Goal: Information Seeking & Learning: Check status

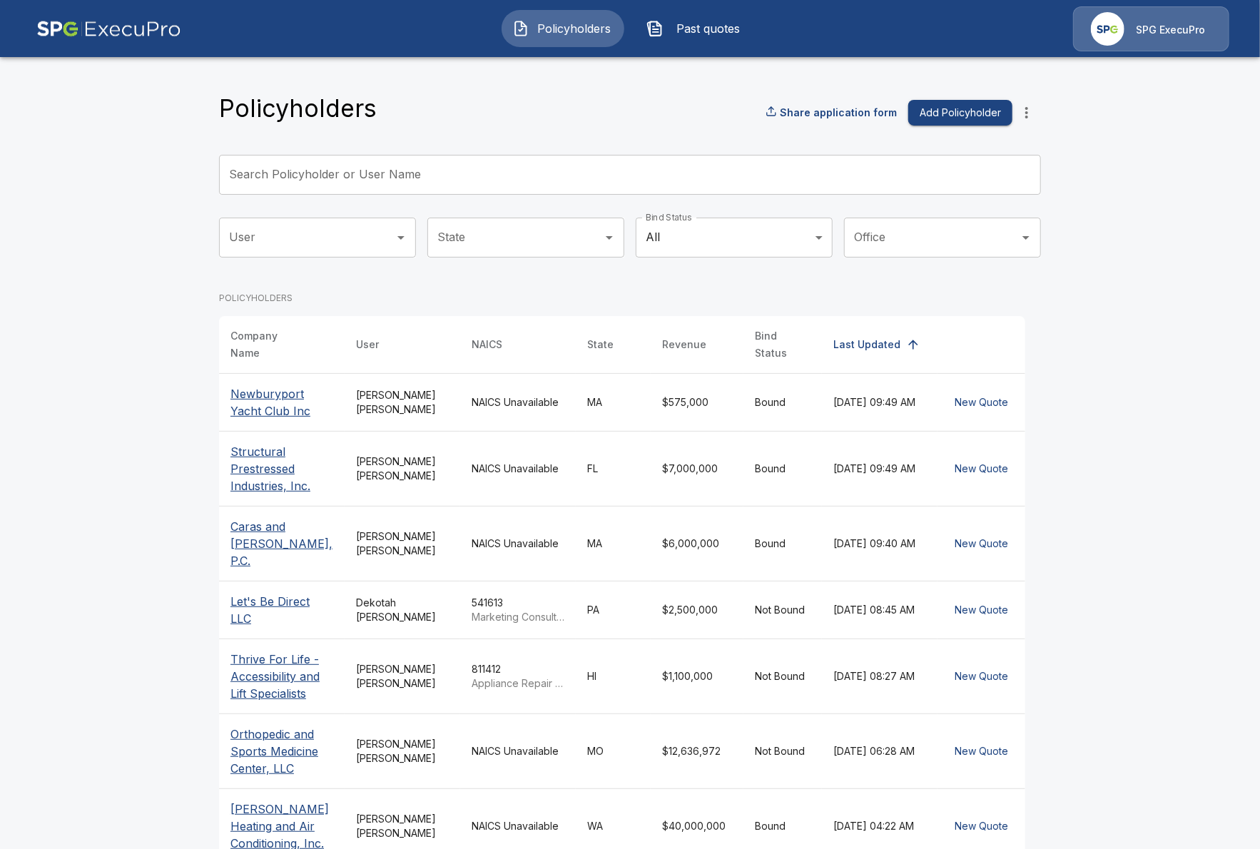
click at [338, 173] on input "Search Policyholder or User Name" at bounding box center [622, 175] width 807 height 40
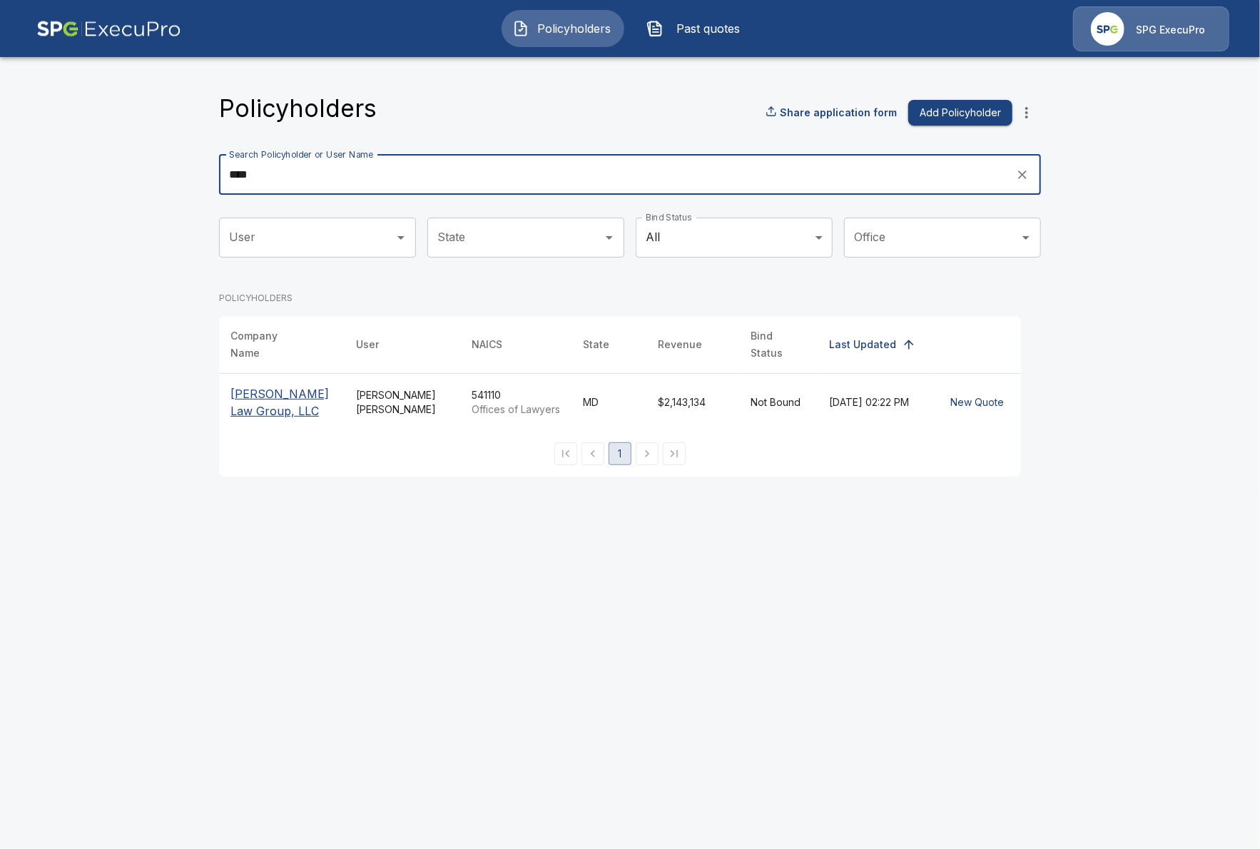
type input "****"
click at [247, 393] on p "[PERSON_NAME] Law Group, LLC" at bounding box center [282, 402] width 103 height 34
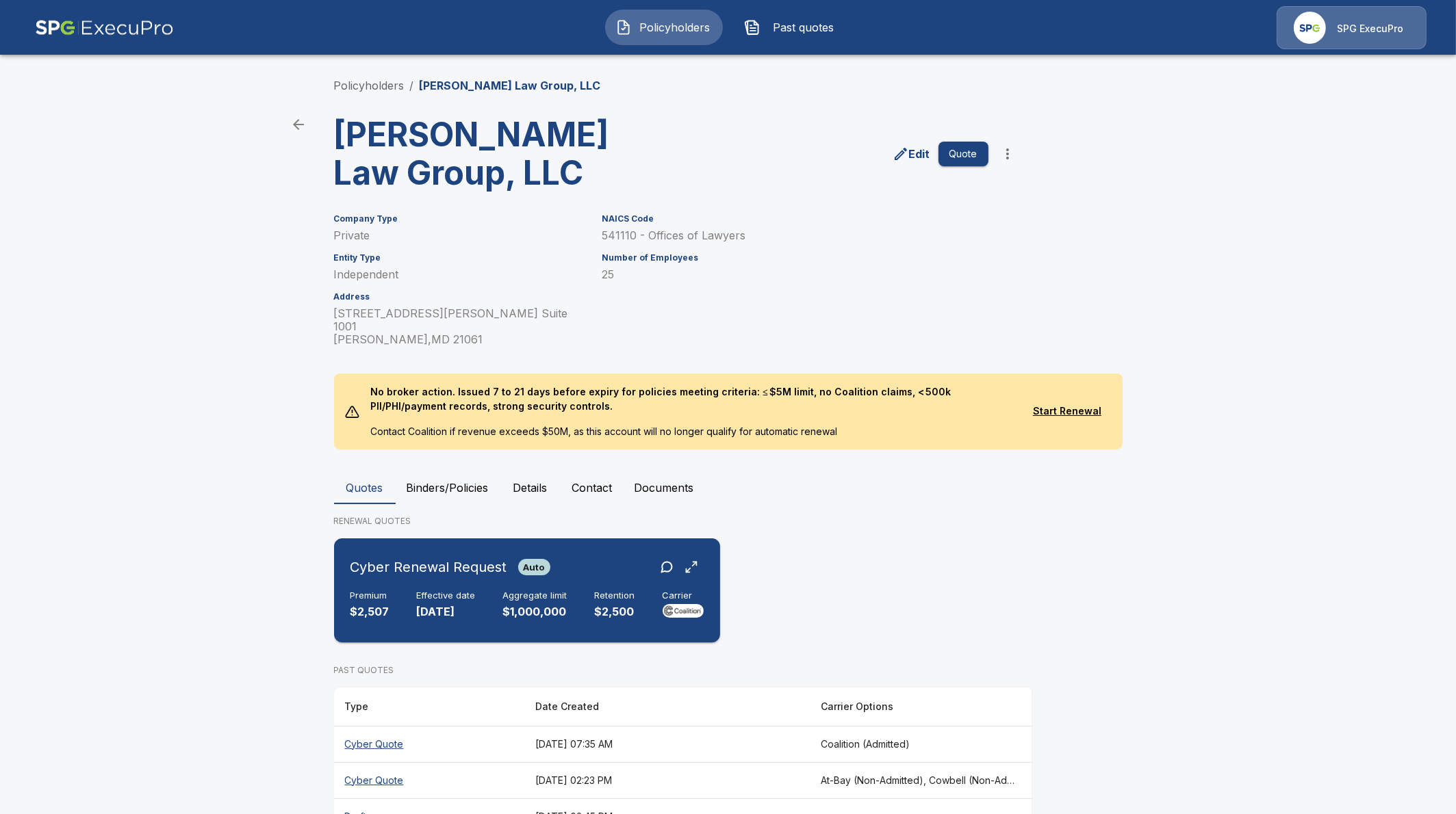
click at [448, 604] on p "[DATE]" at bounding box center [446, 612] width 59 height 15
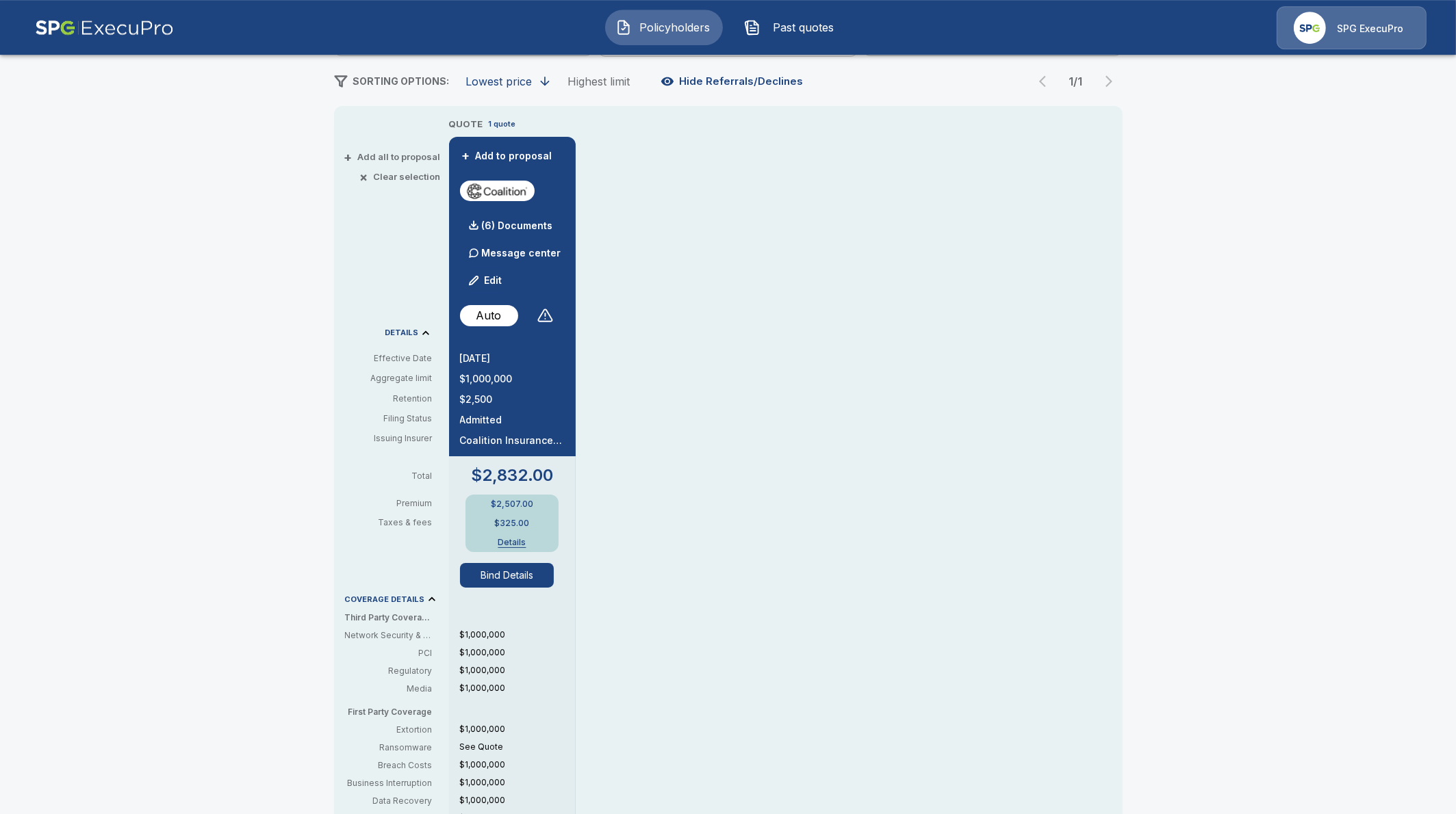
scroll to position [236, 0]
click at [486, 572] on button "Bind Details" at bounding box center [507, 576] width 94 height 25
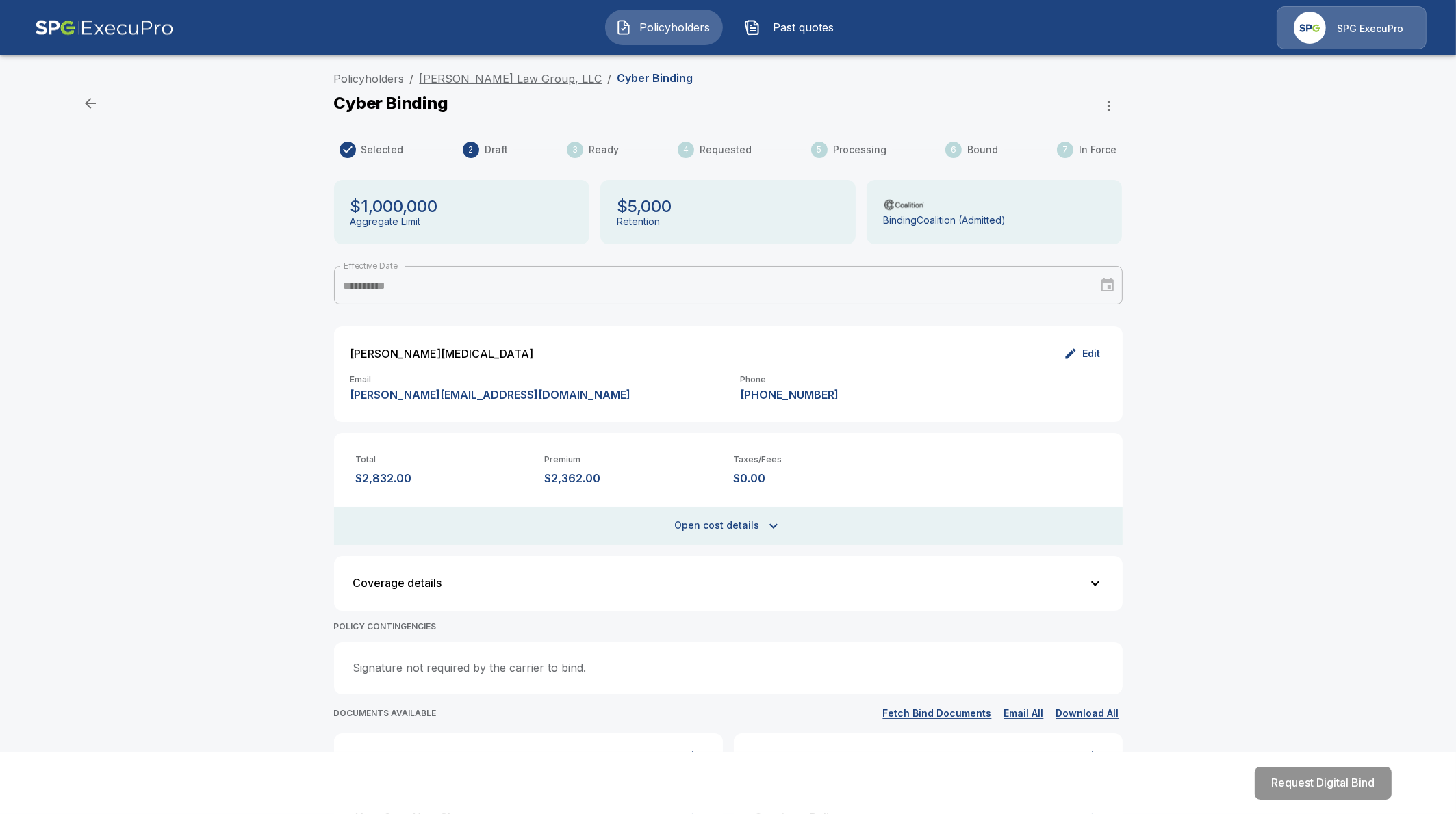
click at [456, 81] on link "[PERSON_NAME] Law Group, LLC" at bounding box center [511, 79] width 183 height 13
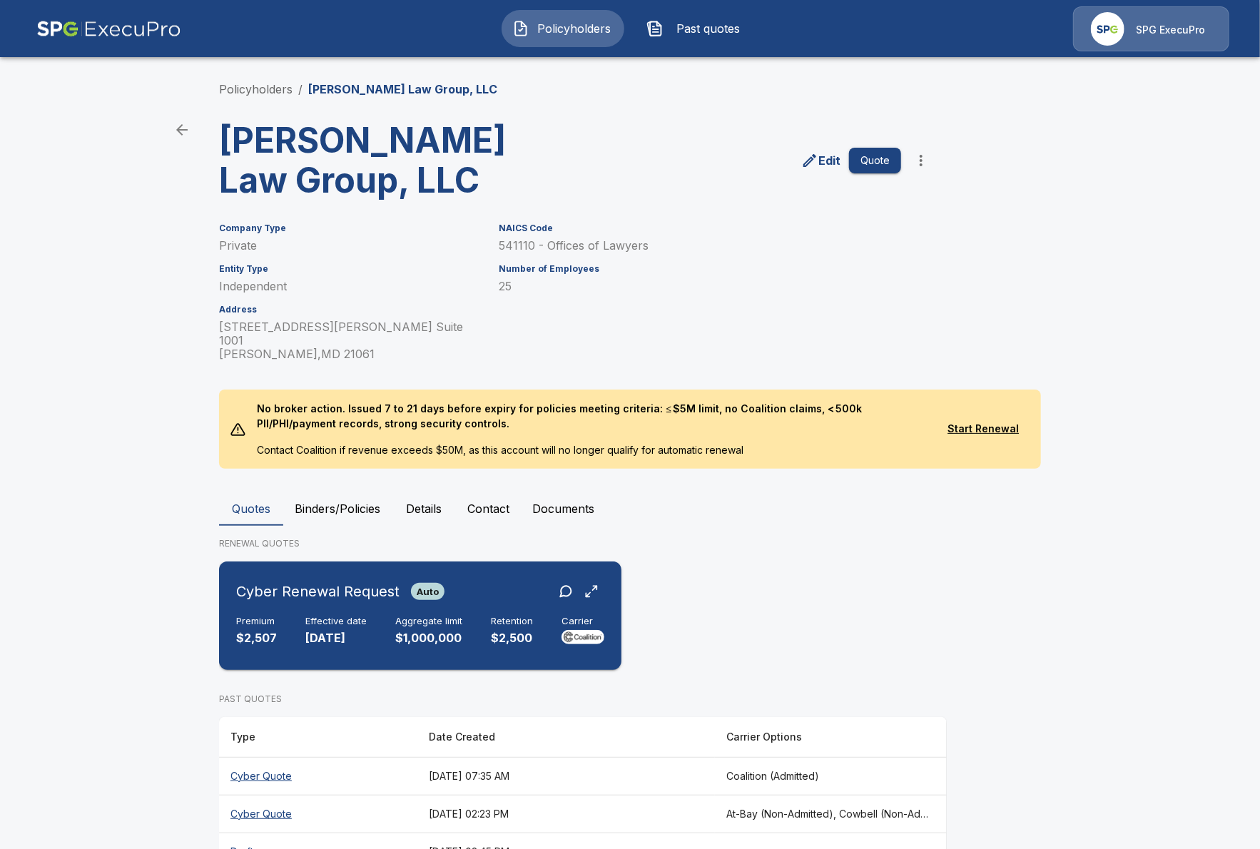
click at [416, 630] on p "$1,000,000" at bounding box center [428, 638] width 67 height 16
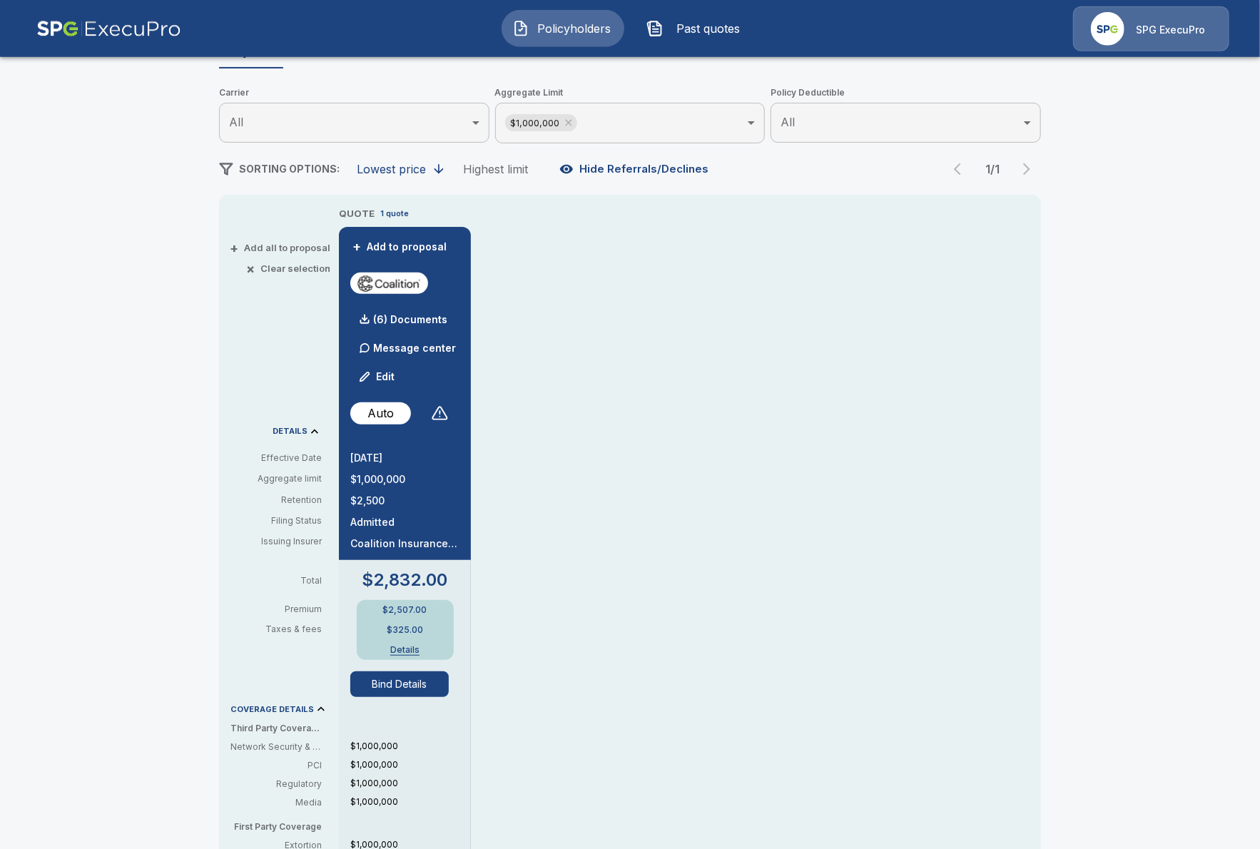
scroll to position [164, 0]
click at [158, 405] on div "Policyholders / [PERSON_NAME] Law Group, LLC / Quote Quote Results Broker Name …" at bounding box center [630, 596] width 1260 height 1384
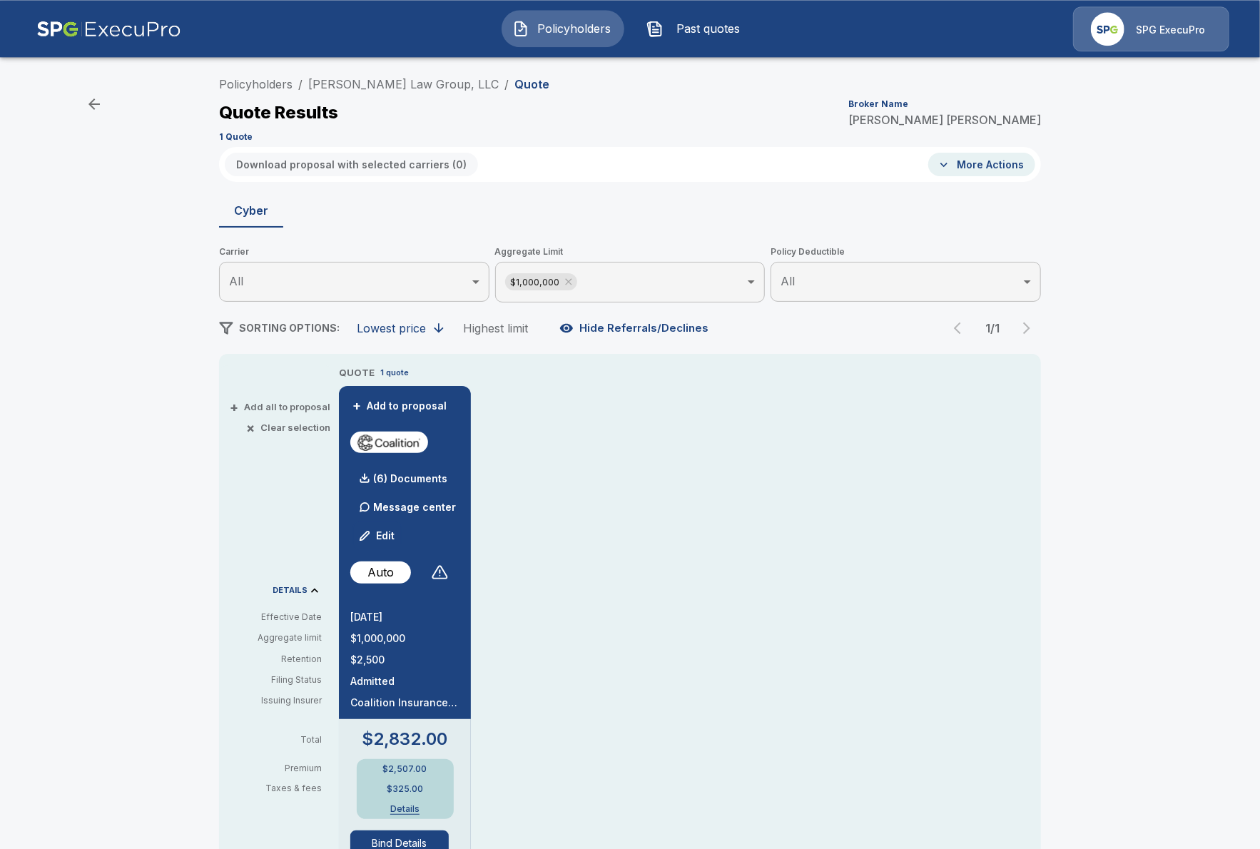
scroll to position [0, 0]
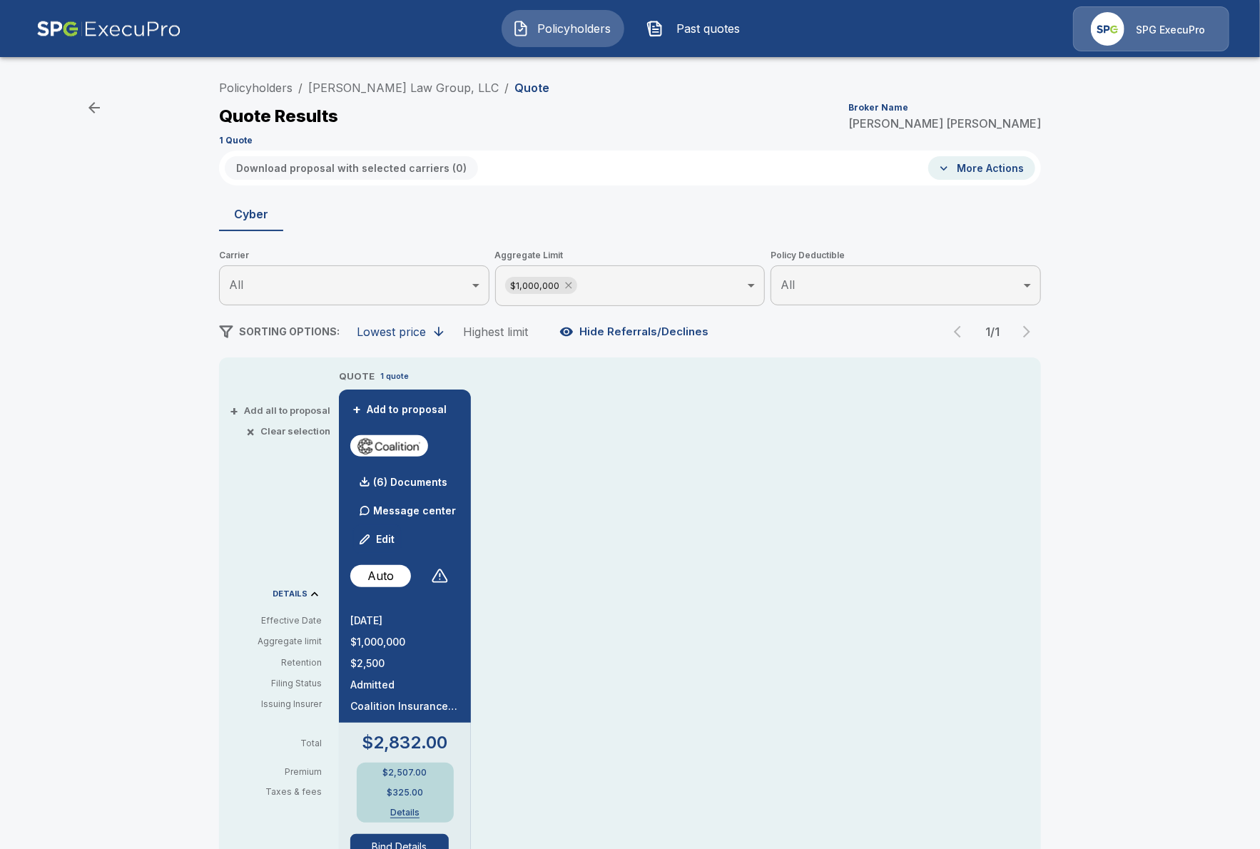
click at [564, 285] on icon at bounding box center [568, 285] width 11 height 11
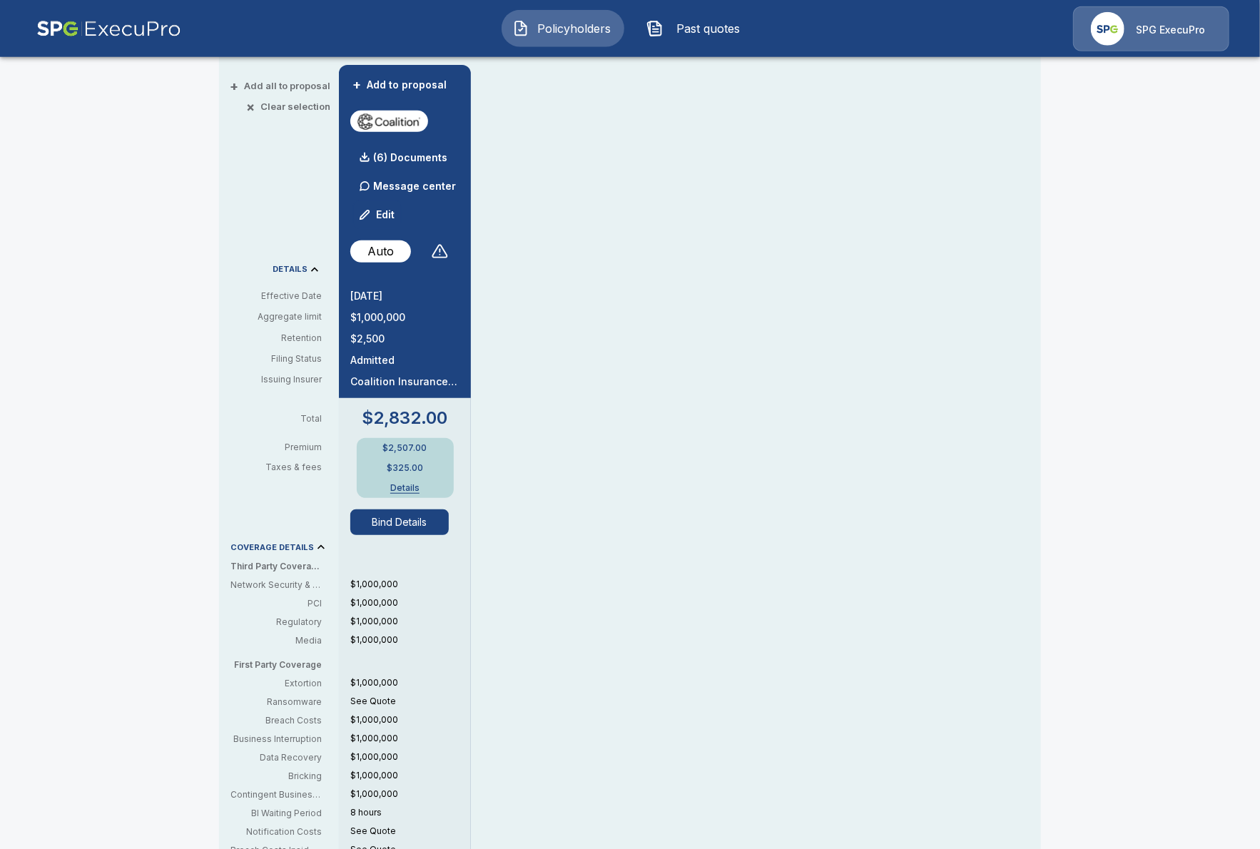
scroll to position [328, 0]
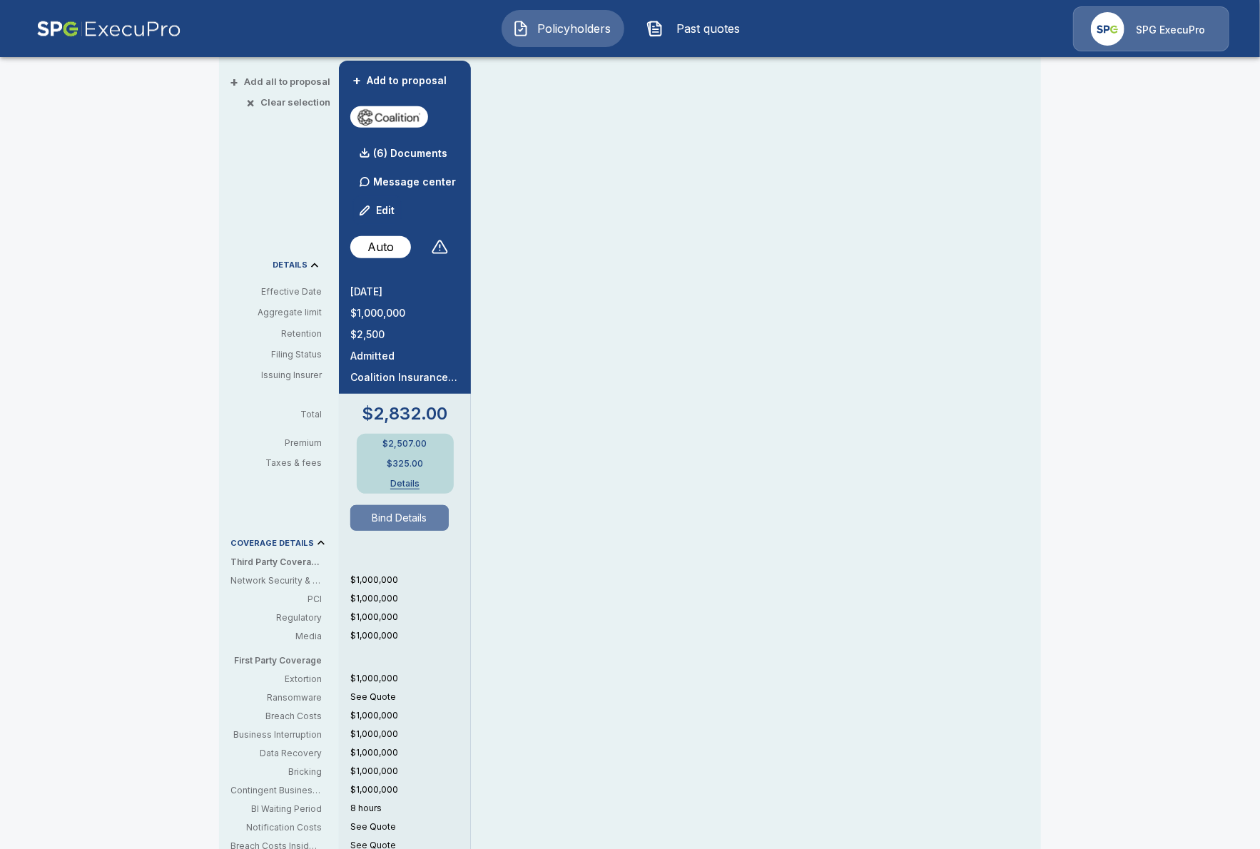
click at [370, 521] on button "Bind Details" at bounding box center [399, 518] width 98 height 26
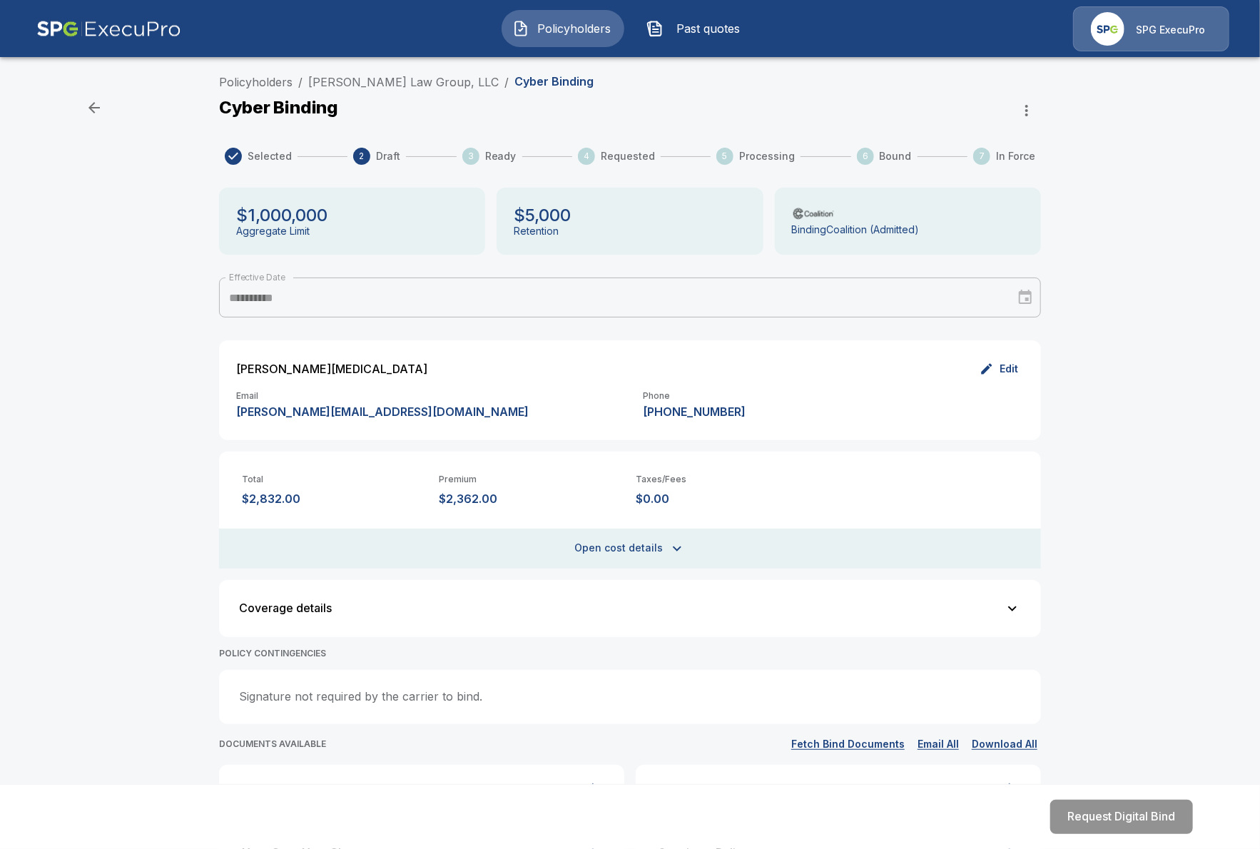
click at [187, 590] on div "**********" at bounding box center [630, 653] width 1260 height 1171
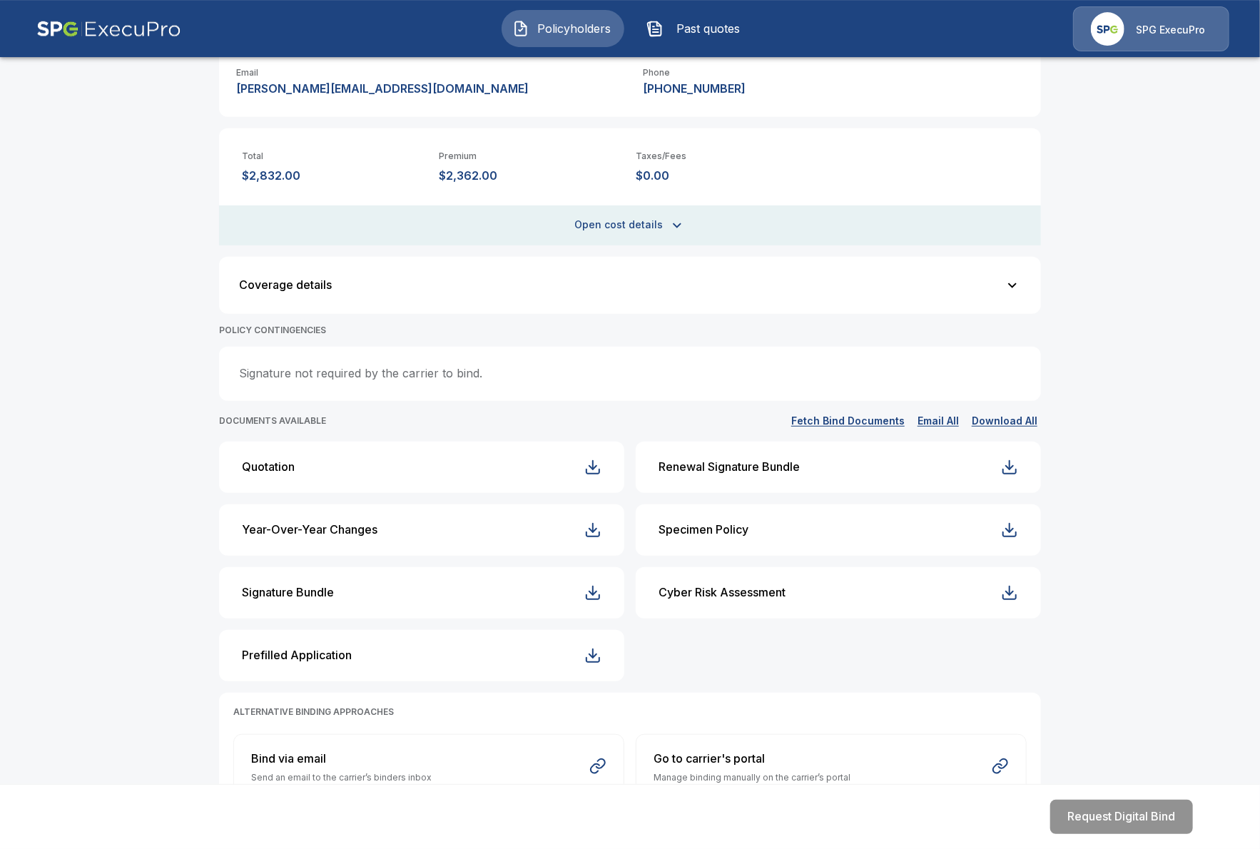
scroll to position [328, 0]
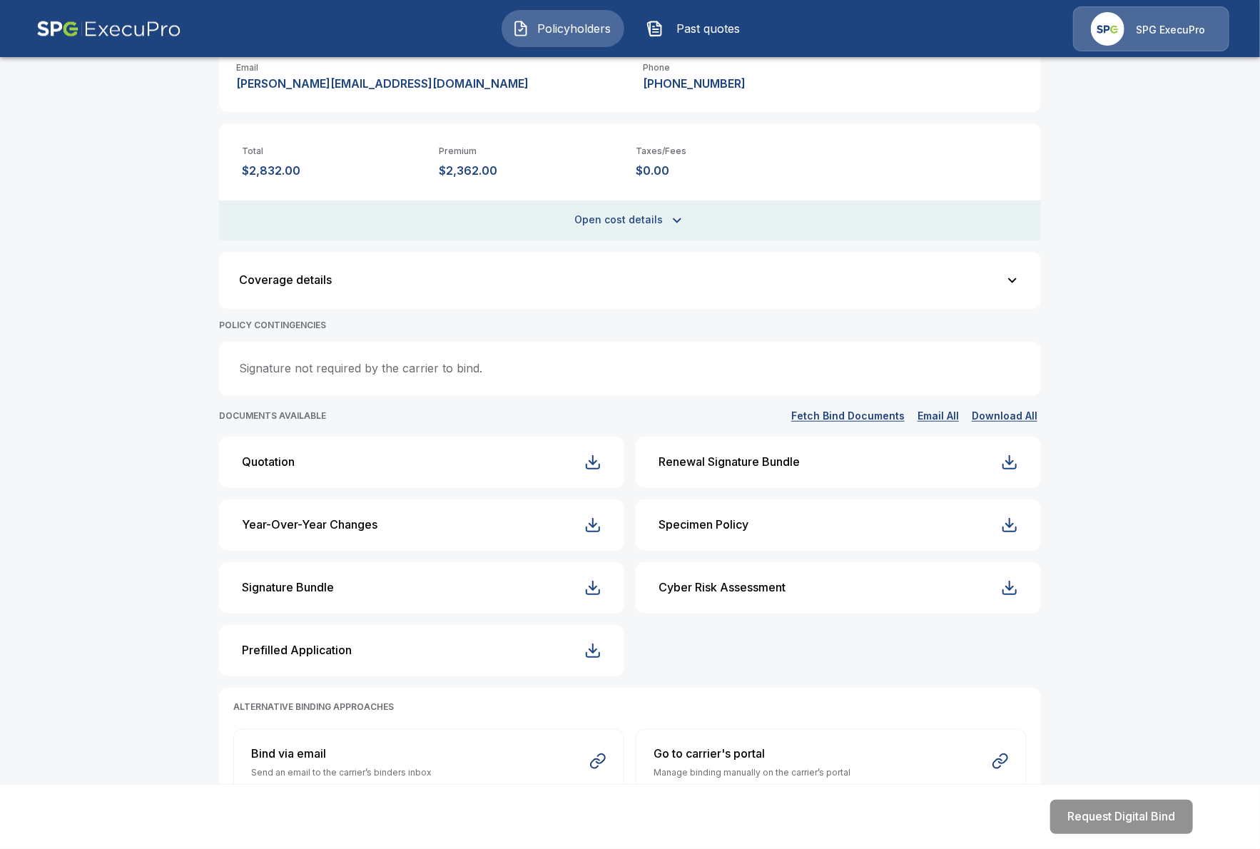
click at [308, 469] on button "Quotation" at bounding box center [421, 462] width 405 height 51
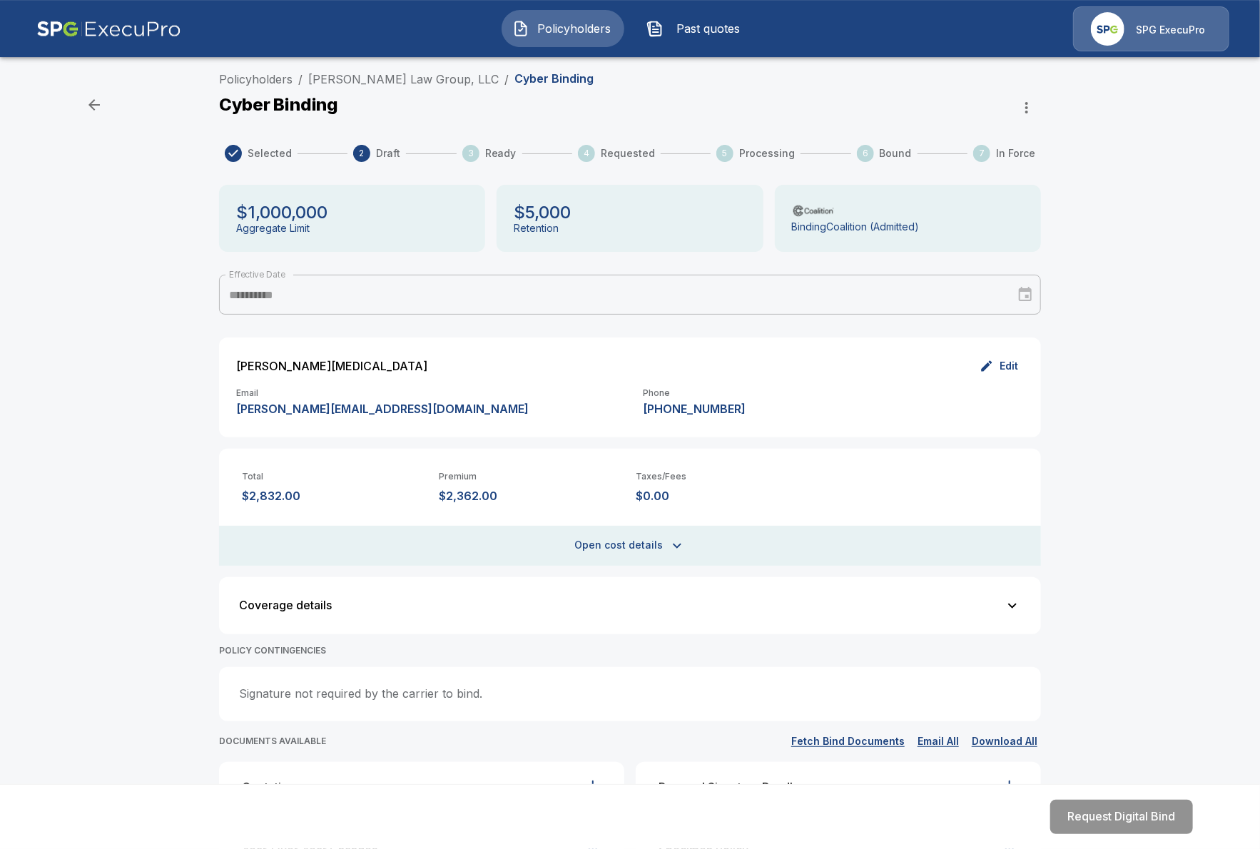
scroll to position [0, 0]
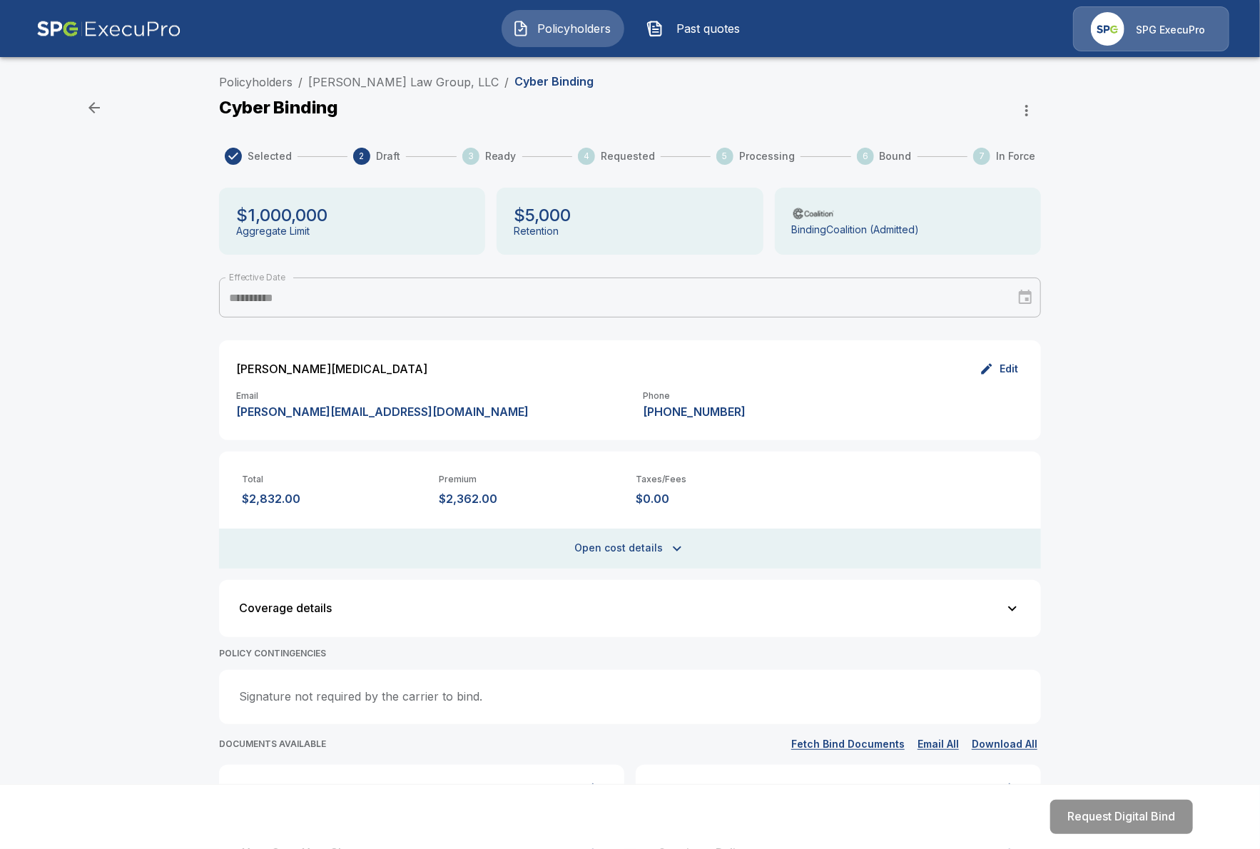
click at [687, 100] on div "Cyber Binding" at bounding box center [630, 110] width 822 height 29
drag, startPoint x: 211, startPoint y: 390, endPoint x: 236, endPoint y: 364, distance: 36.4
click at [211, 391] on div "**********" at bounding box center [630, 657] width 856 height 1166
click at [384, 87] on link "[PERSON_NAME] Law Group, LLC" at bounding box center [403, 82] width 191 height 14
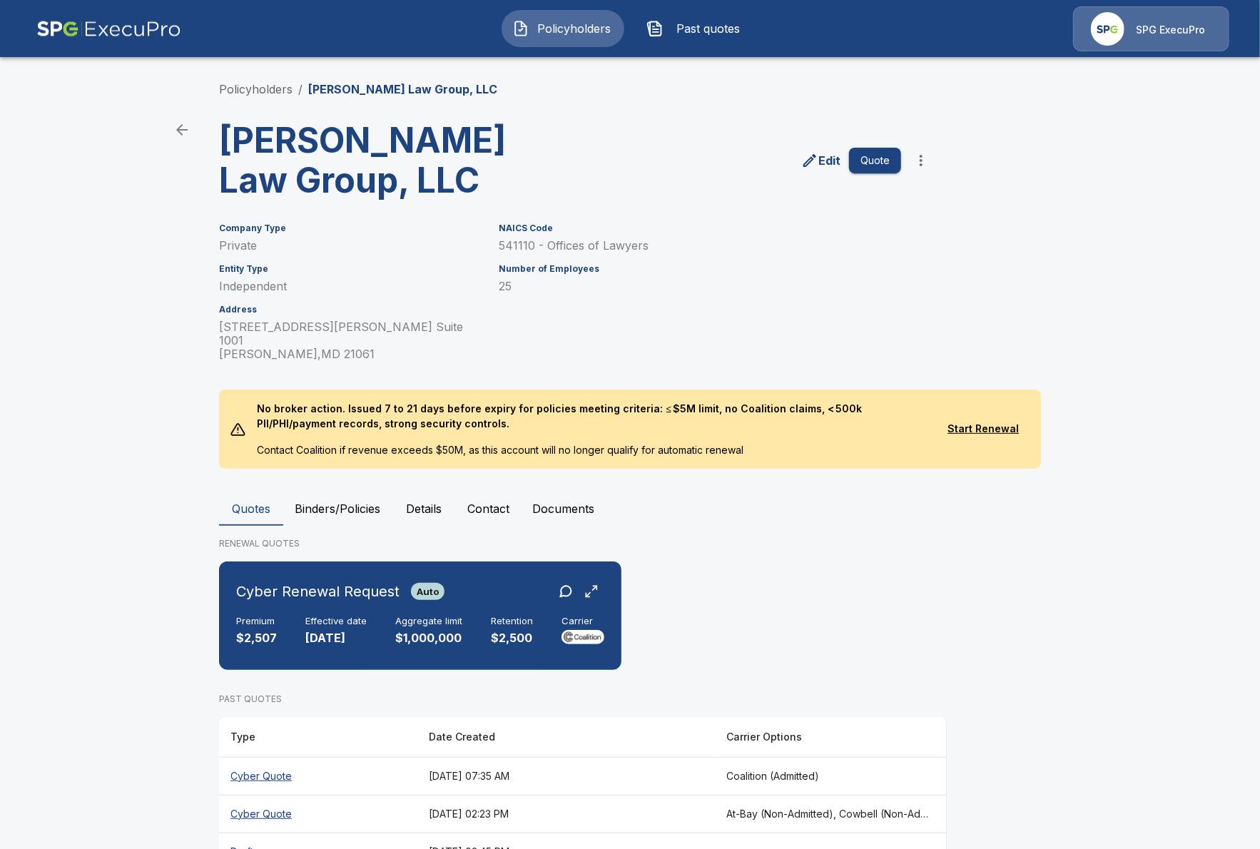
click at [654, 757] on th "[DATE] 07:35 AM" at bounding box center [567, 776] width 298 height 38
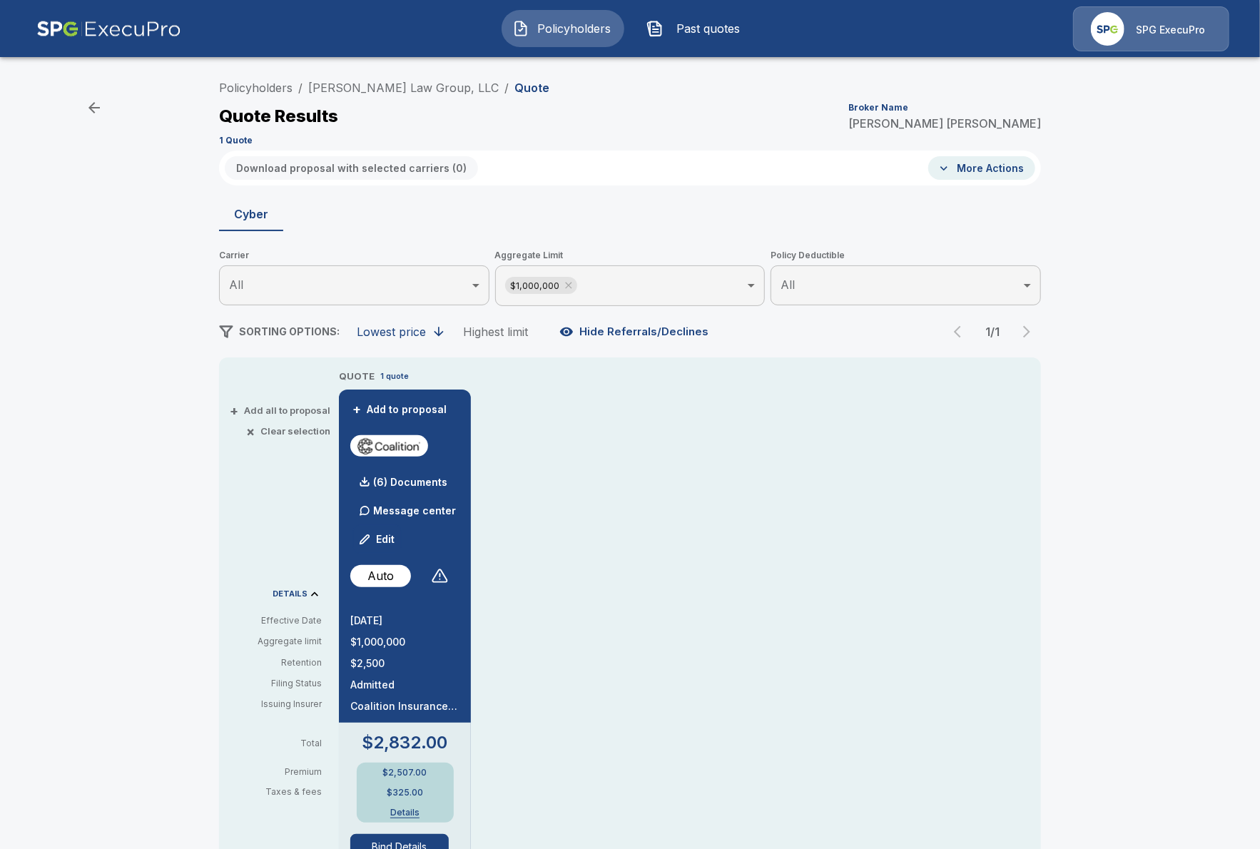
click at [126, 428] on div "Policyholders / [PERSON_NAME] Law Group, LLC / Quote Quote Results Broker Name …" at bounding box center [630, 760] width 1260 height 1384
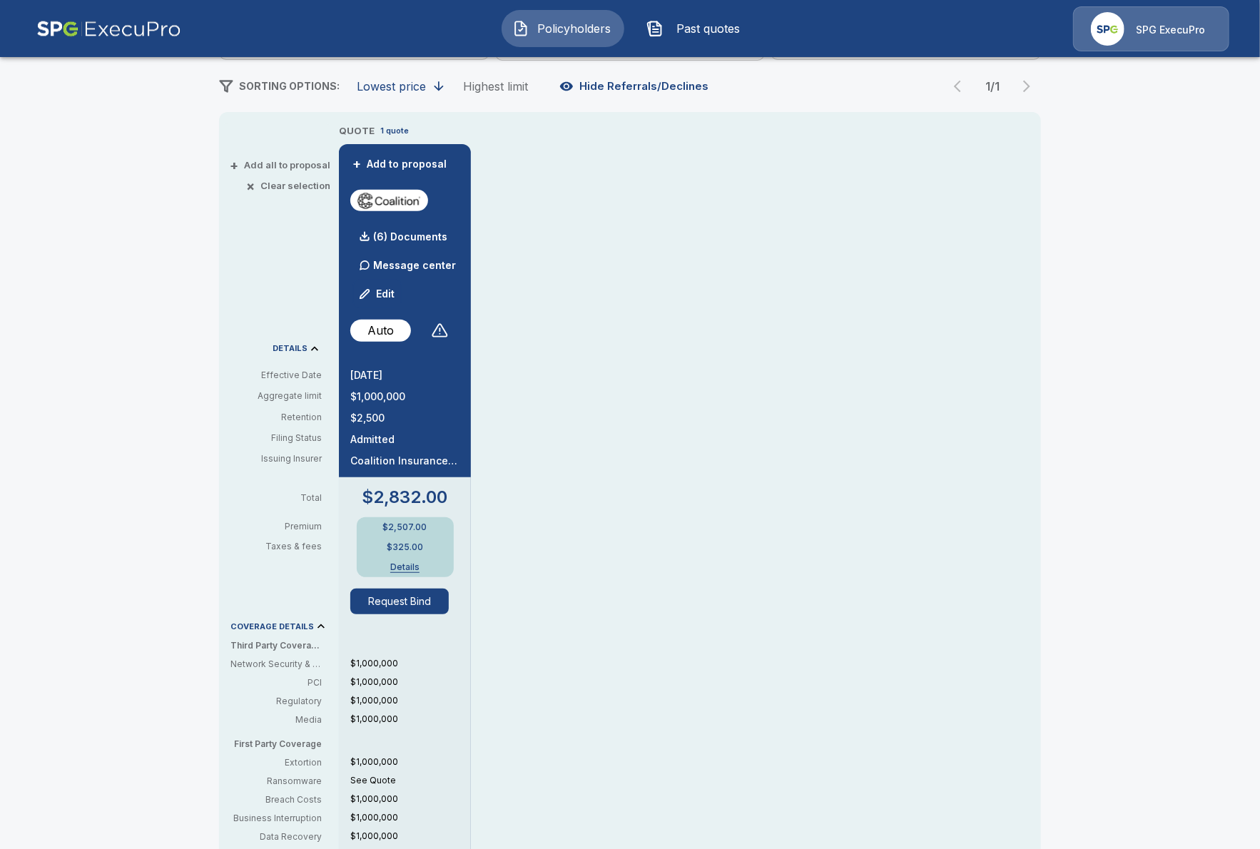
scroll to position [246, 0]
click at [59, 324] on div "Policyholders / Zide Law Group, LLC / Quote Quote Results Broker Name Tricia Di…" at bounding box center [630, 514] width 1260 height 1384
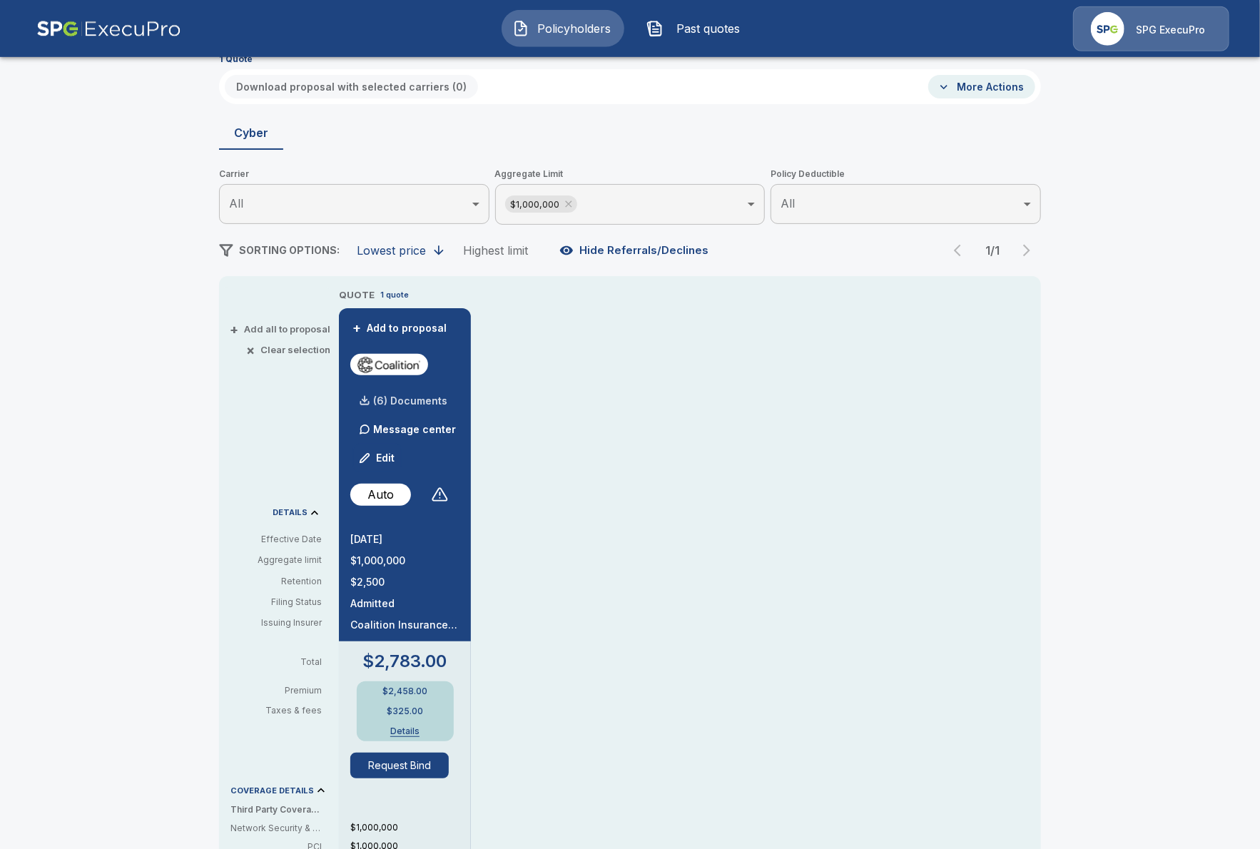
scroll to position [82, 0]
click at [435, 400] on p "(6) Documents" at bounding box center [410, 400] width 74 height 10
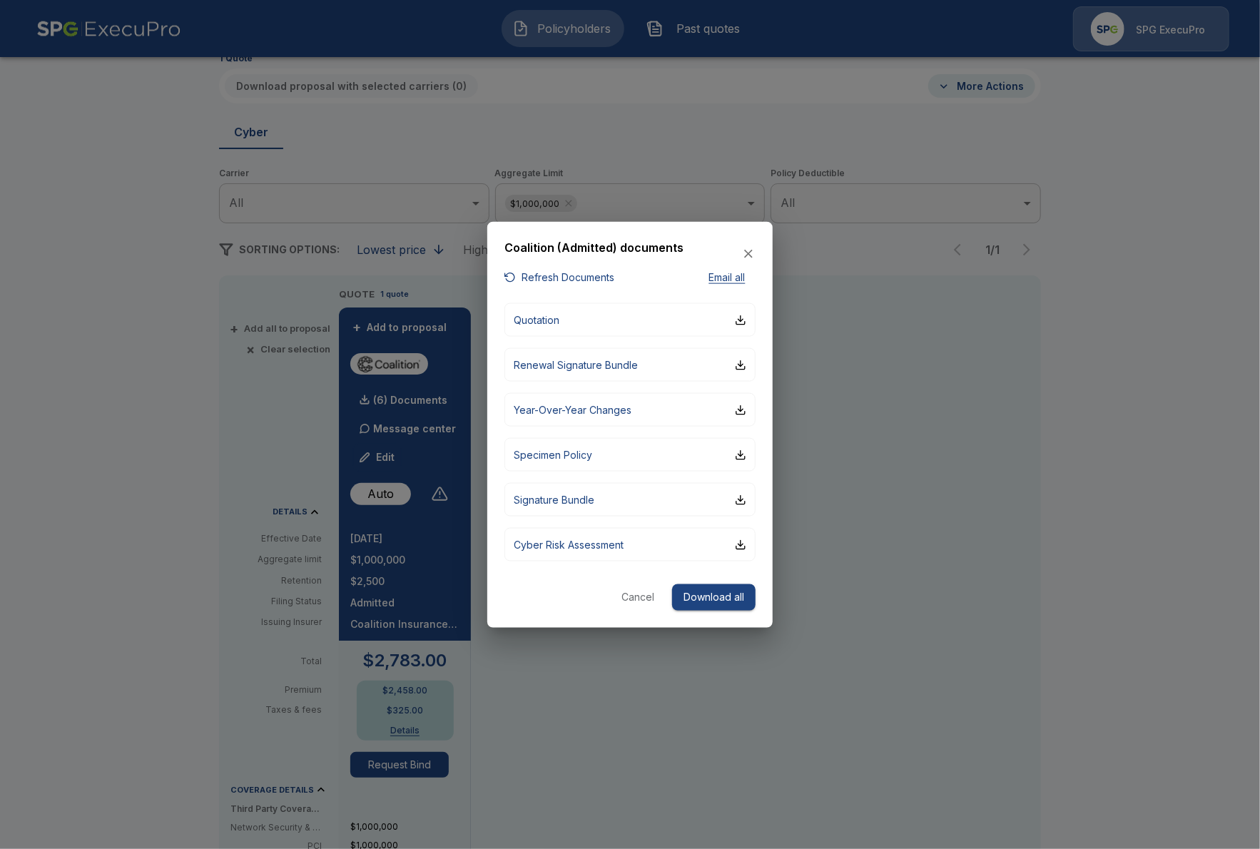
click at [570, 286] on button "Refresh Documents" at bounding box center [560, 277] width 110 height 18
click at [670, 323] on button "Quotation" at bounding box center [630, 320] width 251 height 34
click at [168, 386] on div at bounding box center [630, 424] width 1260 height 849
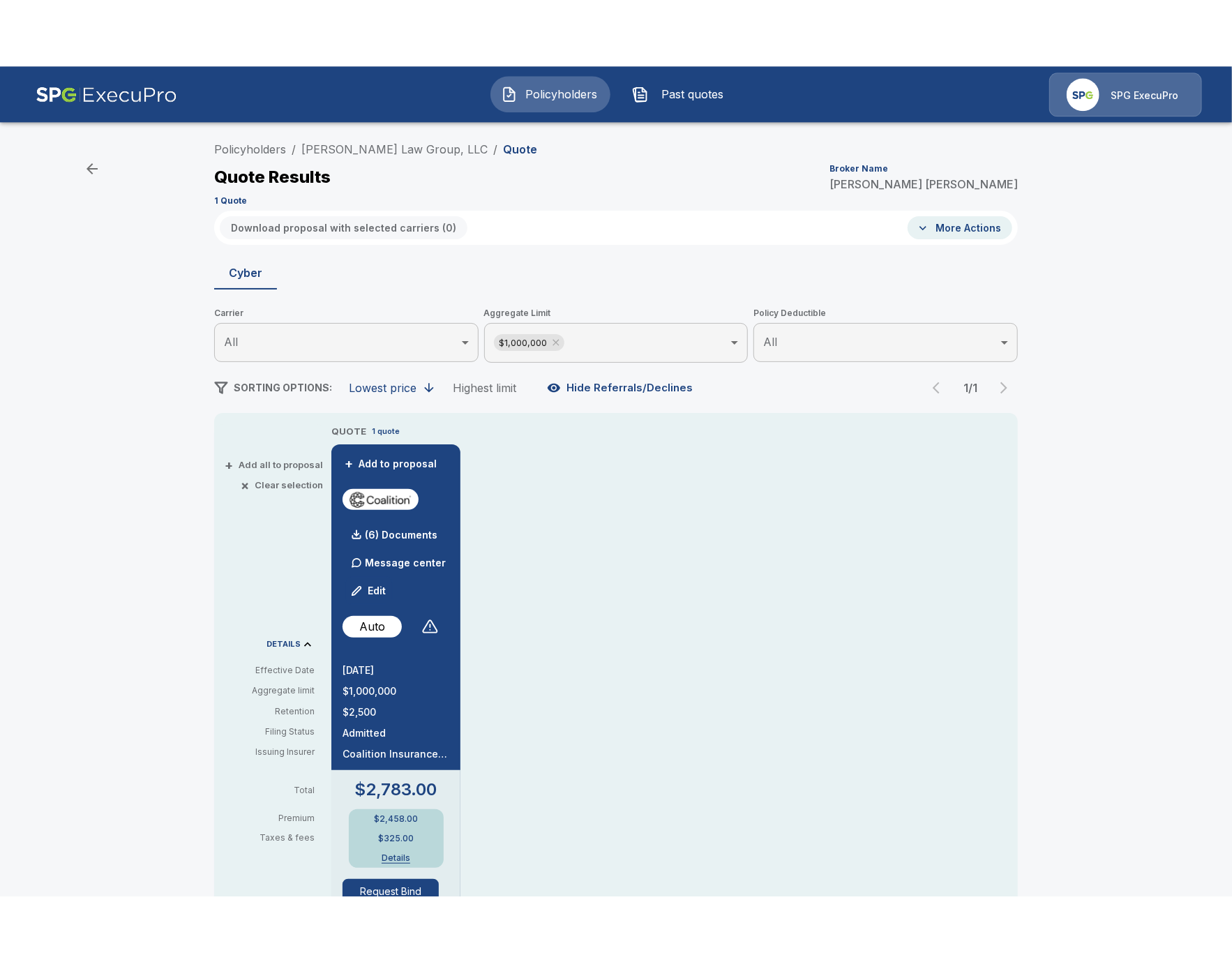
scroll to position [0, 0]
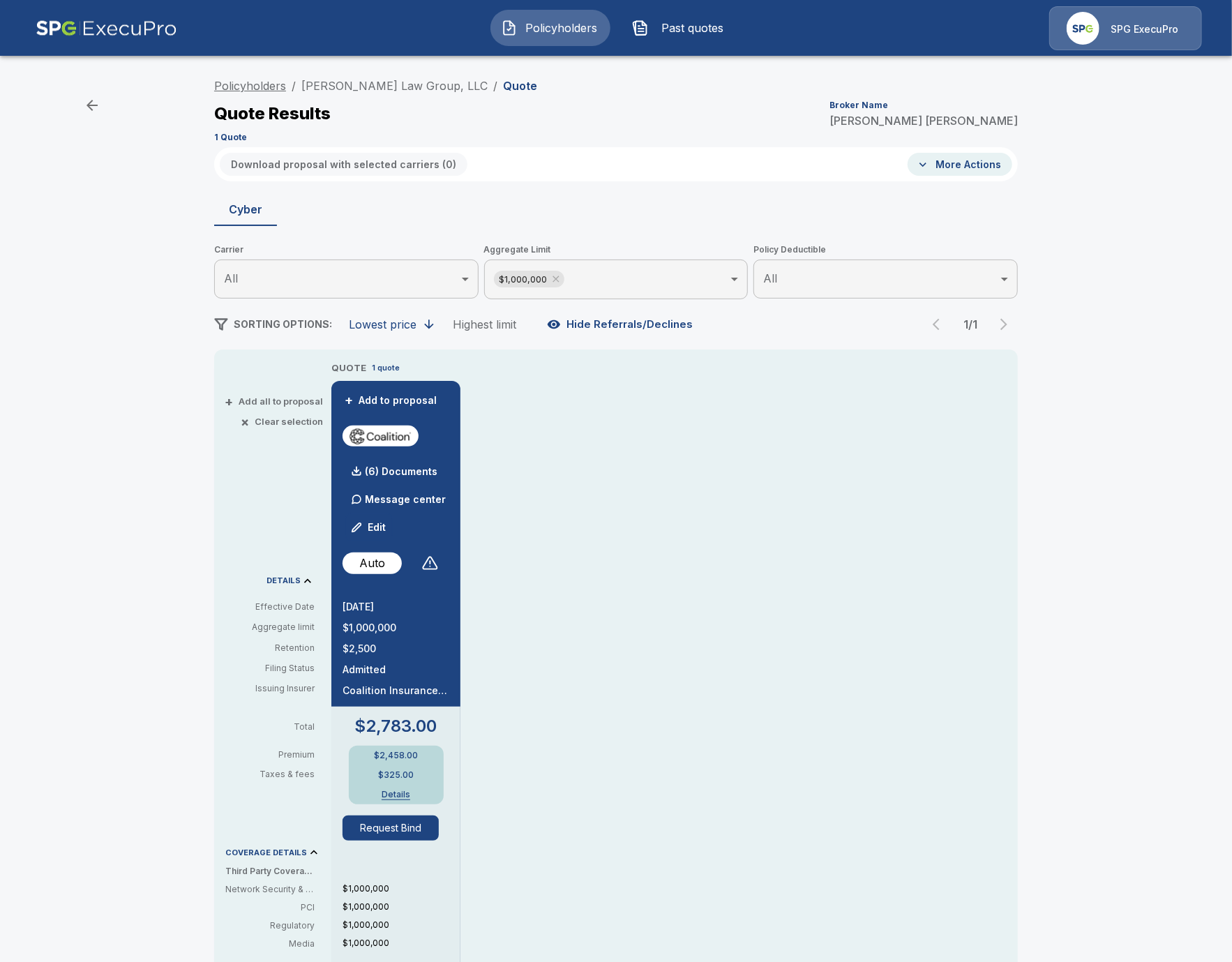
click at [269, 91] on link "Policyholders" at bounding box center [250, 86] width 72 height 14
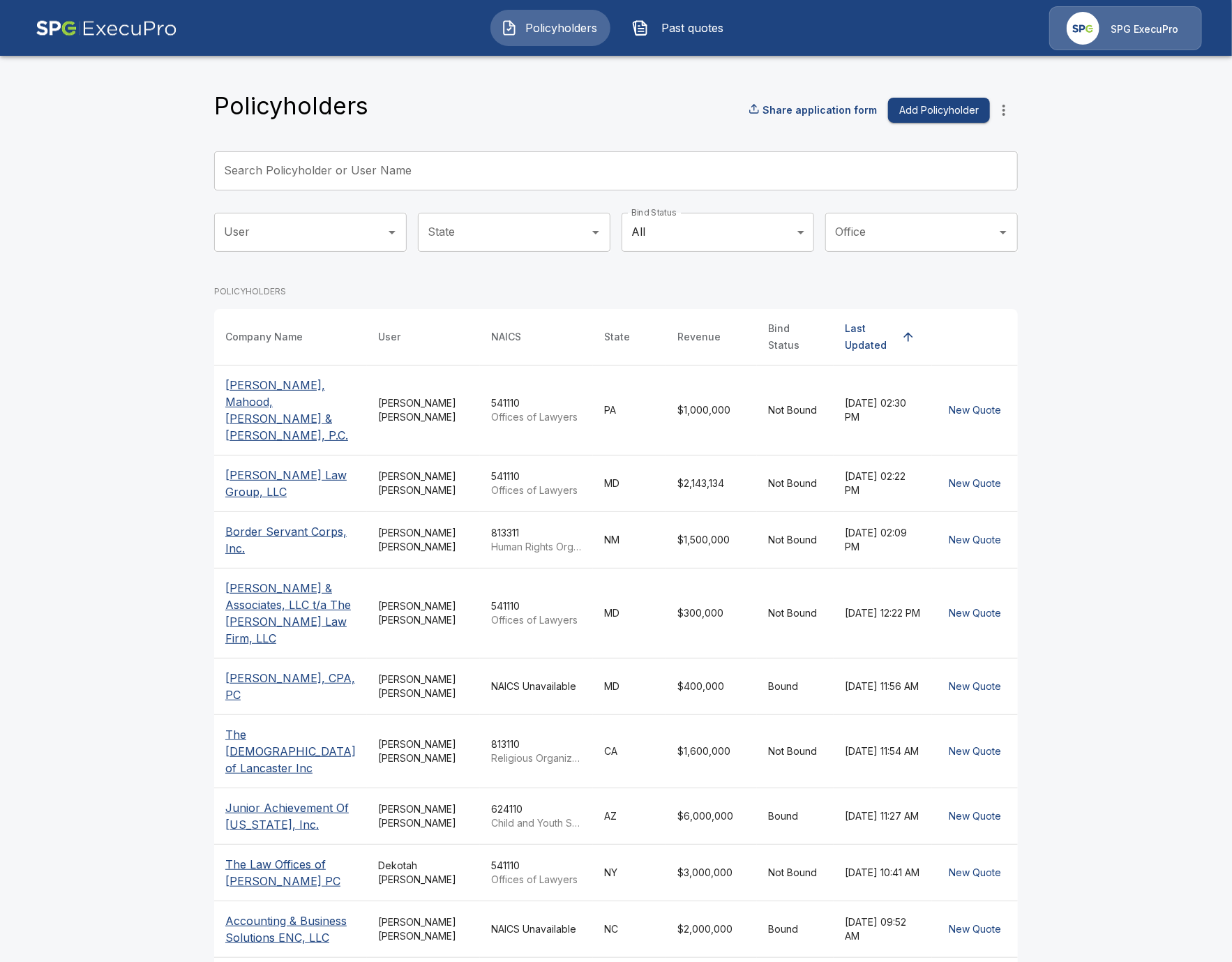
click at [288, 466] on p "[PERSON_NAME] Law Group, LLC" at bounding box center [290, 483] width 130 height 33
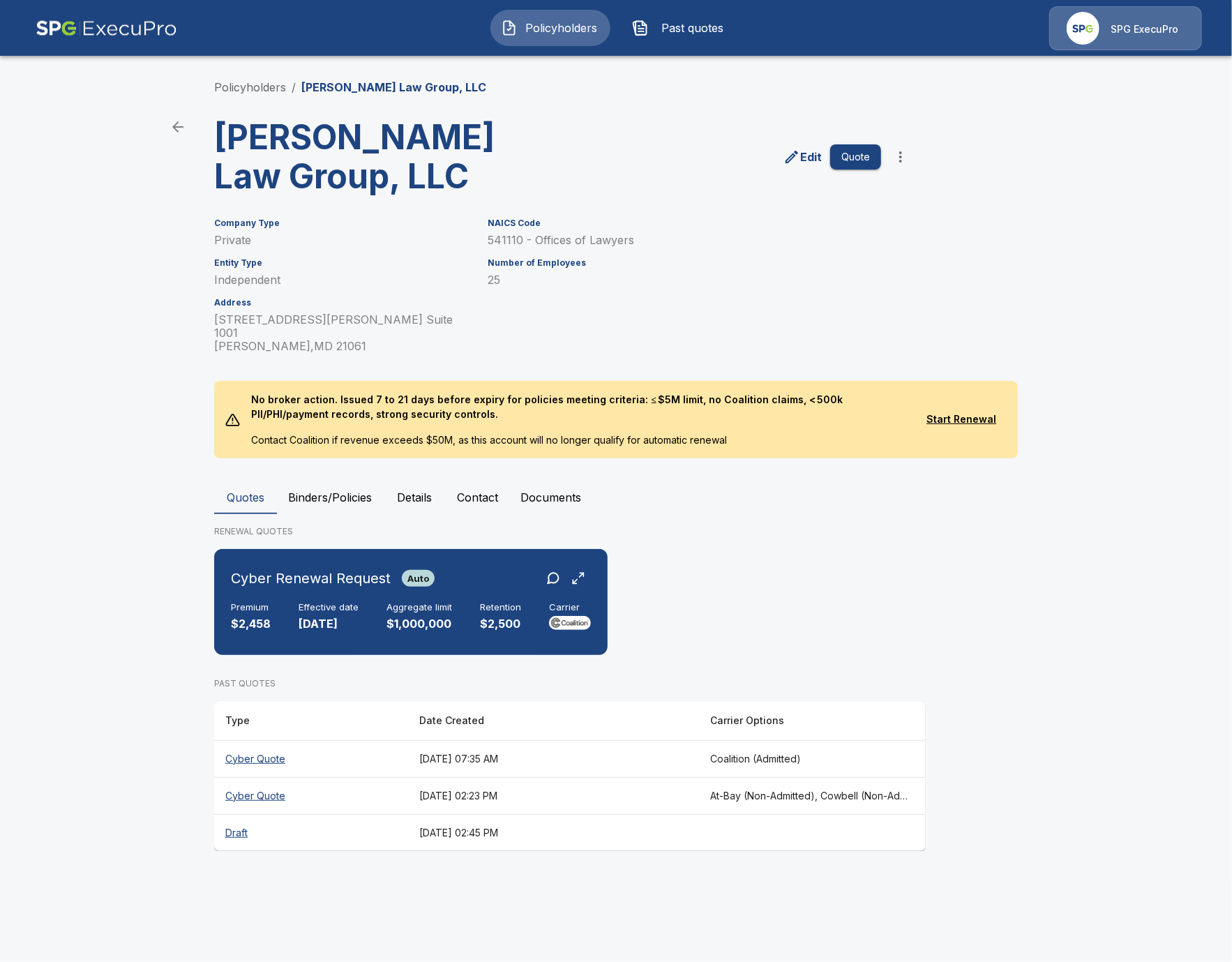
click at [321, 481] on button "Binders/Policies" at bounding box center [330, 498] width 106 height 33
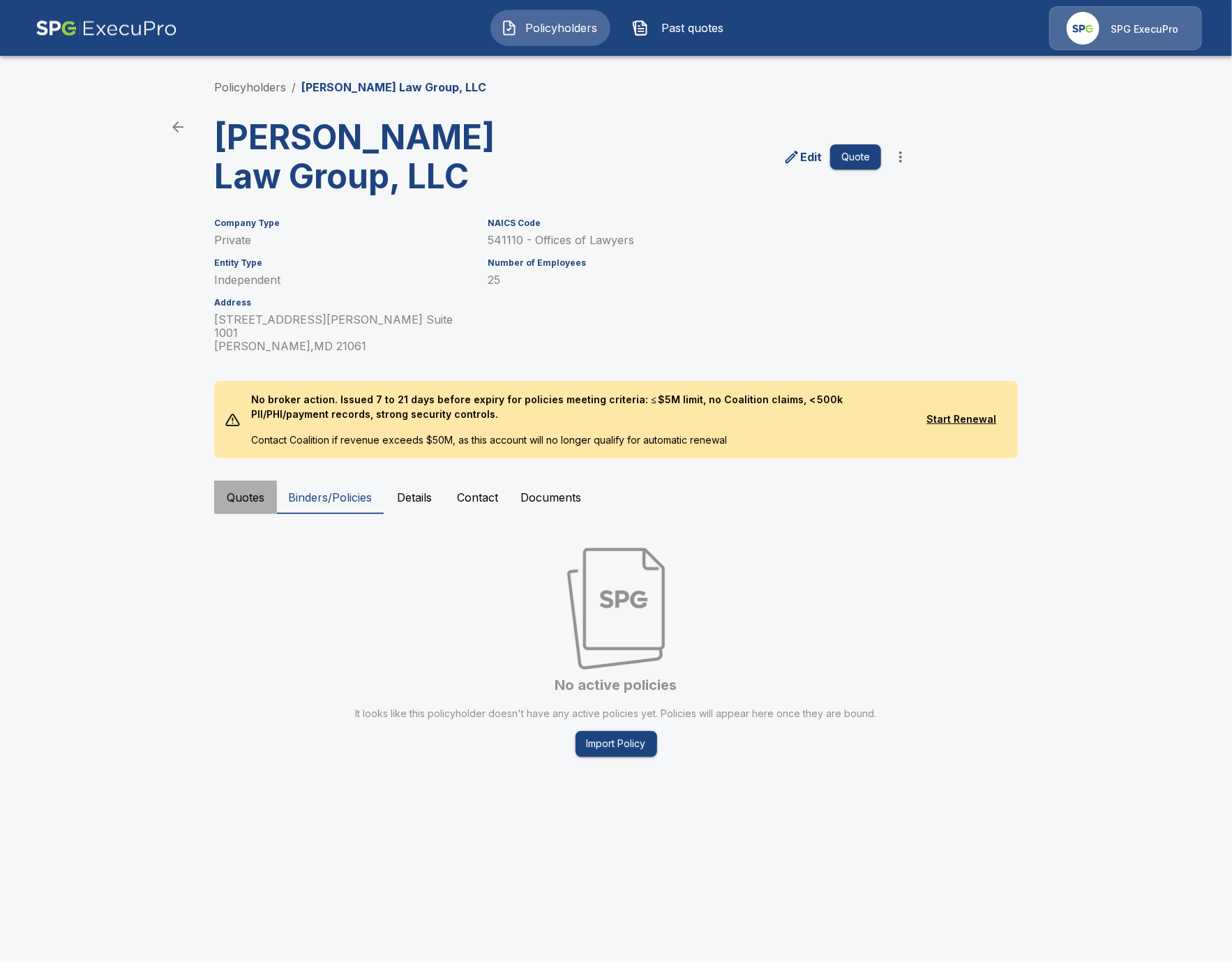
click at [258, 481] on button "Quotes" at bounding box center [245, 498] width 63 height 33
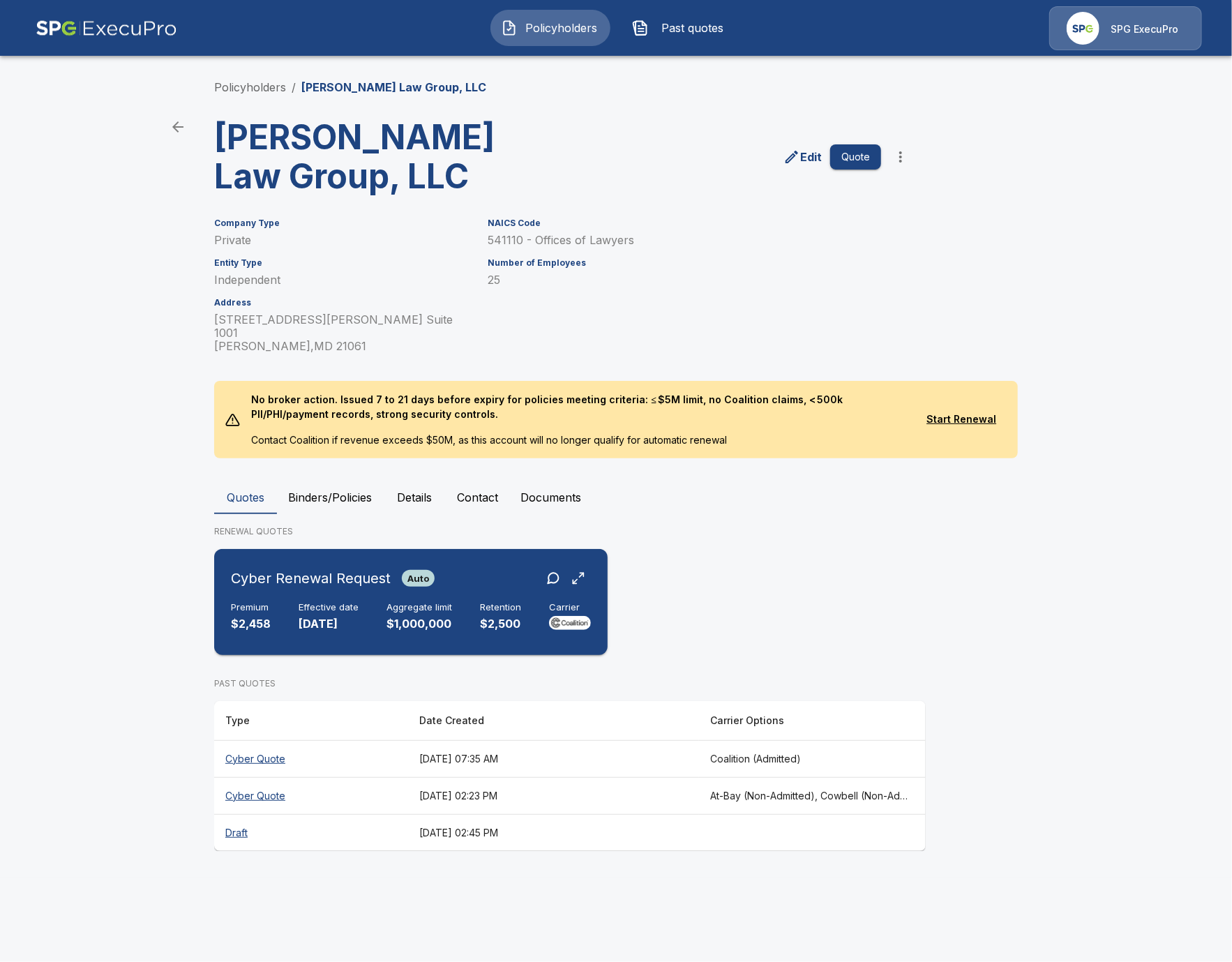
click at [347, 616] on p "9/1/2025" at bounding box center [328, 624] width 60 height 16
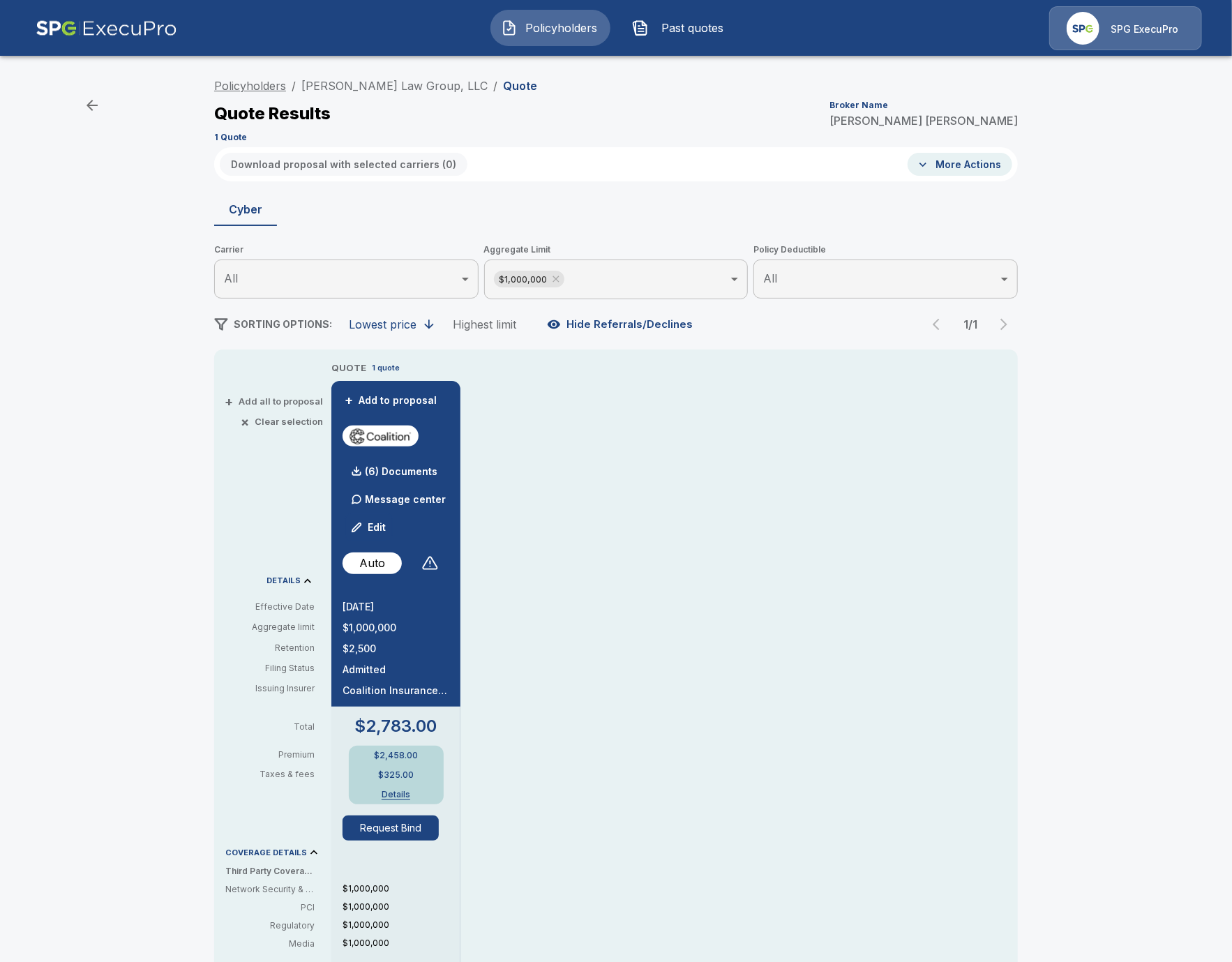
click at [272, 83] on link "Policyholders" at bounding box center [250, 86] width 72 height 14
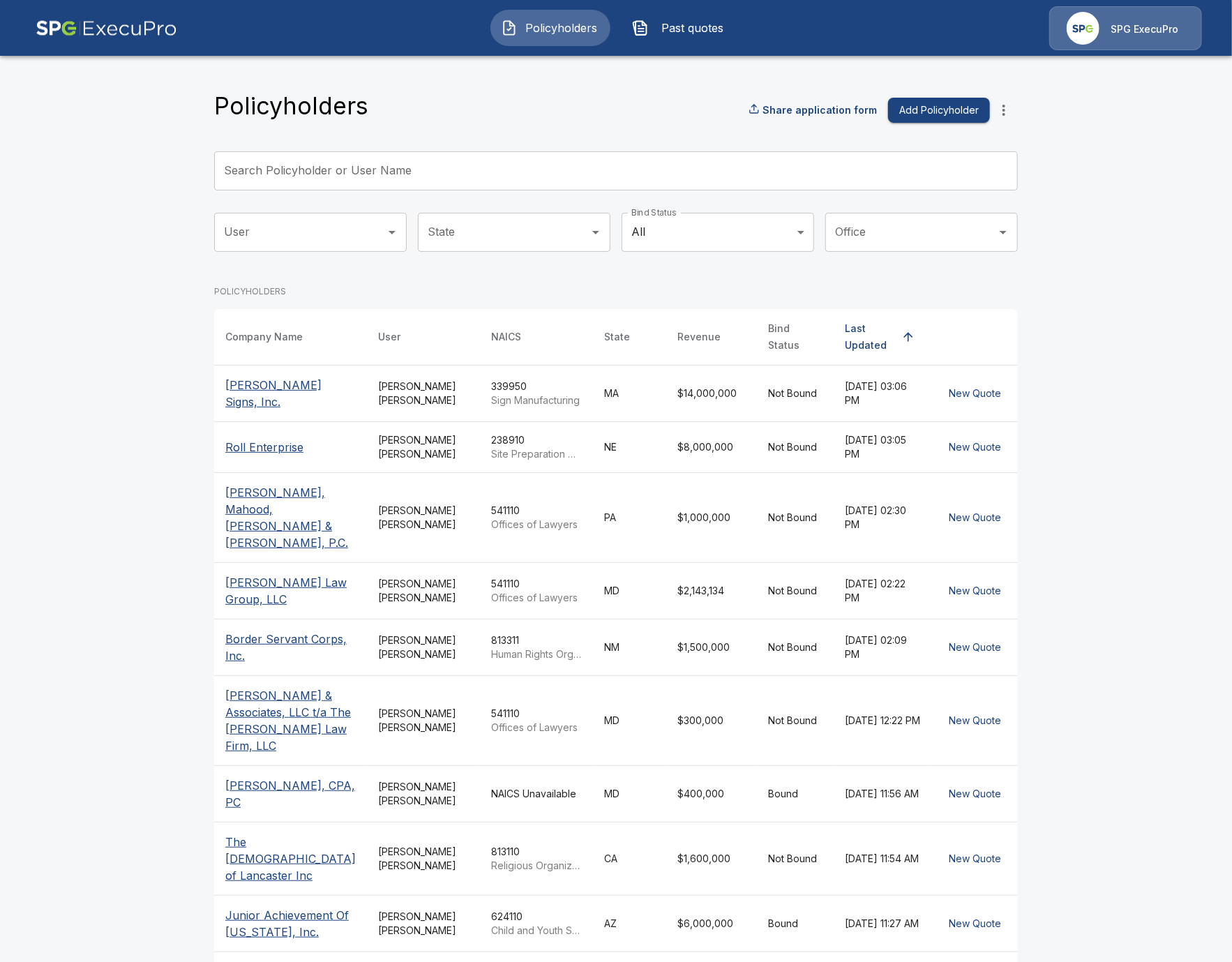
click at [498, 184] on input "Search Policyholder or User Name" at bounding box center [608, 171] width 789 height 39
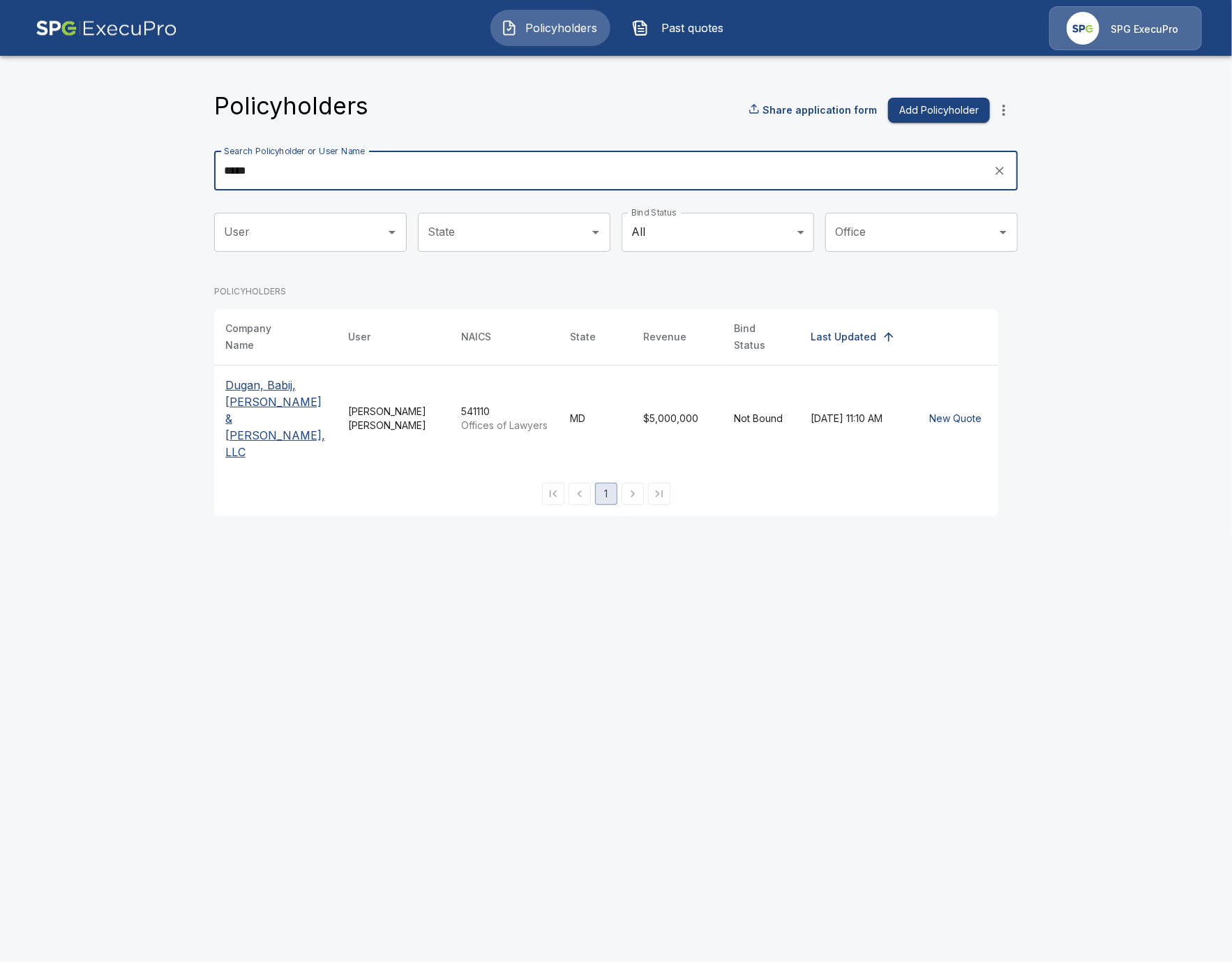
type input "*****"
click at [254, 400] on p "Dugan, Babij, [PERSON_NAME] & [PERSON_NAME], LLC" at bounding box center [276, 418] width 101 height 84
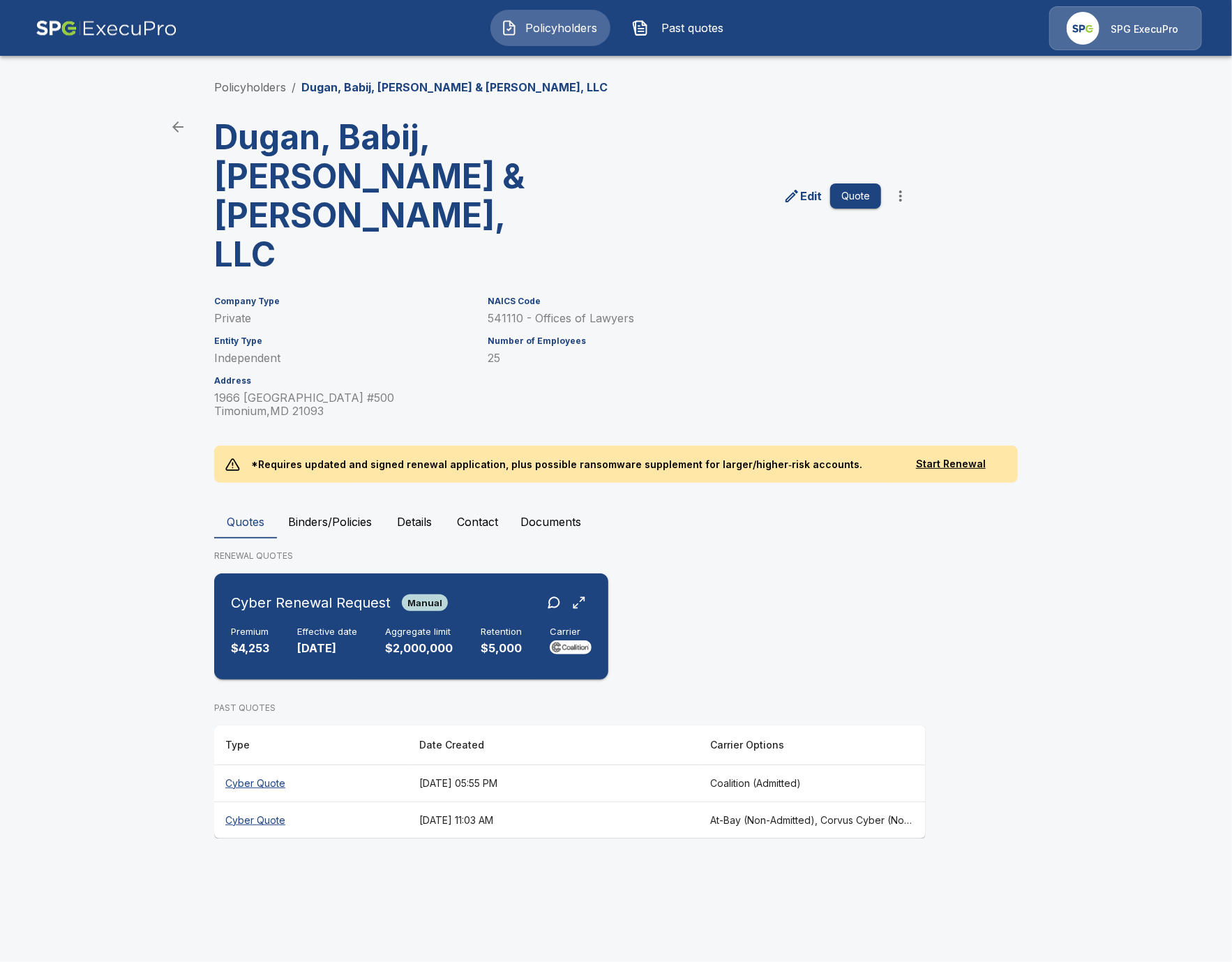
click at [433, 579] on div "Cyber Renewal Request Manual Premium $4,253 Effective date 9/6/2025 Aggregate l…" at bounding box center [412, 626] width 383 height 95
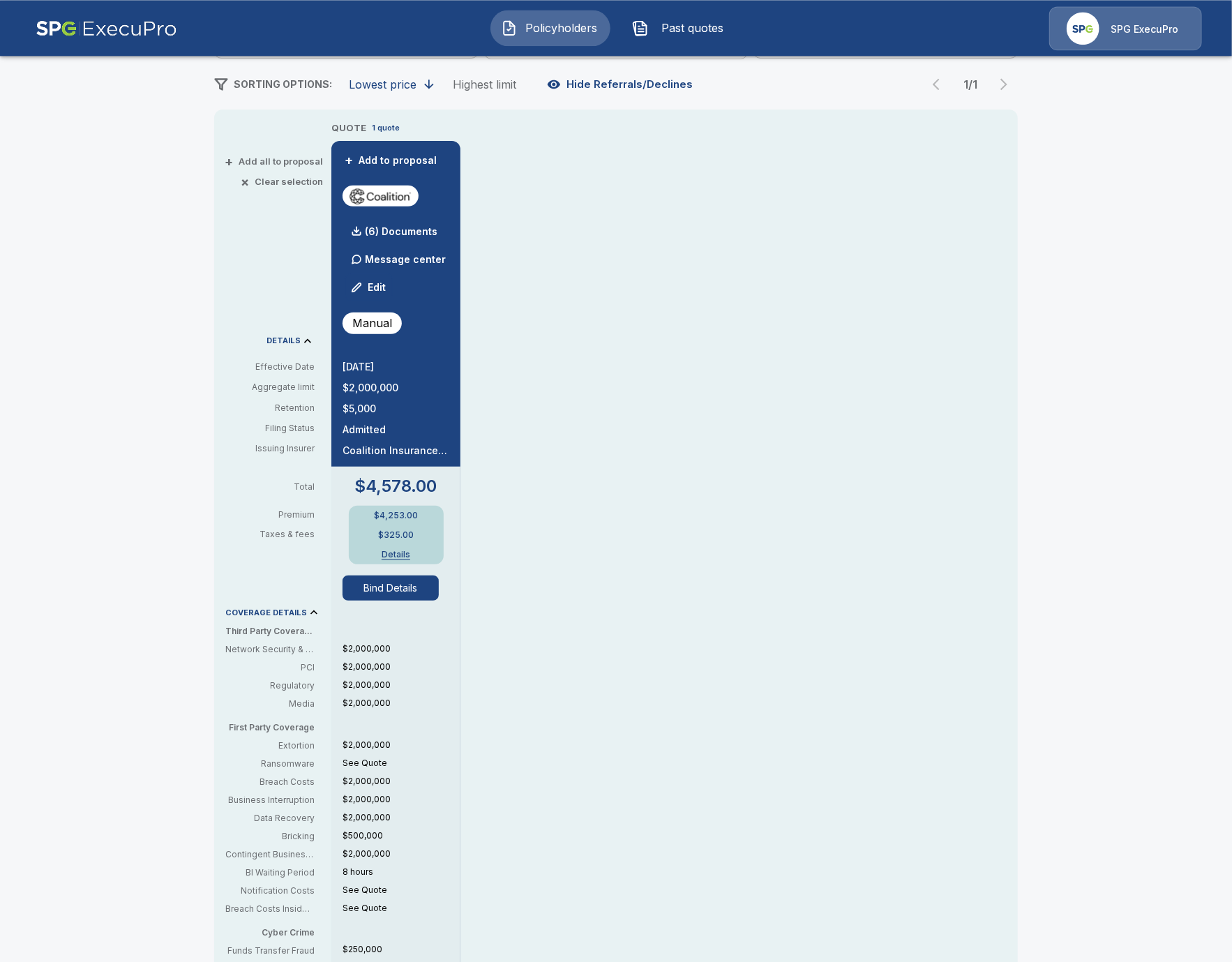
scroll to position [240, 0]
click at [435, 587] on button "Bind Details" at bounding box center [390, 588] width 96 height 25
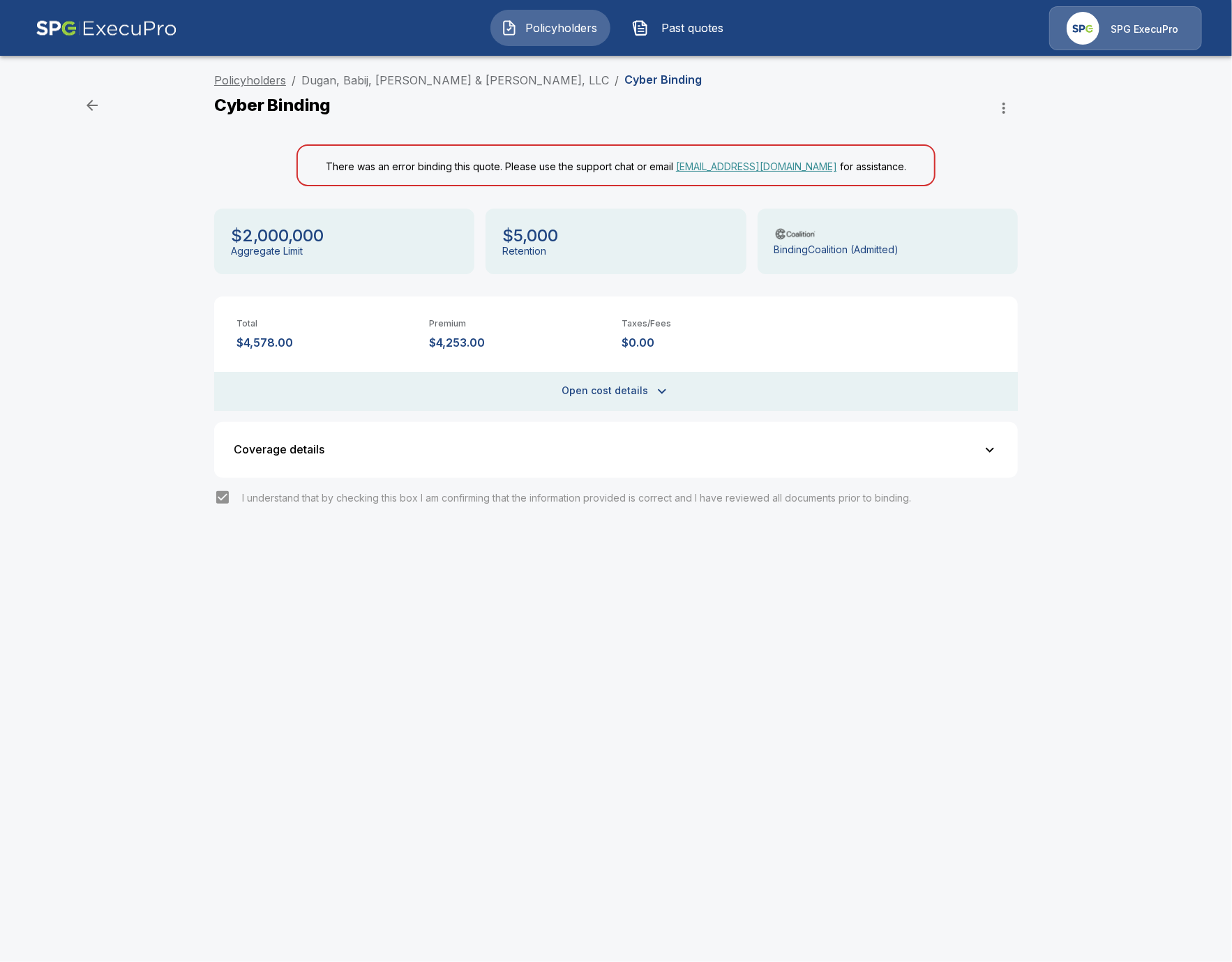
click at [245, 86] on link "Policyholders" at bounding box center [250, 80] width 72 height 14
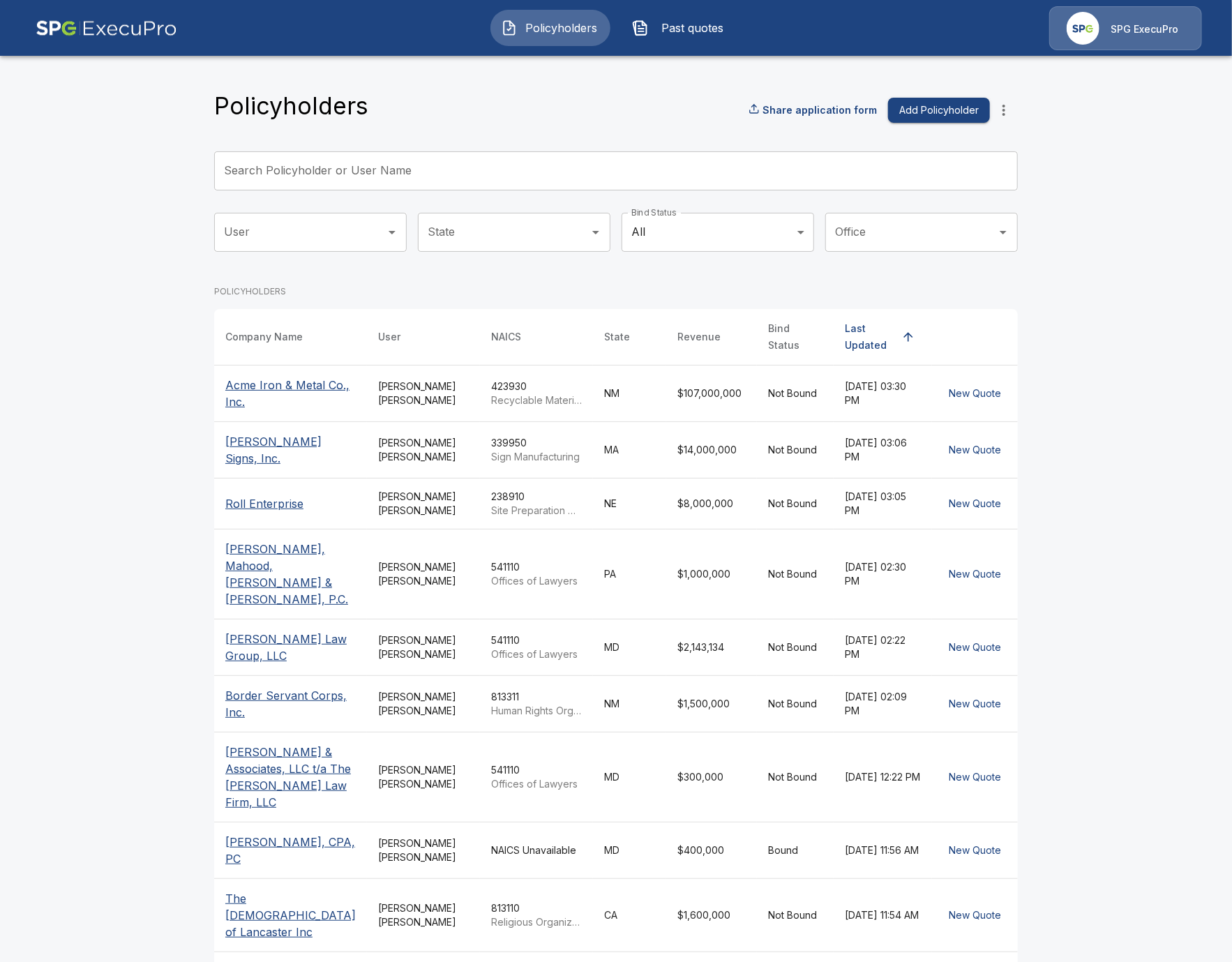
click at [493, 183] on input "Search Policyholder or User Name" at bounding box center [608, 171] width 789 height 39
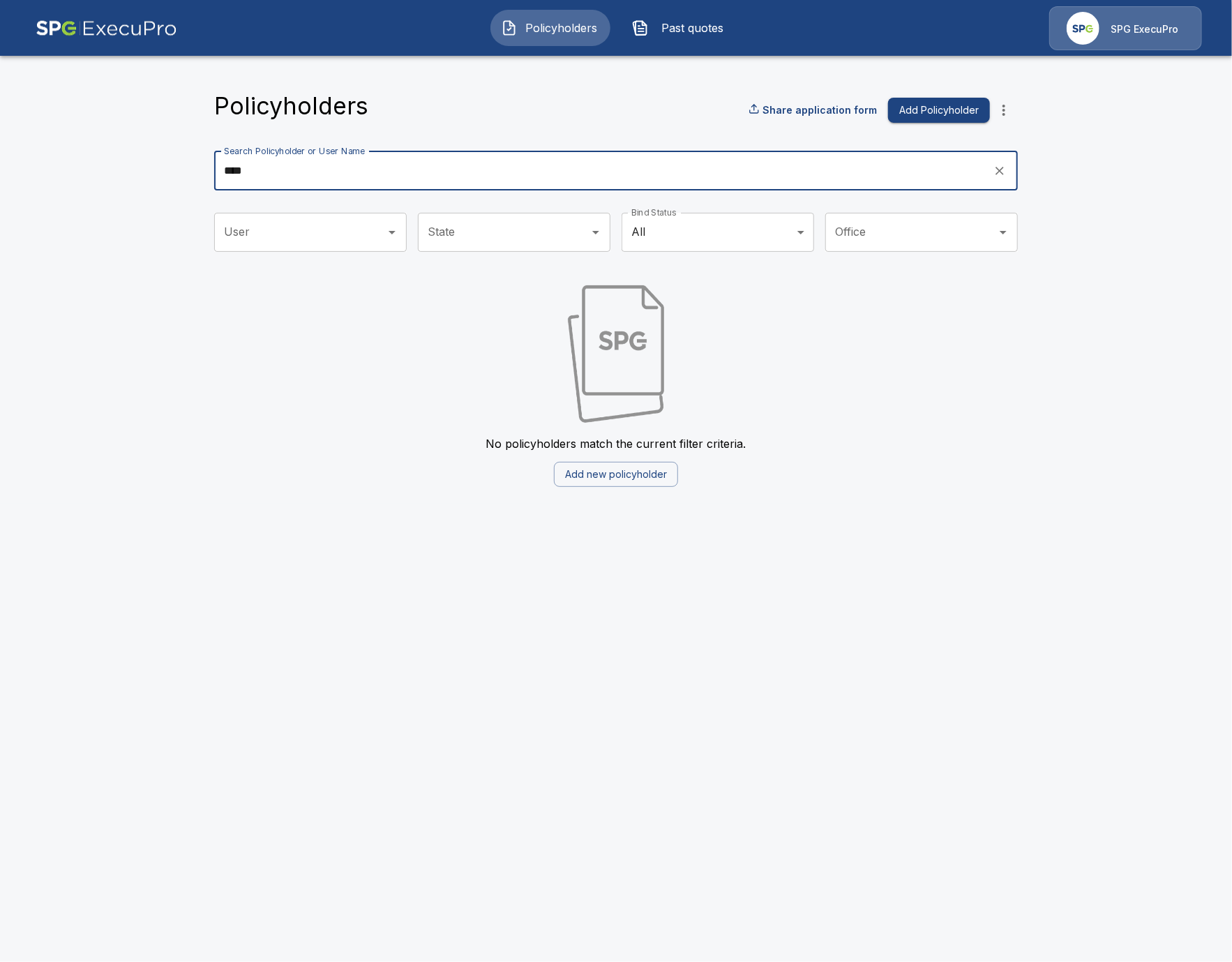
click at [356, 177] on input "****" at bounding box center [598, 171] width 770 height 39
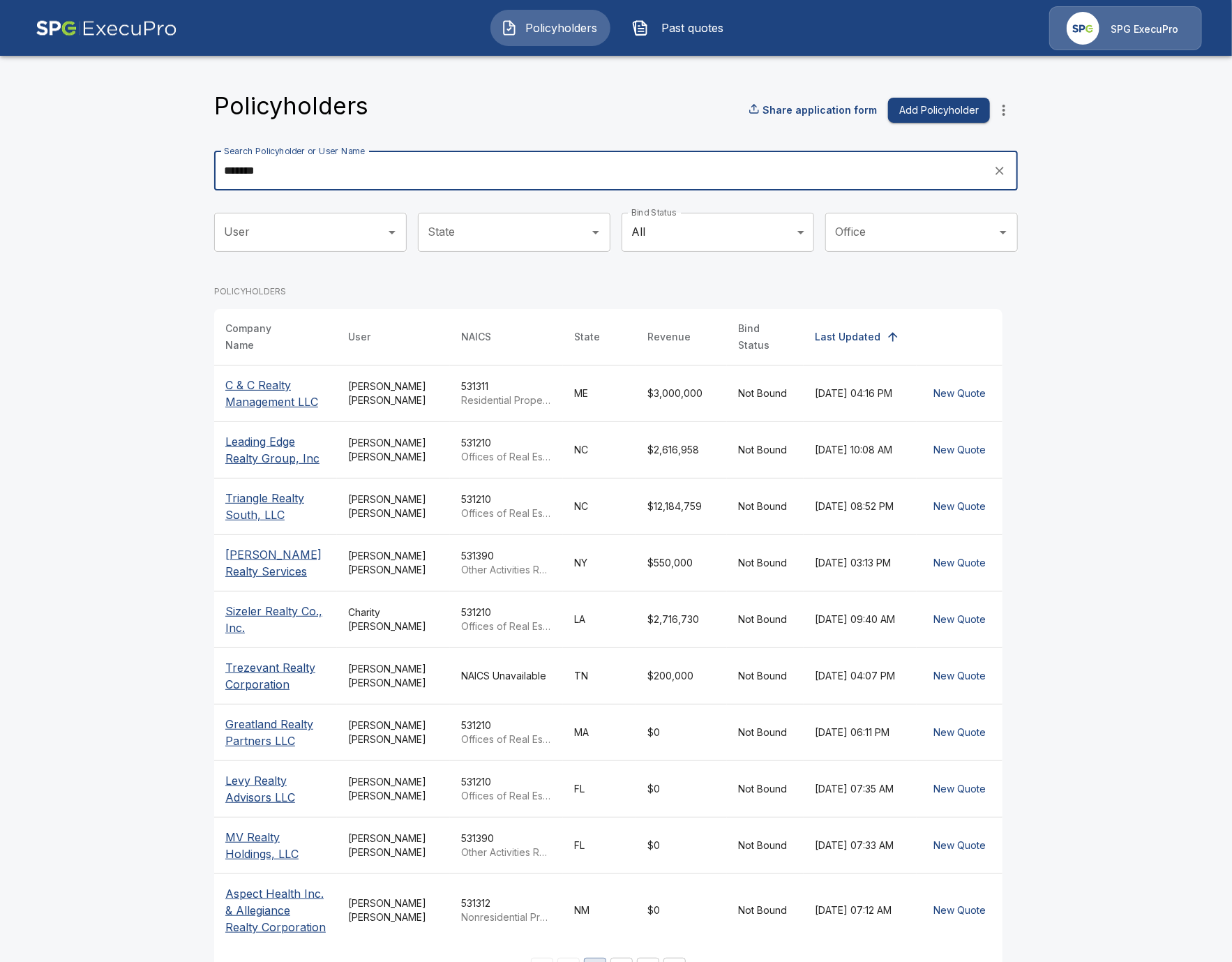
type input "******"
click at [279, 384] on p "C & C Realty Management LLC" at bounding box center [276, 393] width 101 height 33
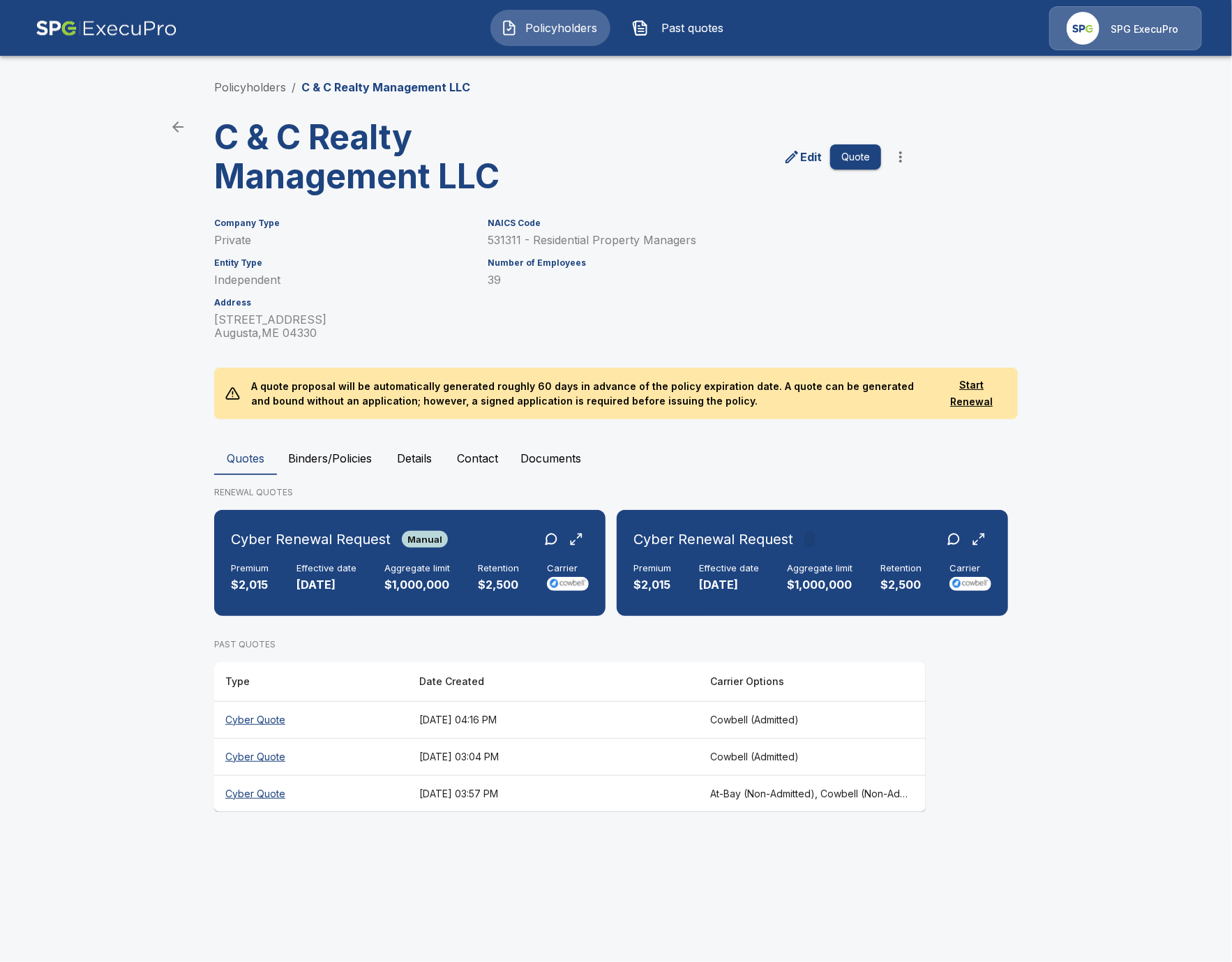
click at [123, 567] on main "Policyholders / C & C Realty Management LLC C & C Realty Management LLC Edit Qu…" at bounding box center [616, 419] width 1232 height 839
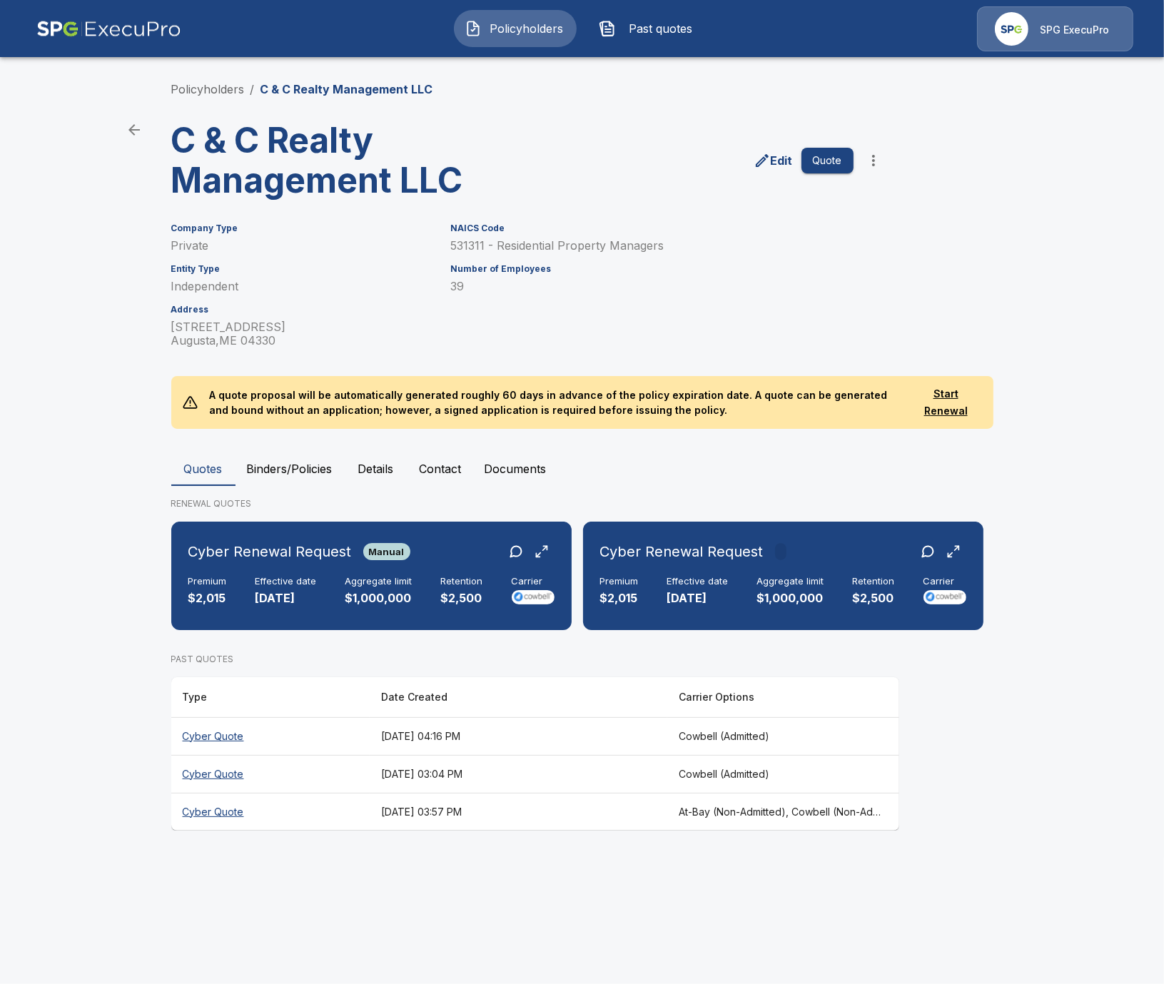
click at [389, 466] on button "Details" at bounding box center [376, 469] width 64 height 34
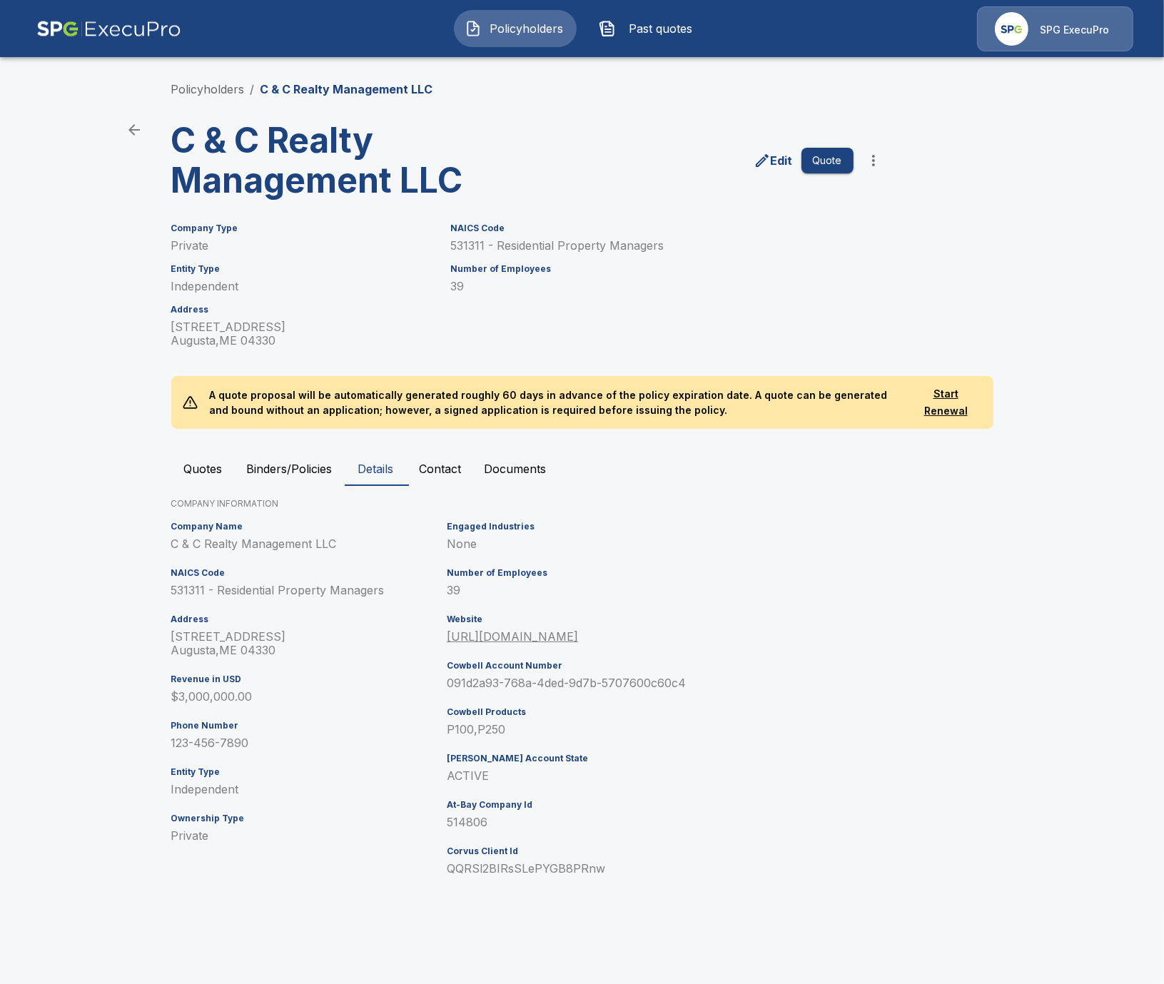
click at [614, 685] on p "091d2a93-768a-4ded-9d7b-5707600c60c4" at bounding box center [616, 684] width 339 height 14
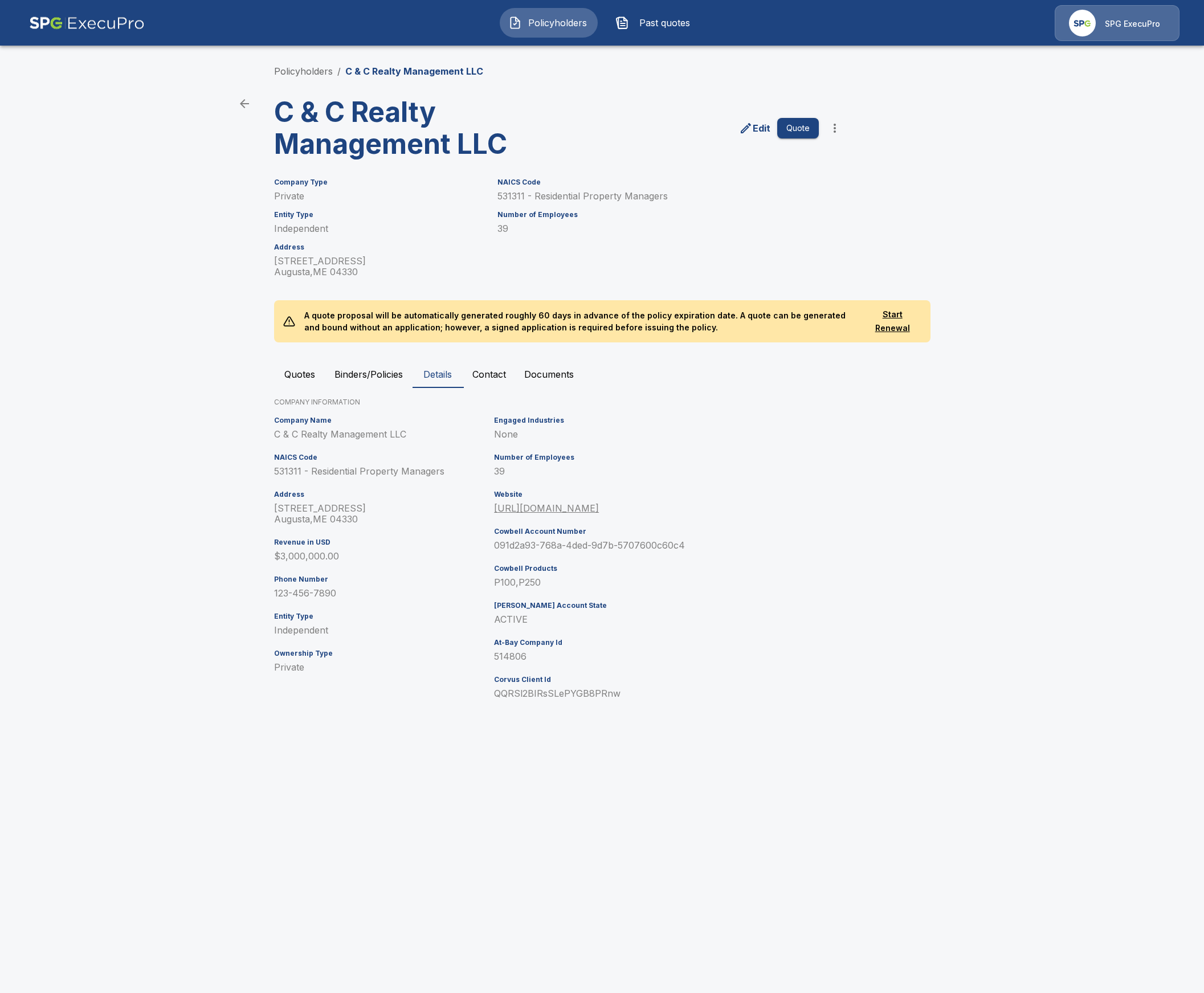
click at [186, 168] on main "Policyholders / C & C Realty Management LLC C & C Realty Management LLC Edit Qu…" at bounding box center [602, 367] width 1204 height 734
click at [350, 369] on button "Binders/Policies" at bounding box center [369, 374] width 86 height 27
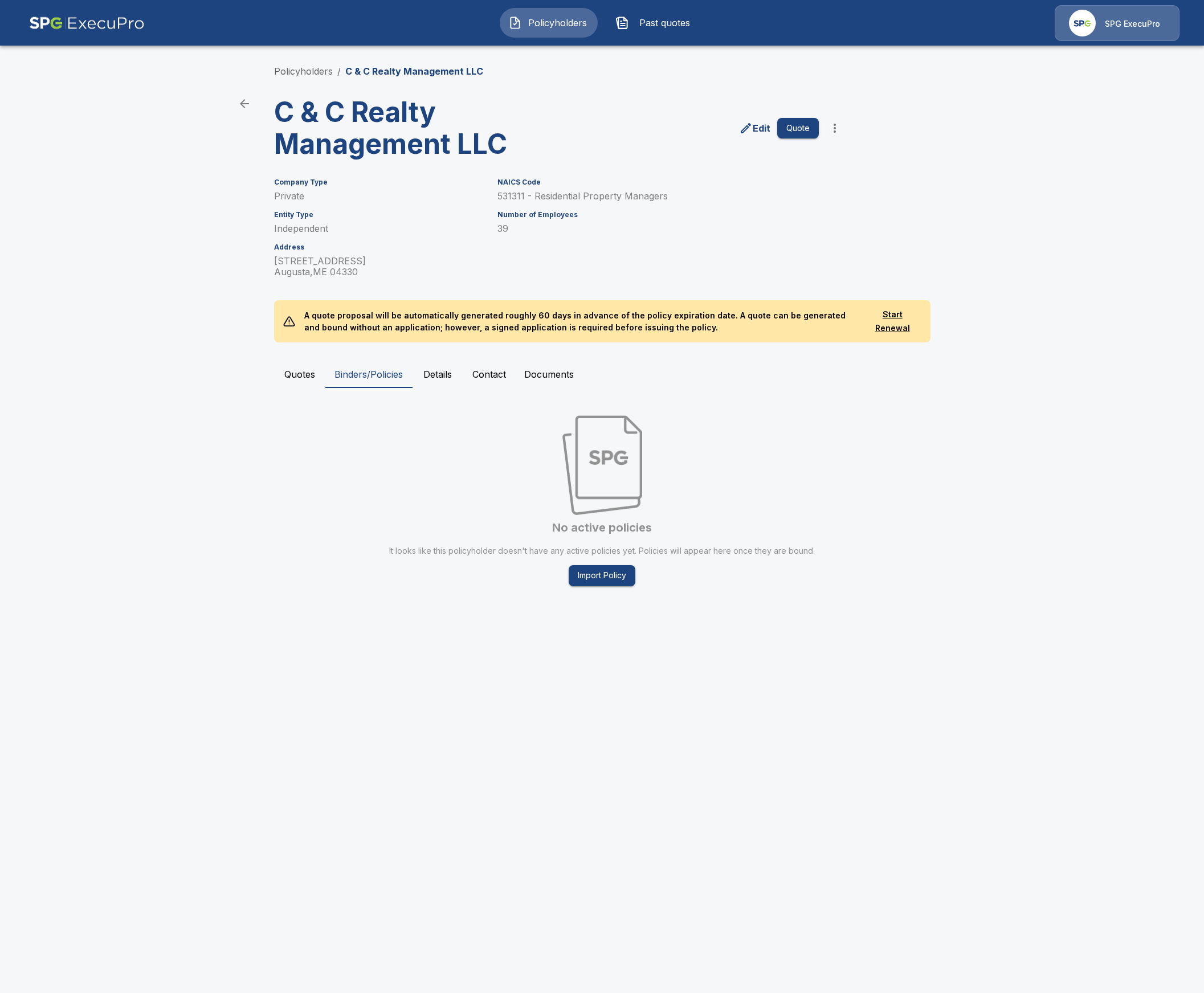
click at [310, 377] on button "Quotes" at bounding box center [299, 374] width 51 height 27
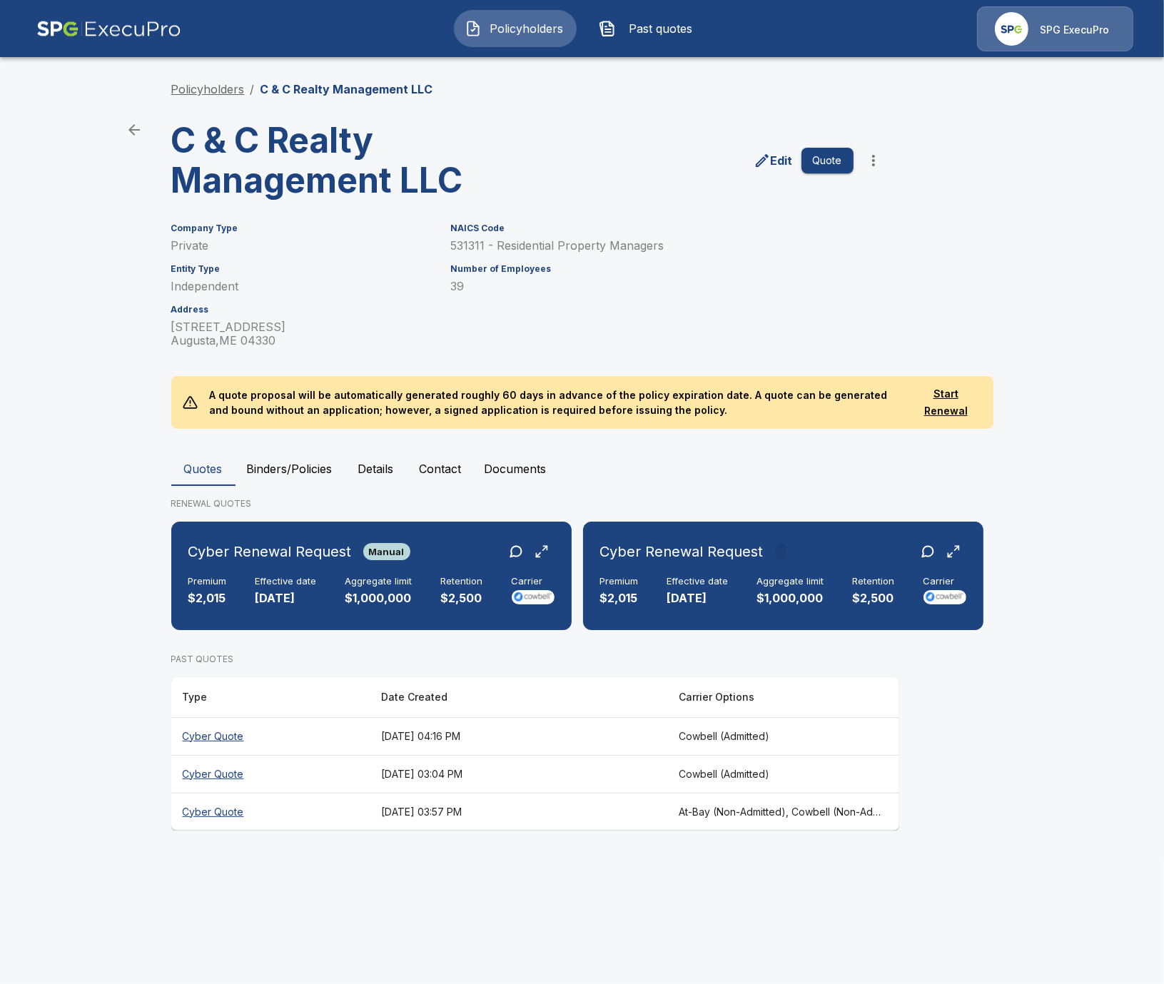
click at [212, 92] on link "Policyholders" at bounding box center [208, 89] width 74 height 14
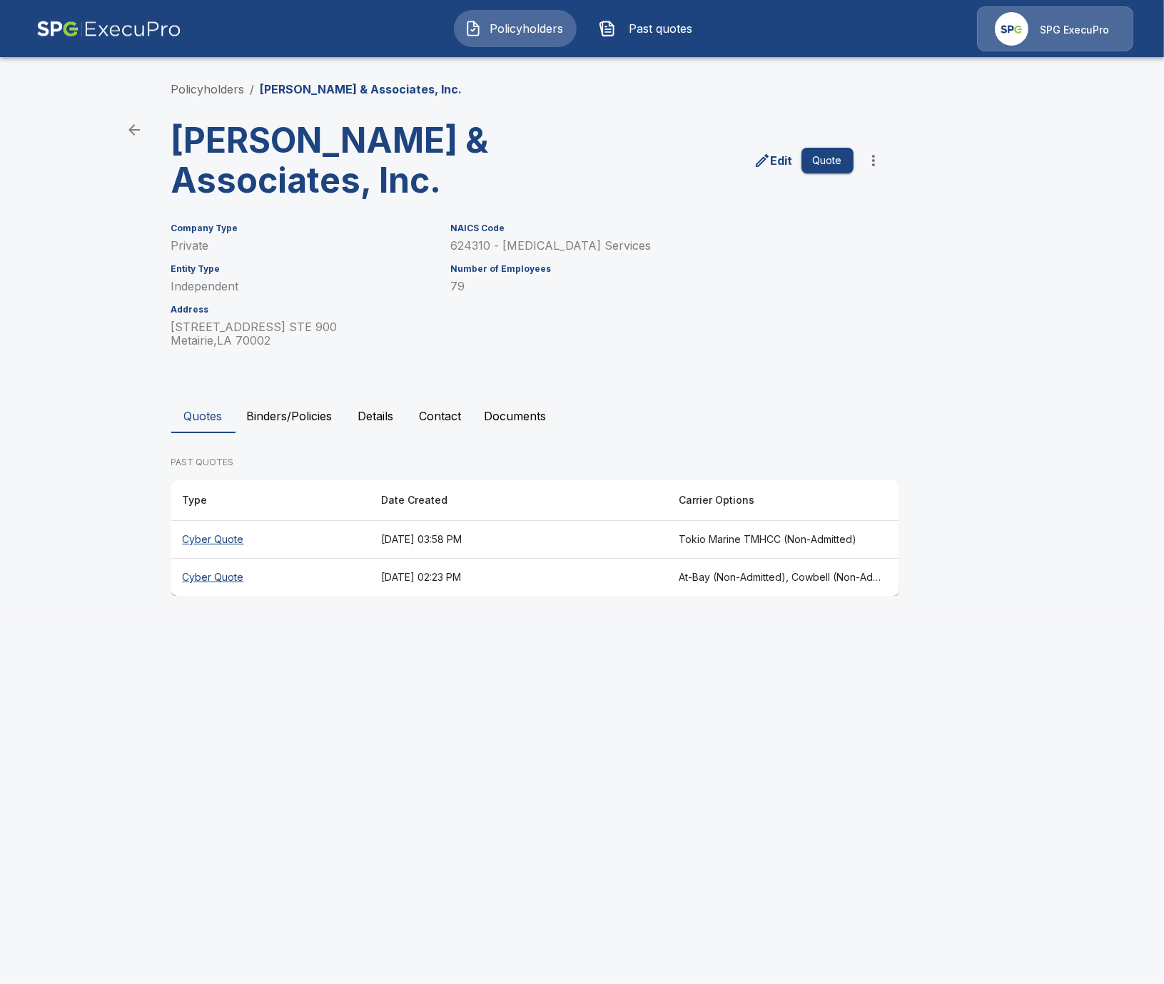
click at [144, 450] on main "Policyholders / [PERSON_NAME] & Associates, Inc. [PERSON_NAME] & Associates, In…" at bounding box center [582, 311] width 1164 height 623
click at [312, 410] on button "Binders/Policies" at bounding box center [290, 416] width 108 height 34
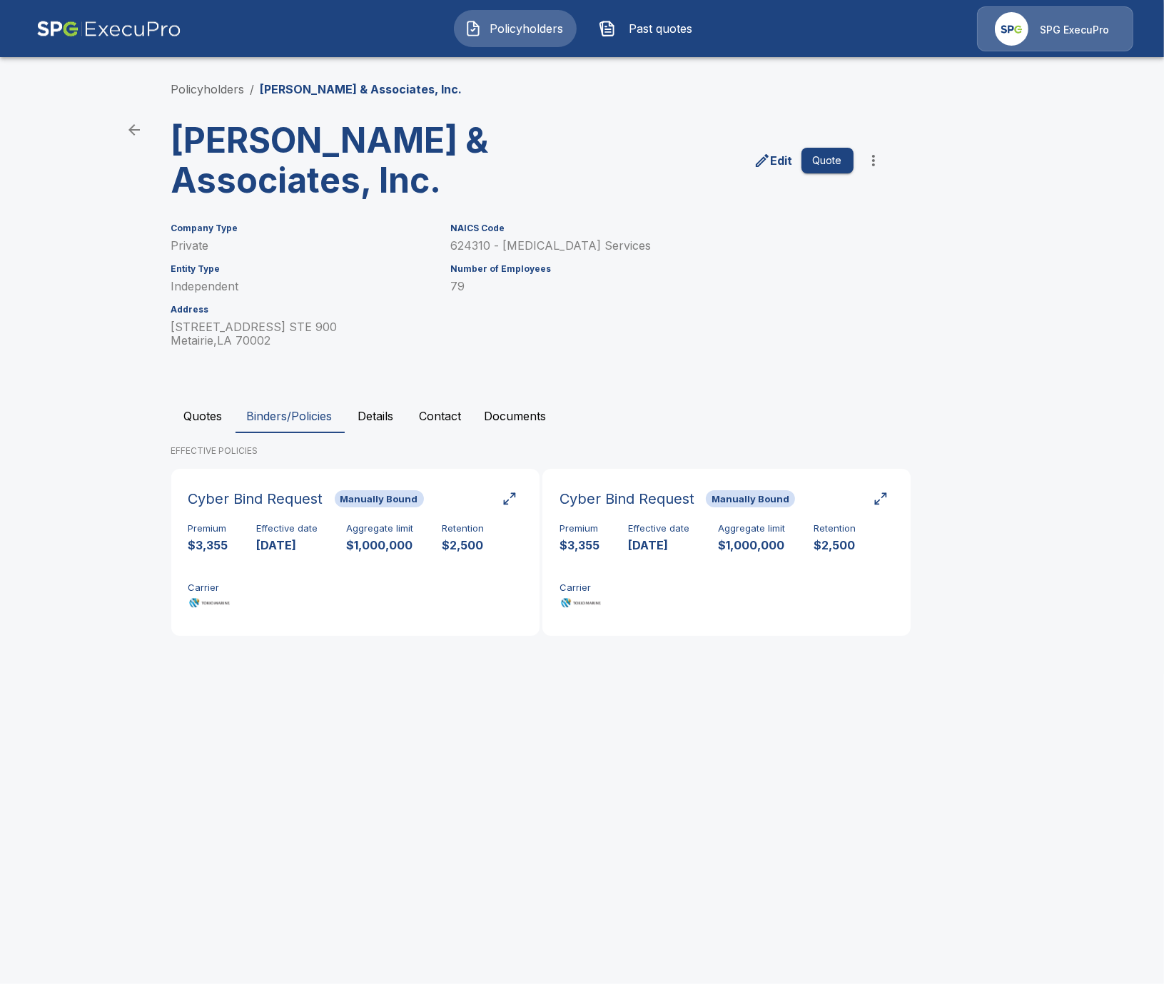
click at [231, 674] on html "Policyholders Past quotes SPG ExecuPro Policyholders / [PERSON_NAME] & Associat…" at bounding box center [582, 337] width 1164 height 674
click at [395, 537] on p "$1,000,000" at bounding box center [380, 545] width 67 height 16
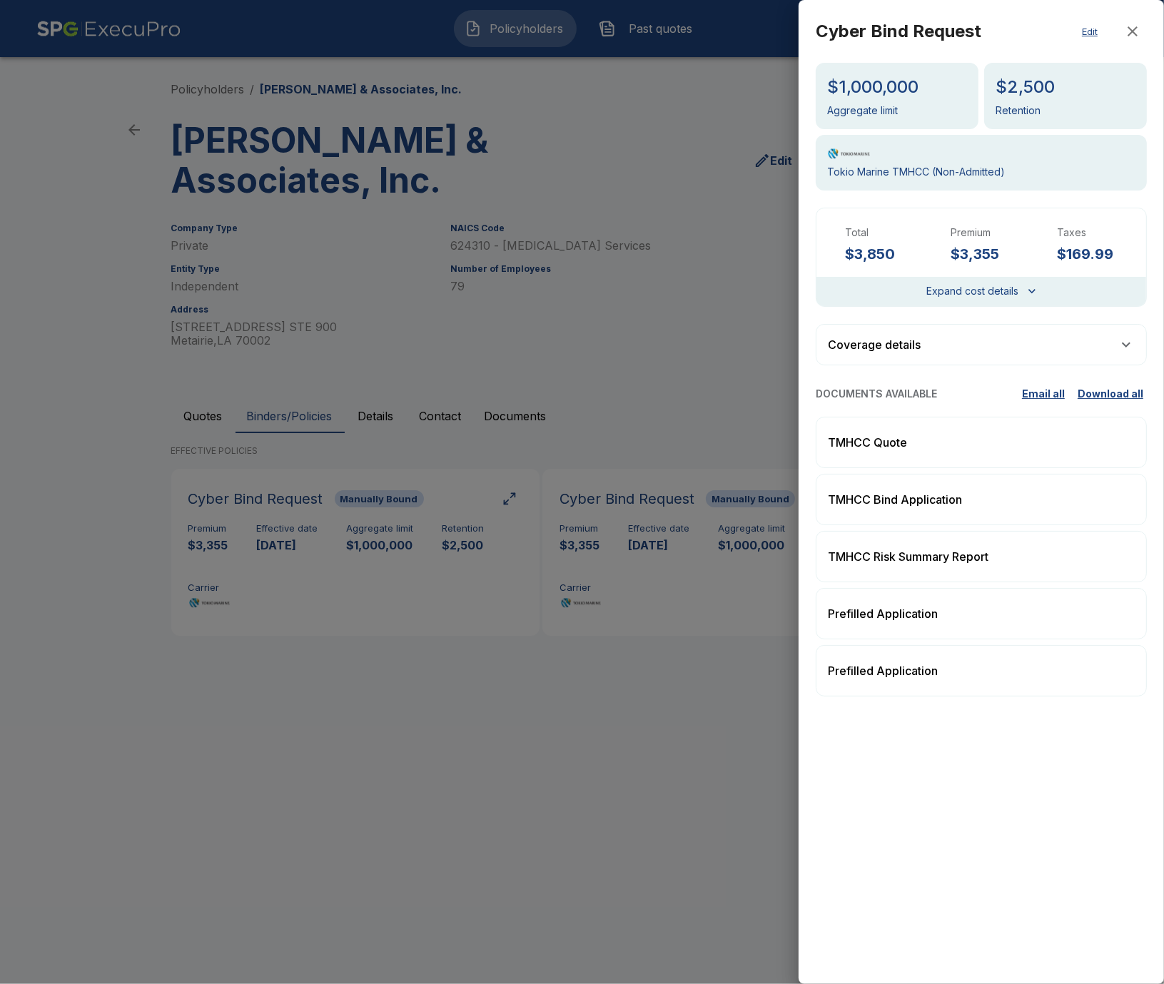
click at [615, 626] on div at bounding box center [582, 492] width 1164 height 984
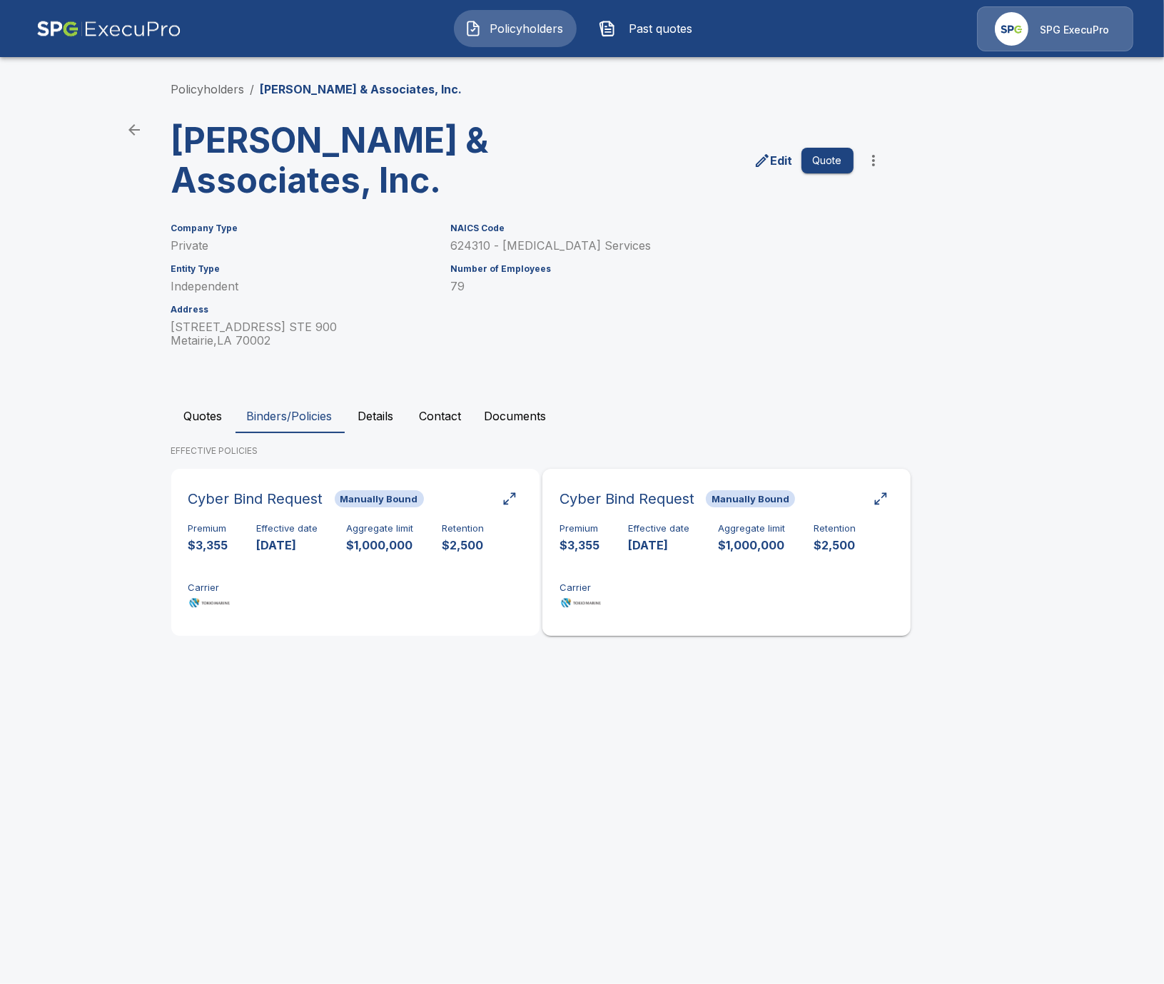
click at [620, 591] on div "Premium $3,355 Effective date 8/22/2025 Aggregate limit $1,000,000 Retention $2…" at bounding box center [727, 568] width 334 height 90
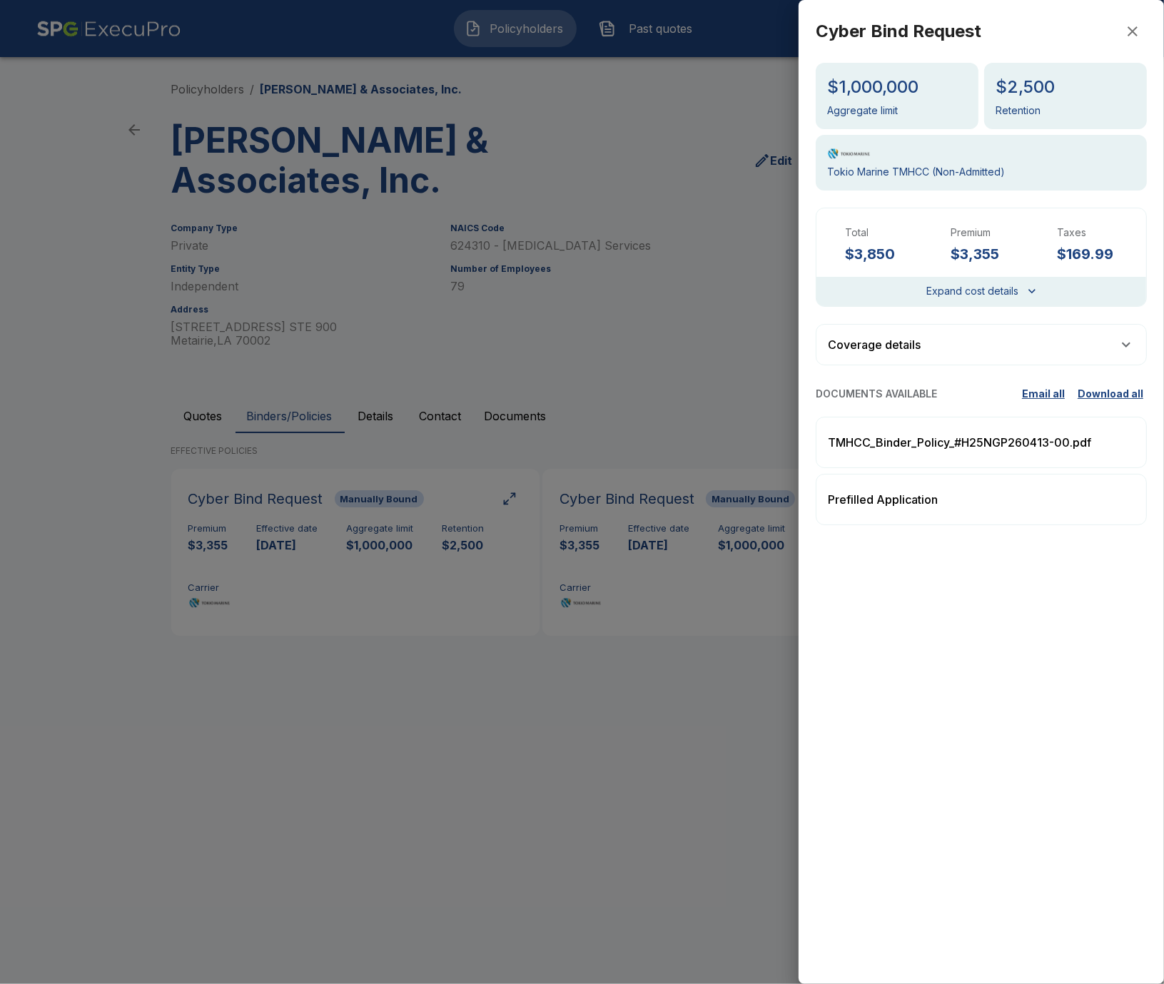
click at [420, 552] on div at bounding box center [582, 492] width 1164 height 984
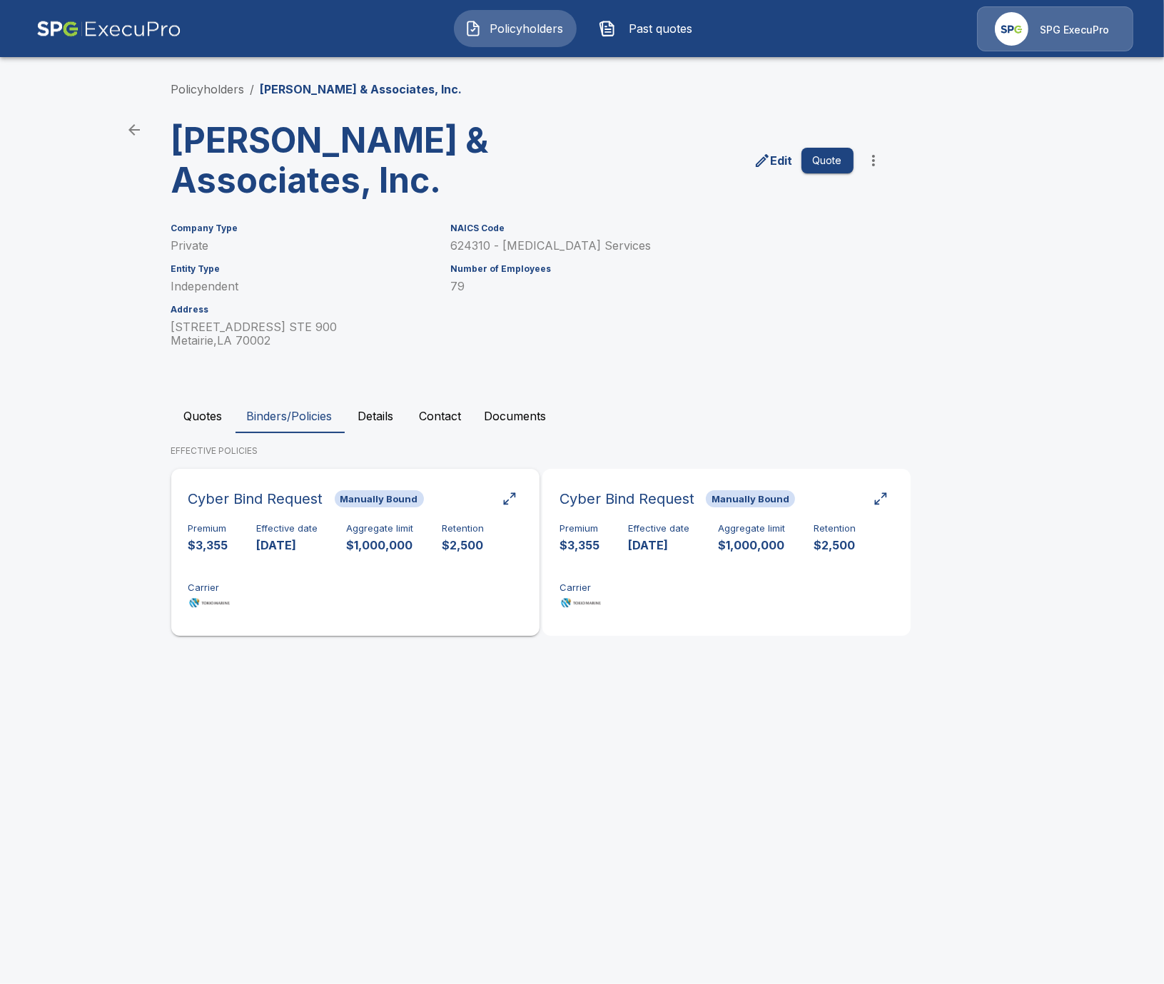
click at [420, 552] on div "Premium $3,355 Effective date 8/22/2025 Aggregate limit $1,000,000 Retention $2…" at bounding box center [355, 568] width 334 height 90
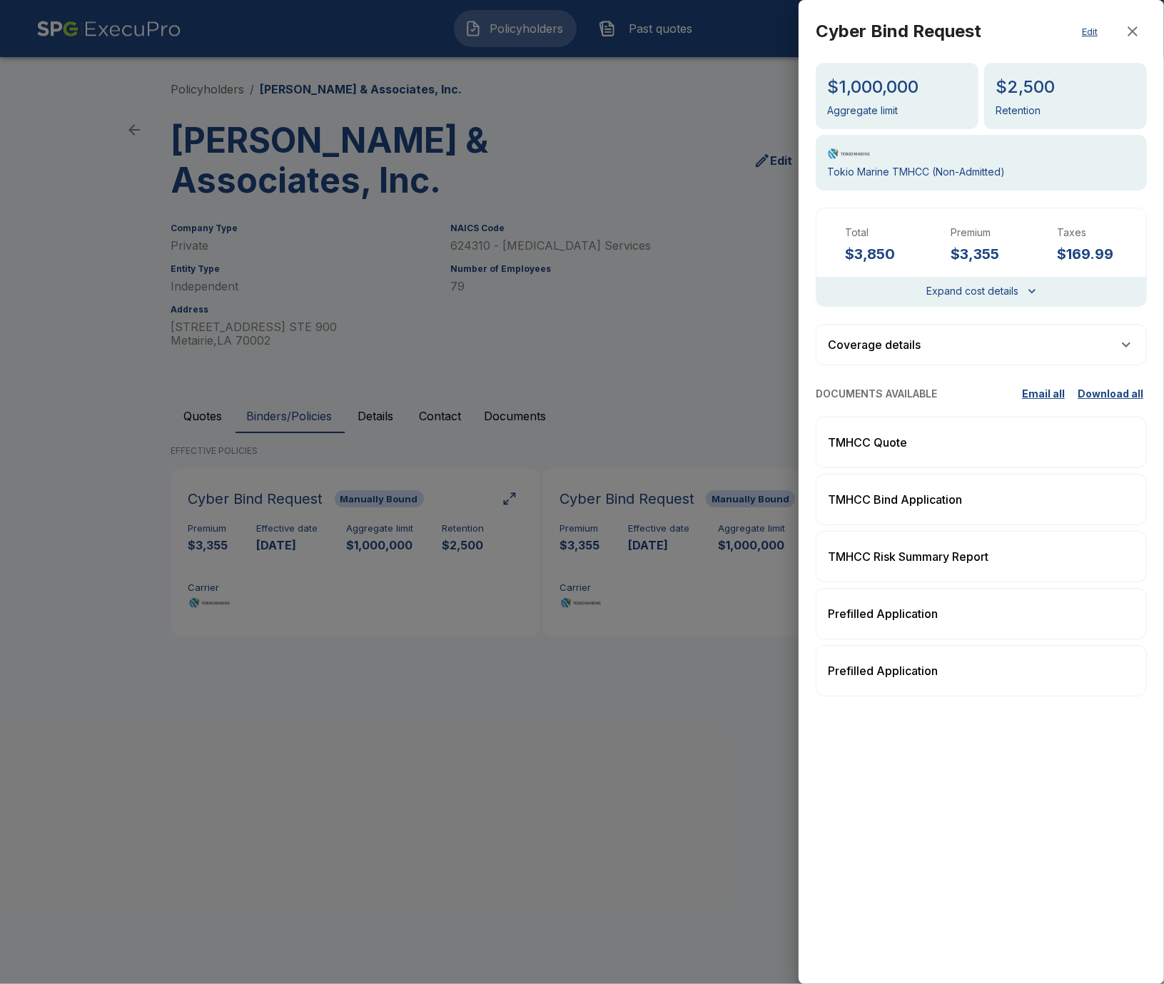
click at [649, 656] on div at bounding box center [582, 492] width 1164 height 984
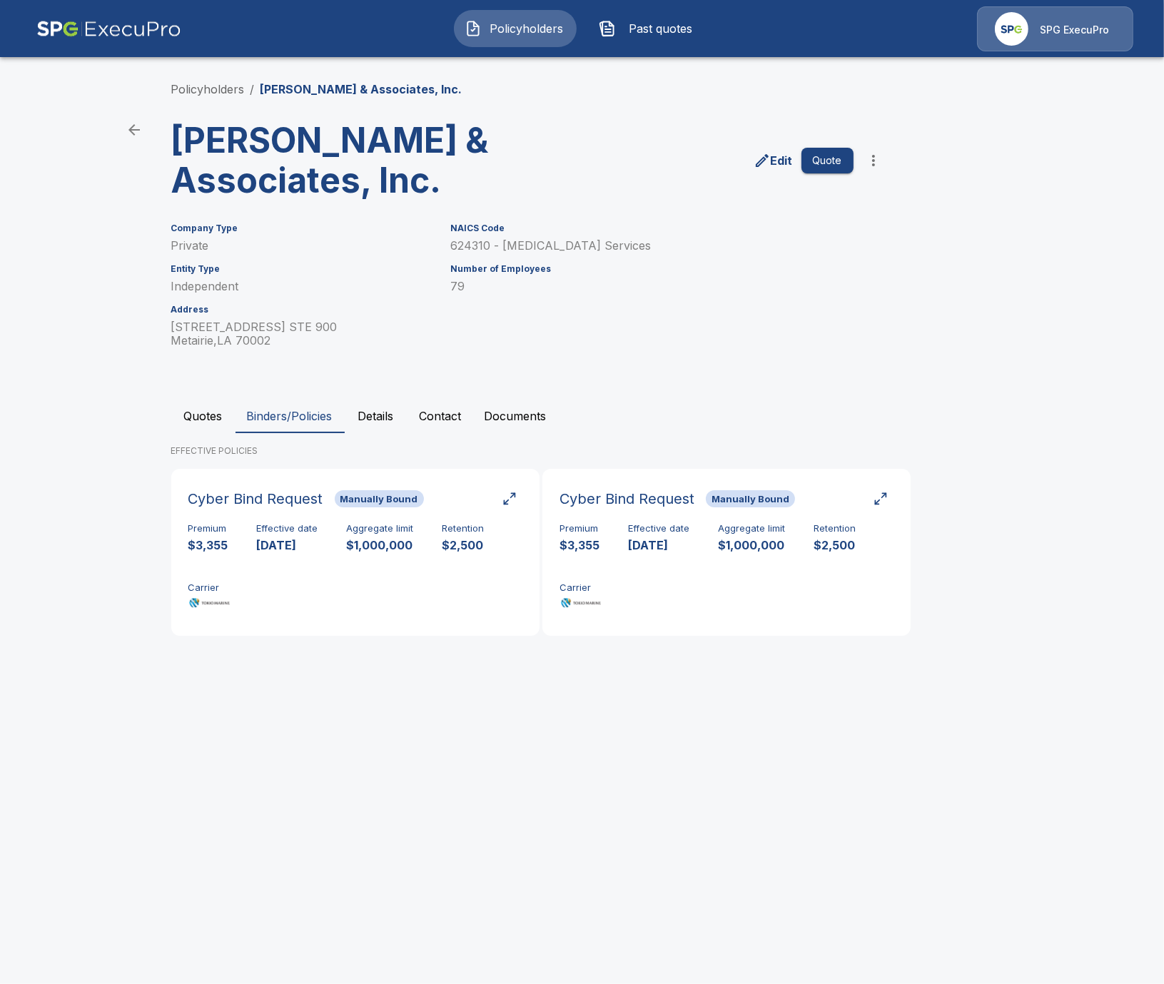
click at [318, 674] on html "Policyholders Past quotes SPG ExecuPro Policyholders / Stokes & Associates, Inc…" at bounding box center [582, 337] width 1164 height 674
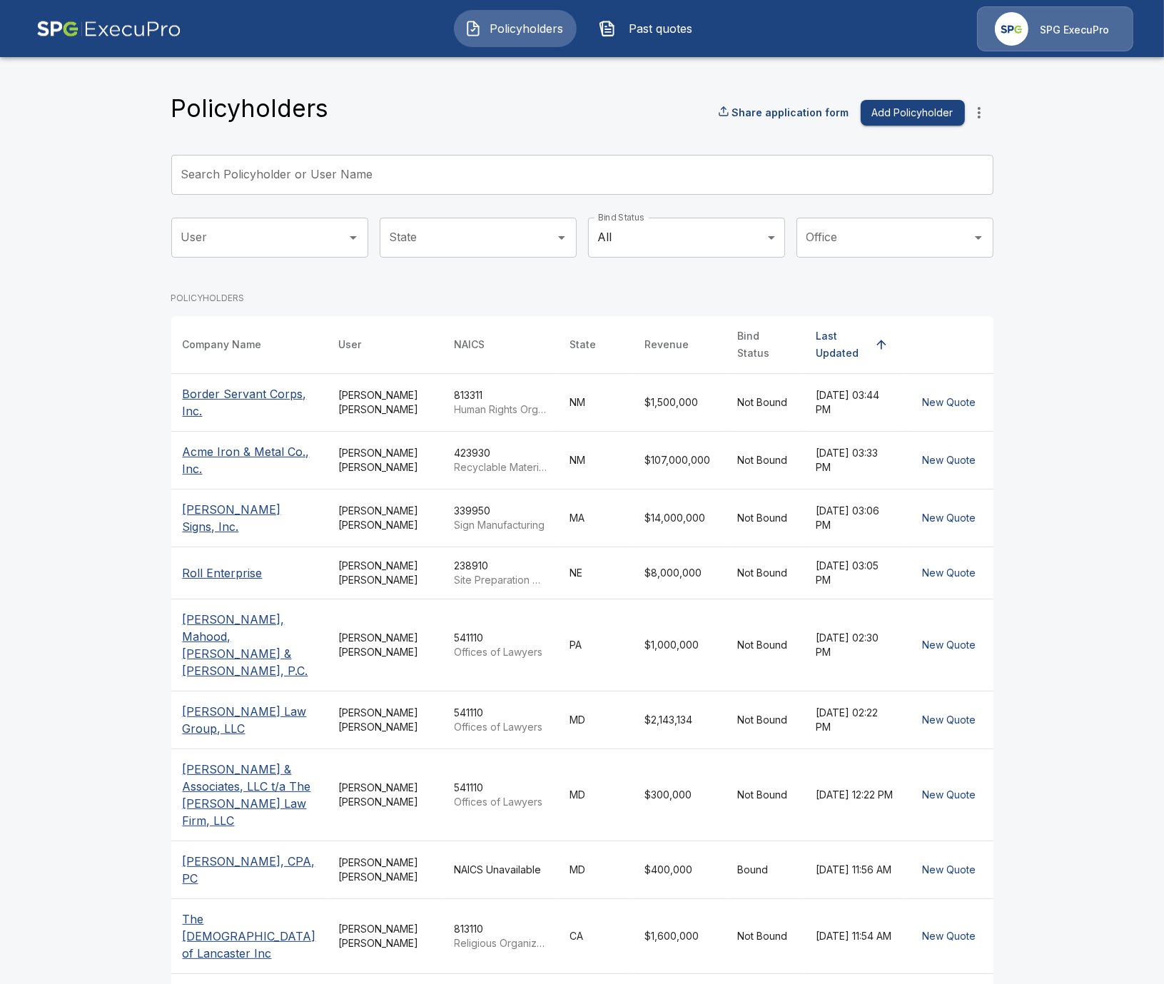
click at [521, 158] on input "Search Policyholder or User Name" at bounding box center [574, 175] width 807 height 40
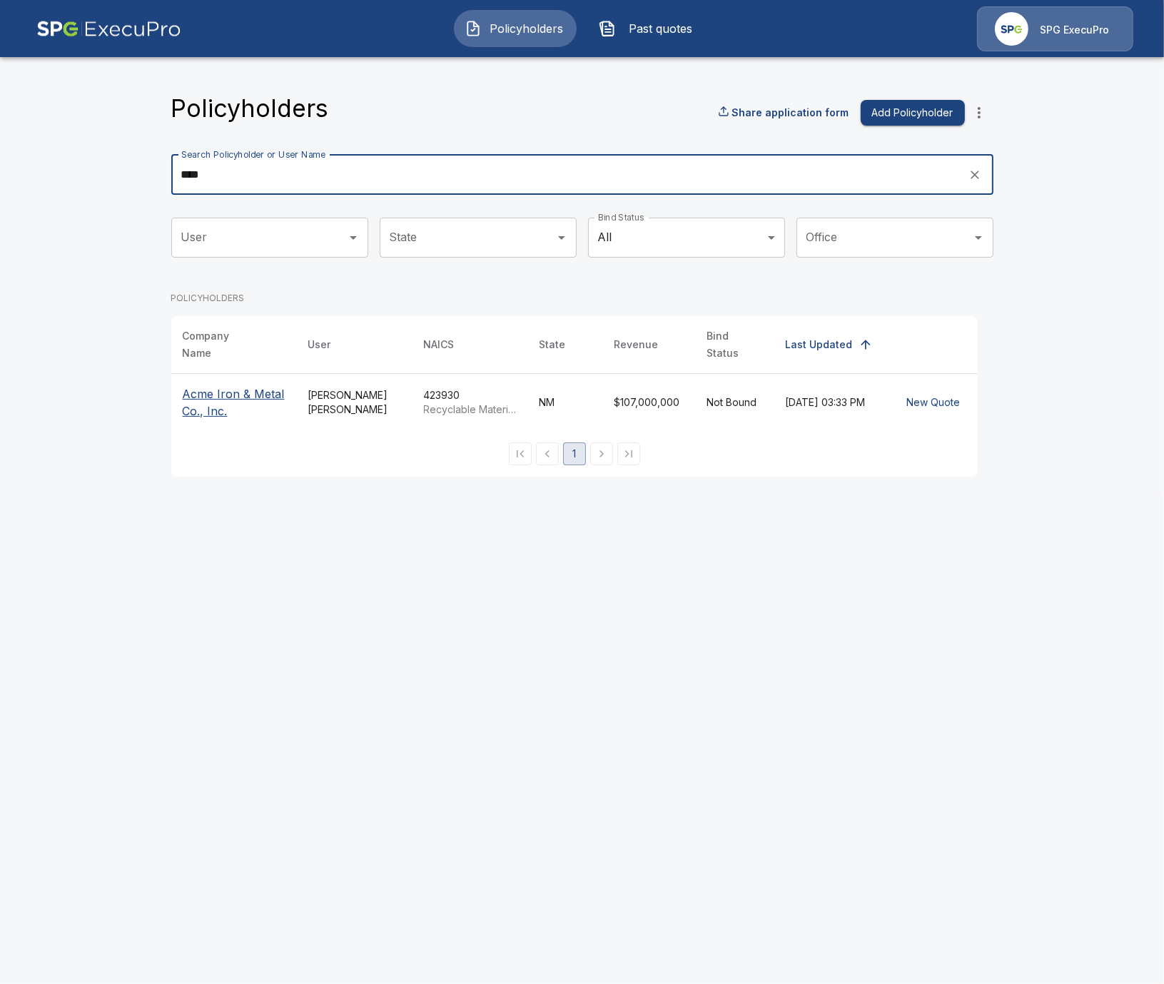
type input "****"
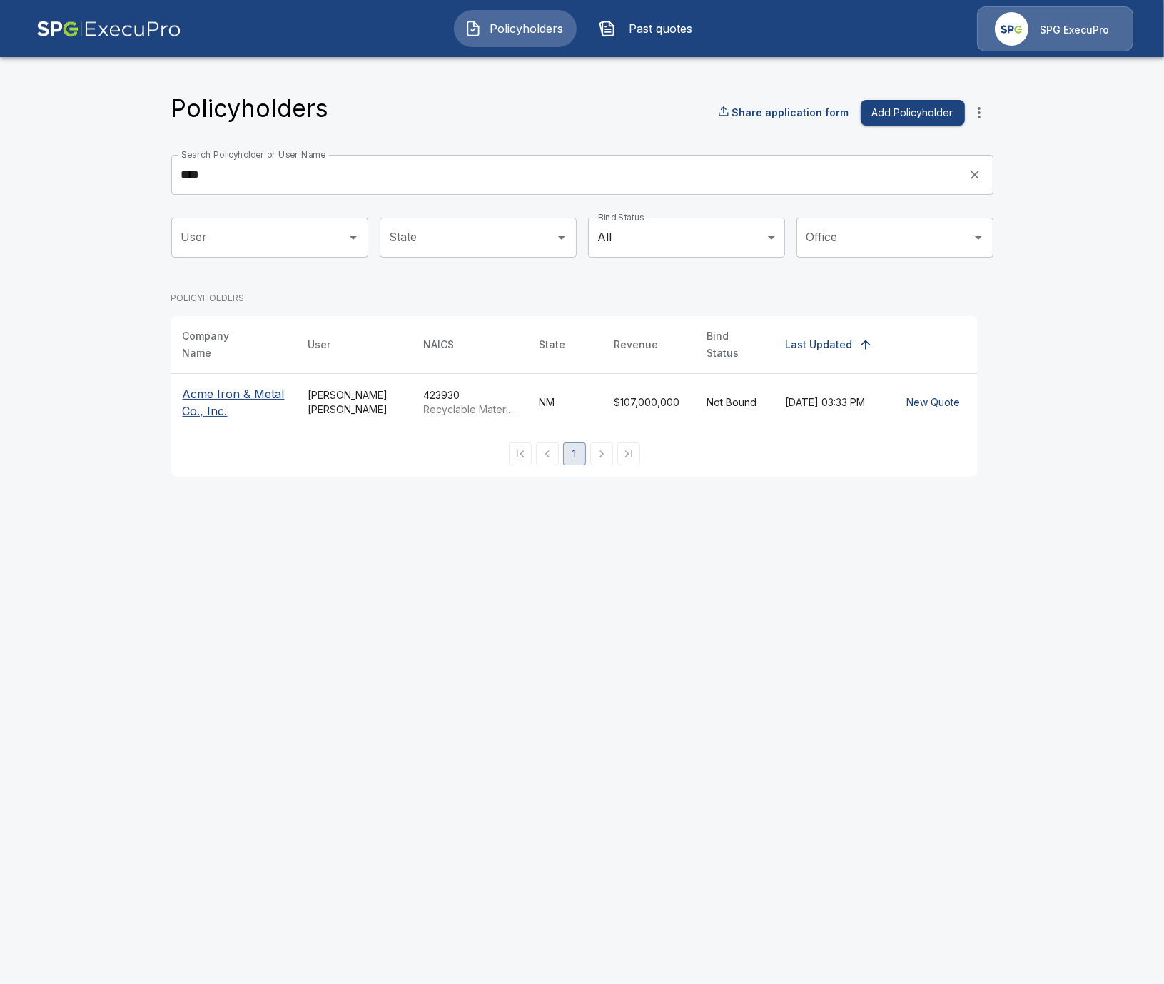
click at [191, 385] on p "Acme Iron & Metal Co., Inc." at bounding box center [234, 402] width 103 height 34
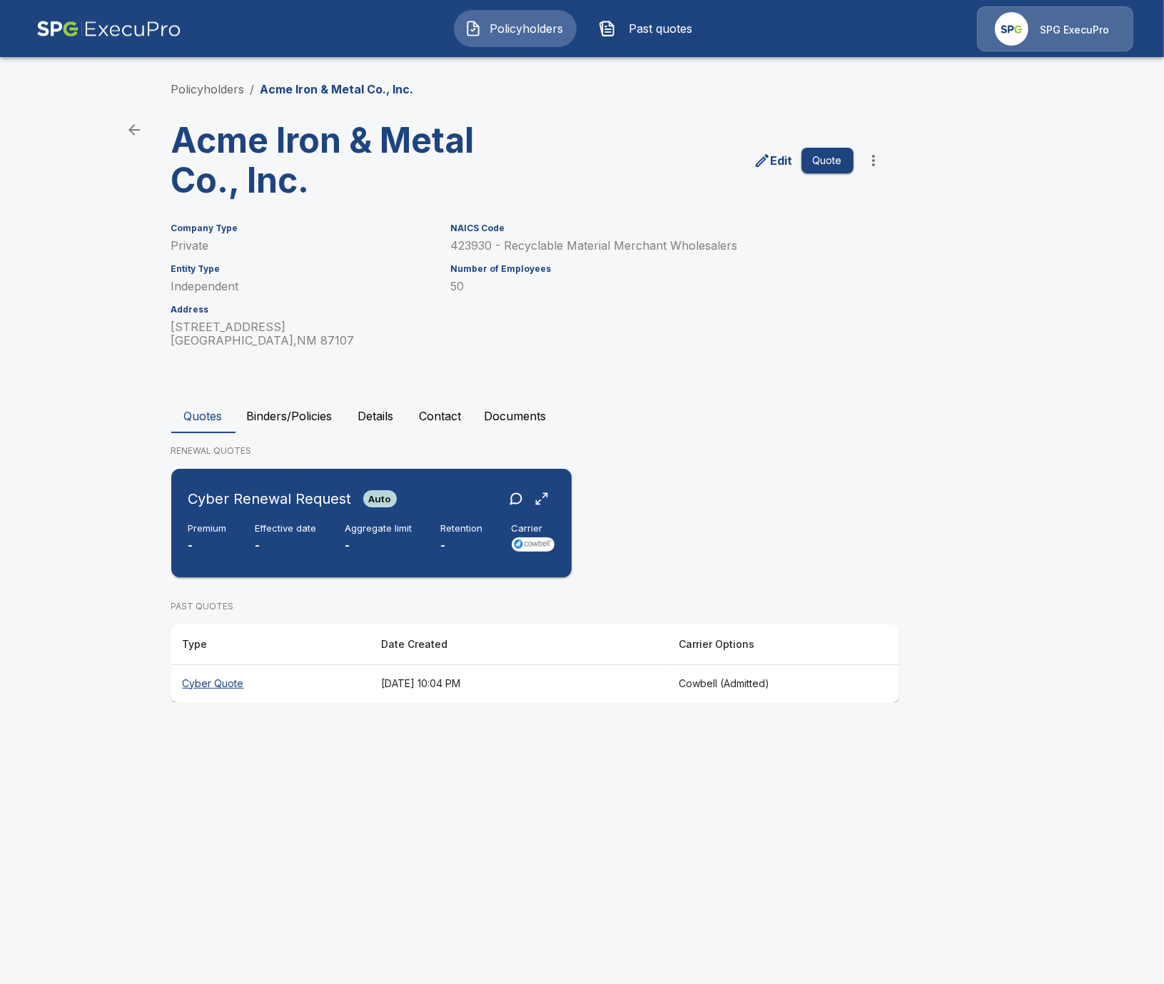
click at [418, 557] on div "Cyber Renewal Request Auto Premium - Effective date - Aggregate limit - Retenti…" at bounding box center [371, 523] width 389 height 97
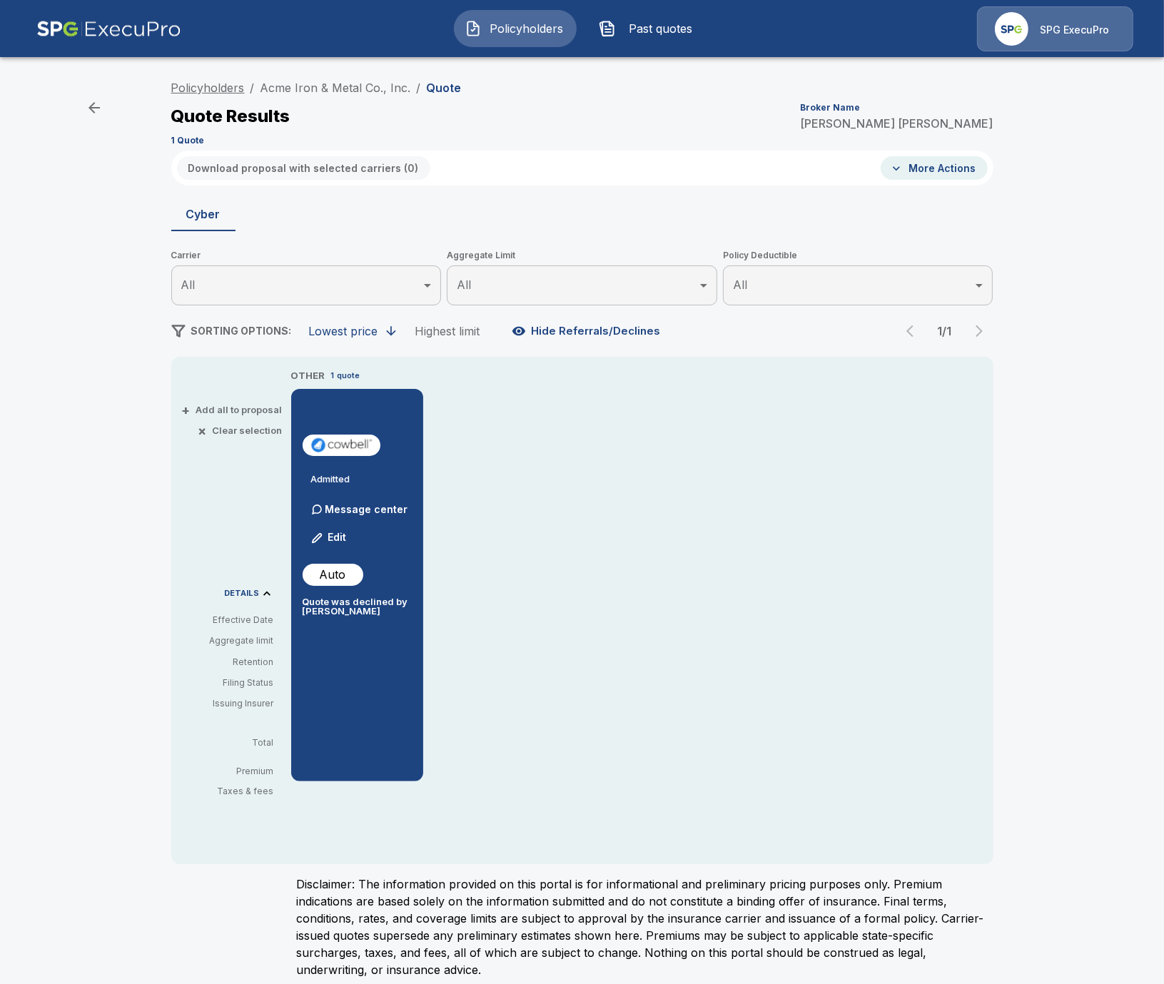
click at [201, 90] on link "Policyholders" at bounding box center [208, 88] width 74 height 14
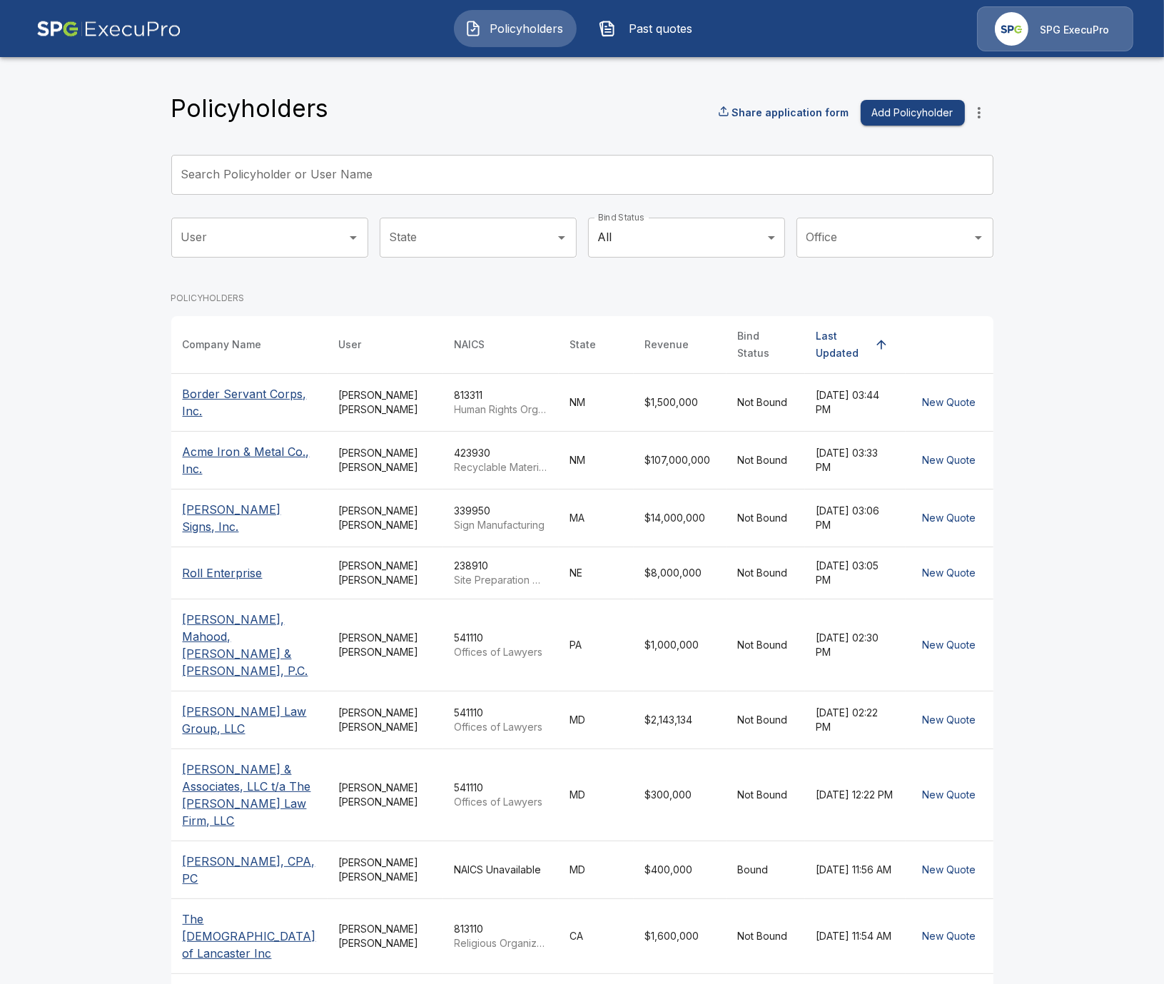
click at [978, 108] on icon "more" at bounding box center [979, 112] width 3 height 11
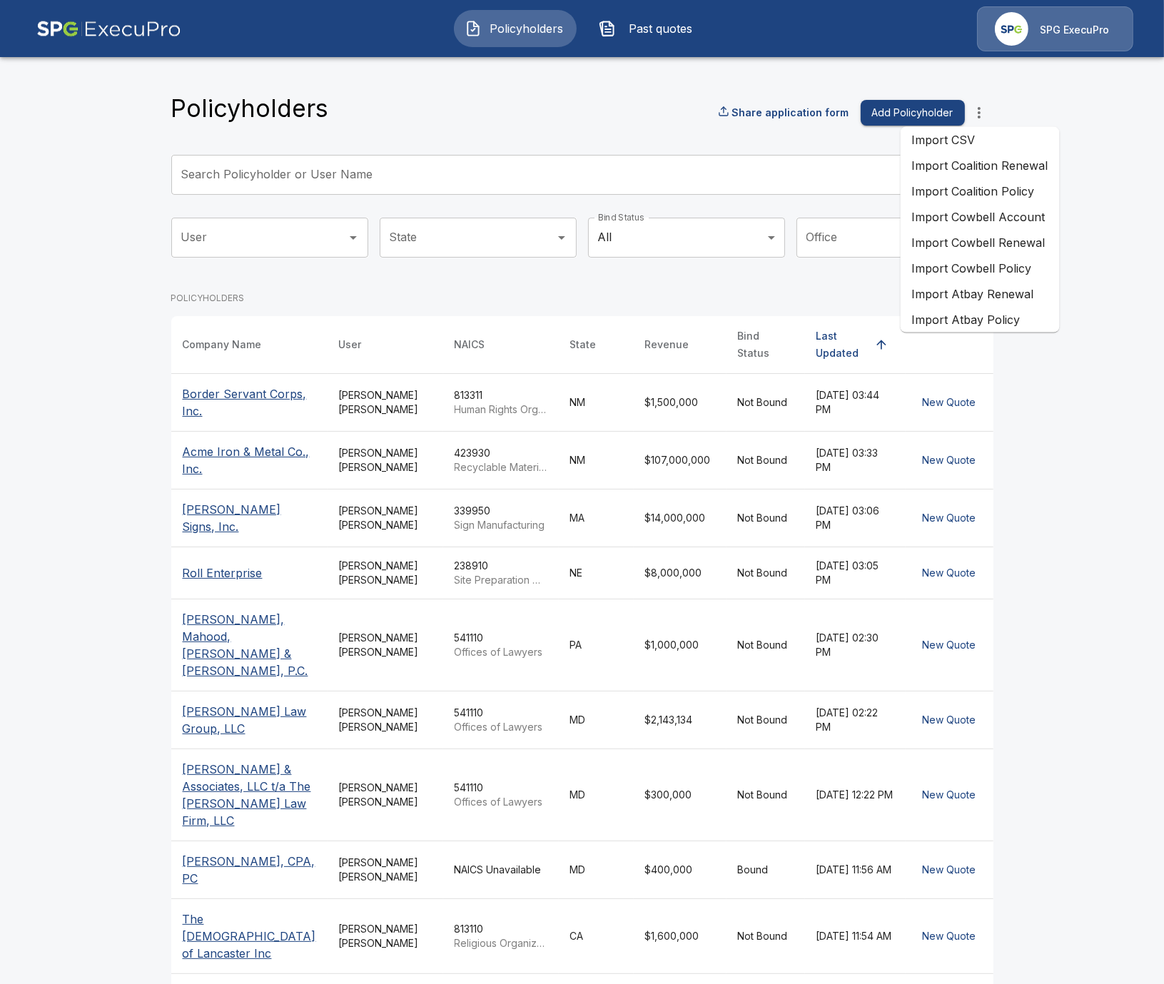
click at [1017, 248] on li "Import Cowbell Renewal" at bounding box center [980, 243] width 159 height 26
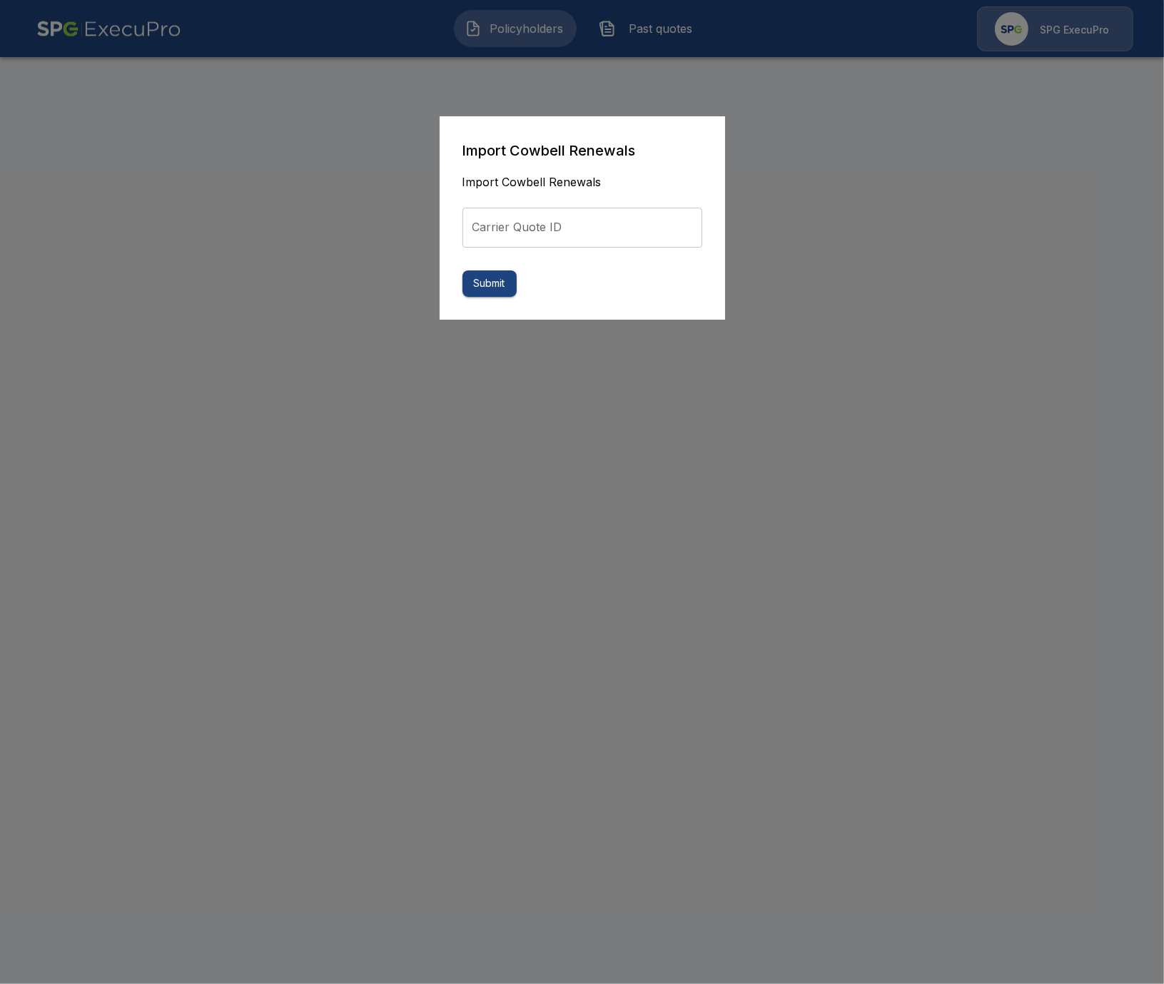
click at [575, 238] on input "Carrier Quote ID" at bounding box center [582, 228] width 240 height 40
paste input "**********"
type input "**********"
click at [504, 275] on button "Submit" at bounding box center [489, 284] width 54 height 26
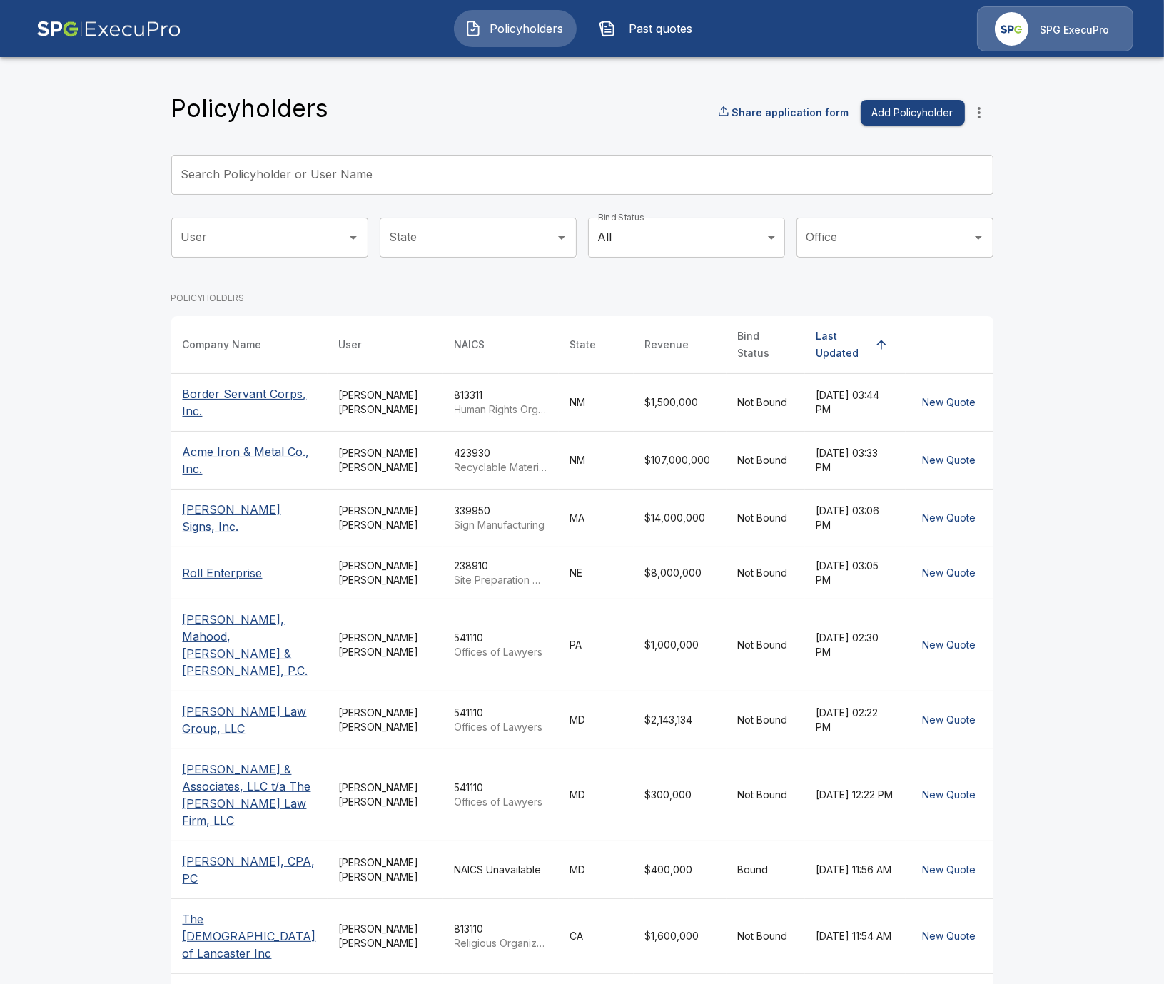
click at [637, 39] on button "Past quotes" at bounding box center [649, 28] width 123 height 37
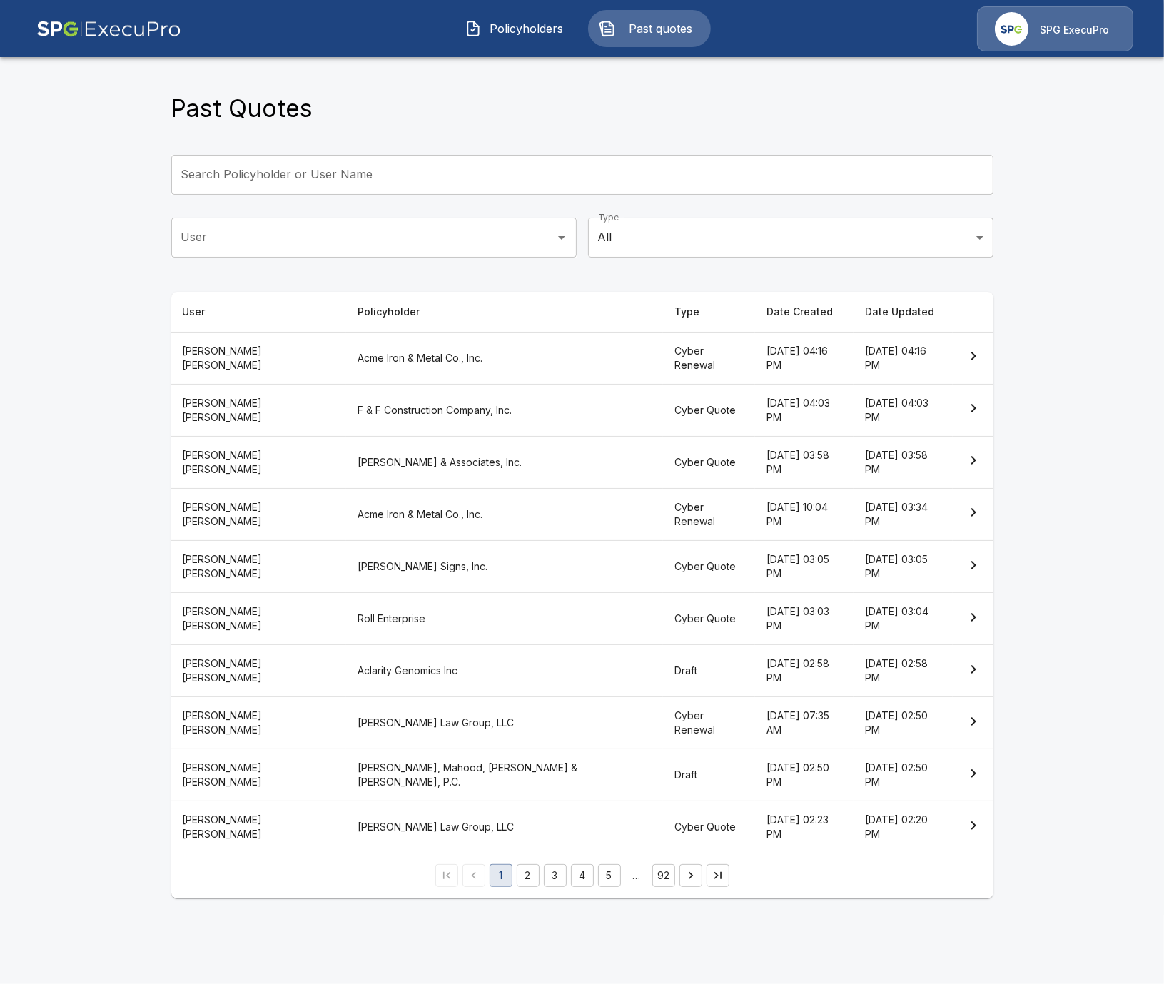
click at [405, 361] on th "Acme Iron & Metal Co., Inc." at bounding box center [505, 358] width 318 height 52
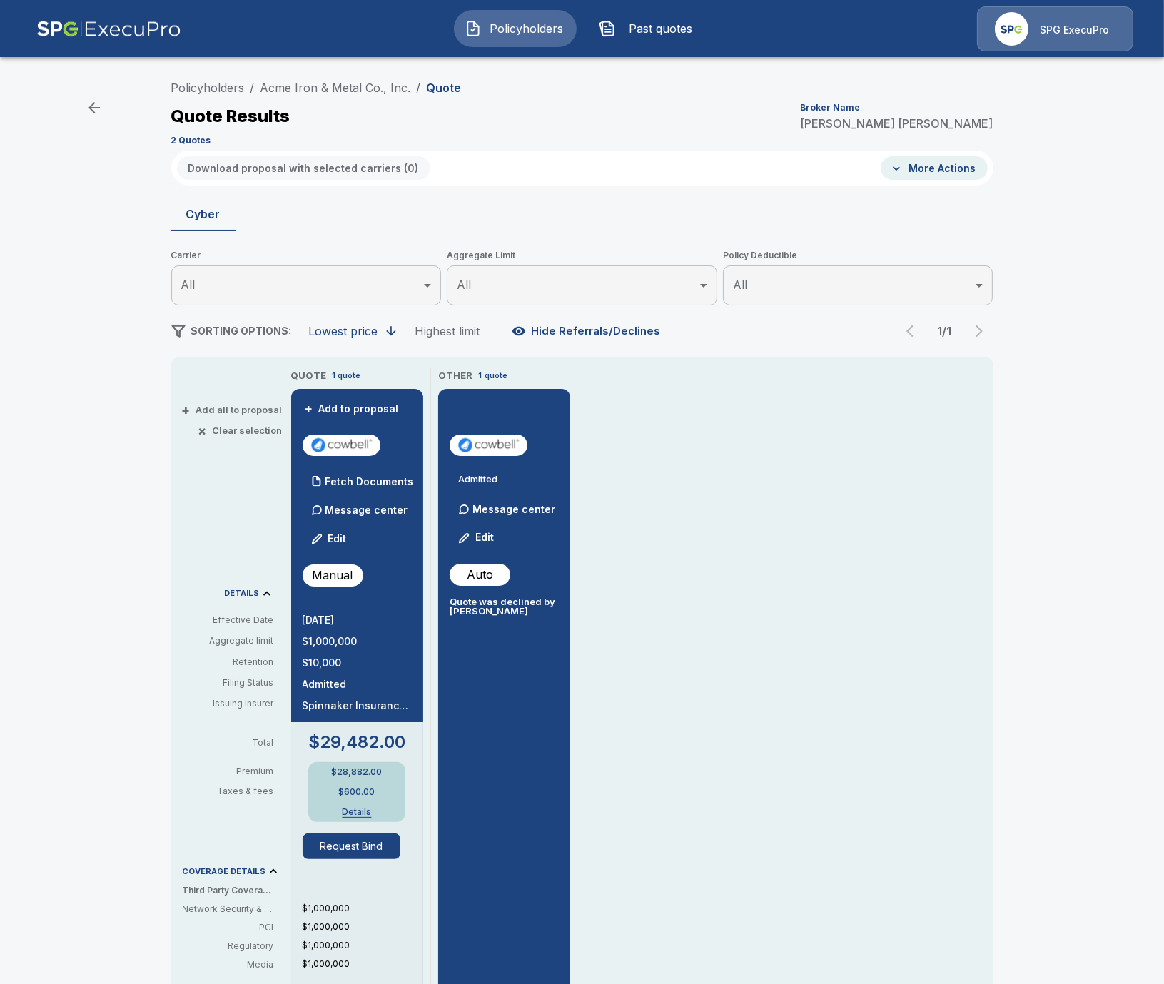
drag, startPoint x: 105, startPoint y: 39, endPoint x: 180, endPoint y: 15, distance: 78.6
click at [108, 36] on img at bounding box center [108, 28] width 145 height 45
click at [338, 91] on link "Acme Iron & Metal Co., Inc." at bounding box center [336, 88] width 151 height 14
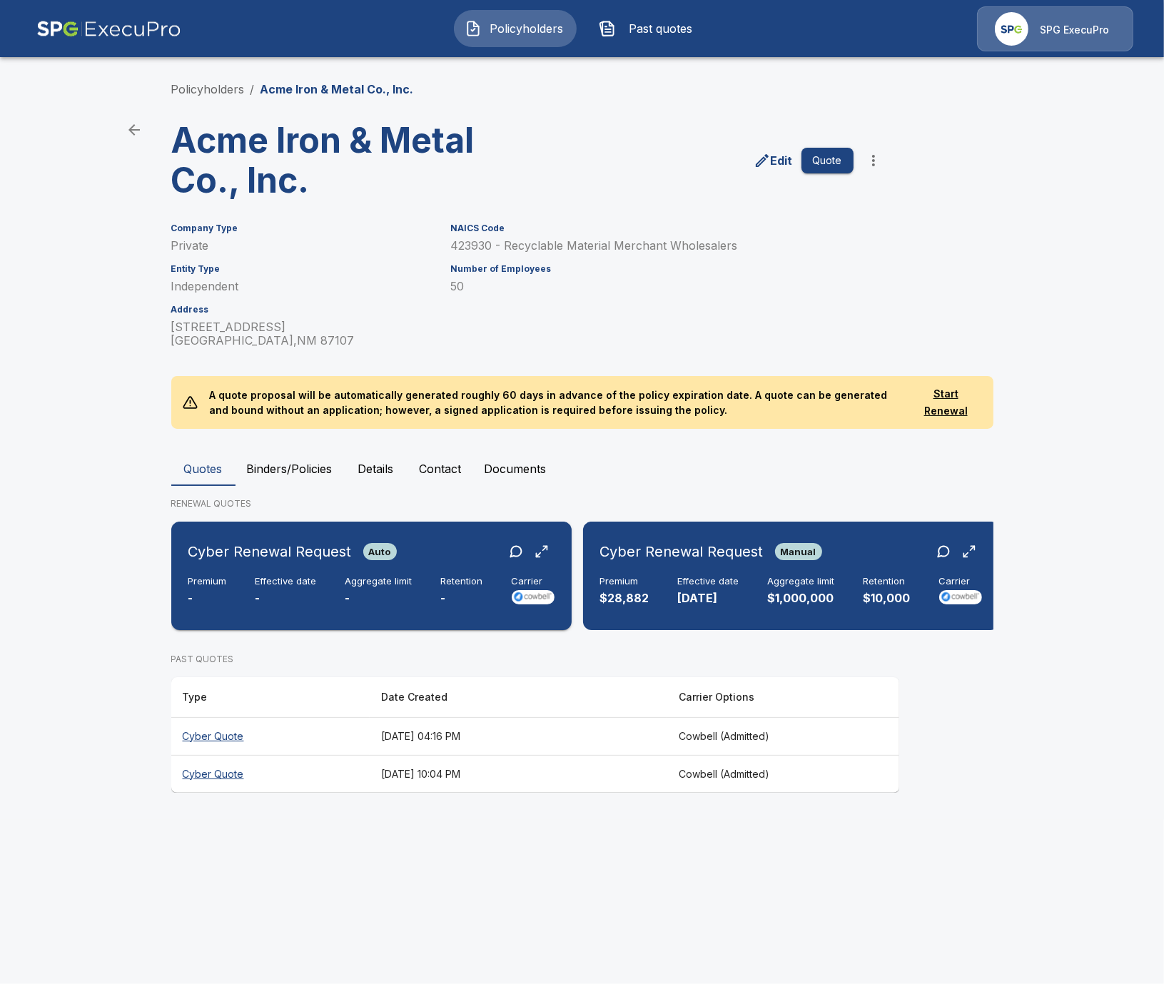
click at [326, 564] on div "Cyber Renewal Request Auto" at bounding box center [292, 552] width 208 height 26
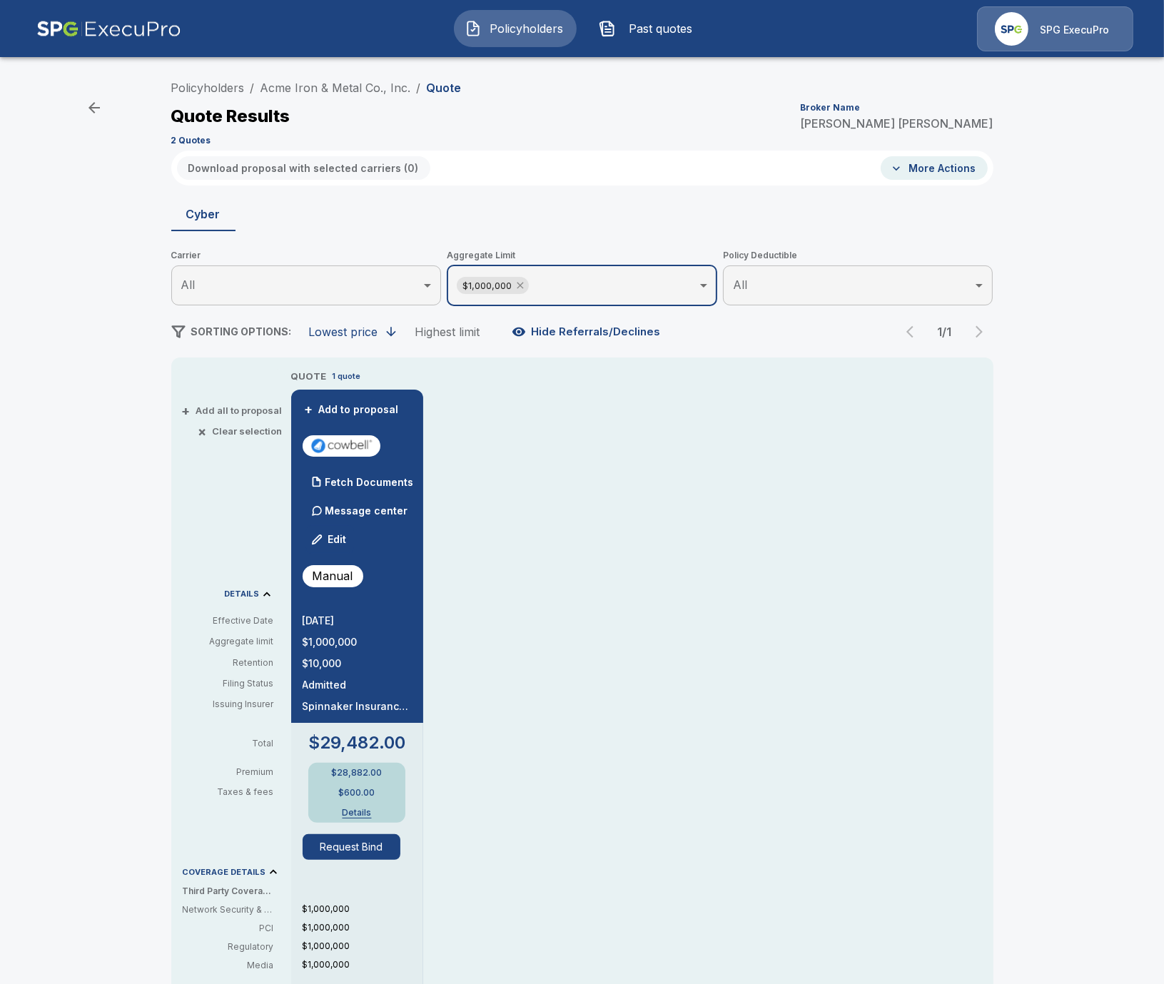
click at [521, 285] on icon at bounding box center [520, 286] width 6 height 6
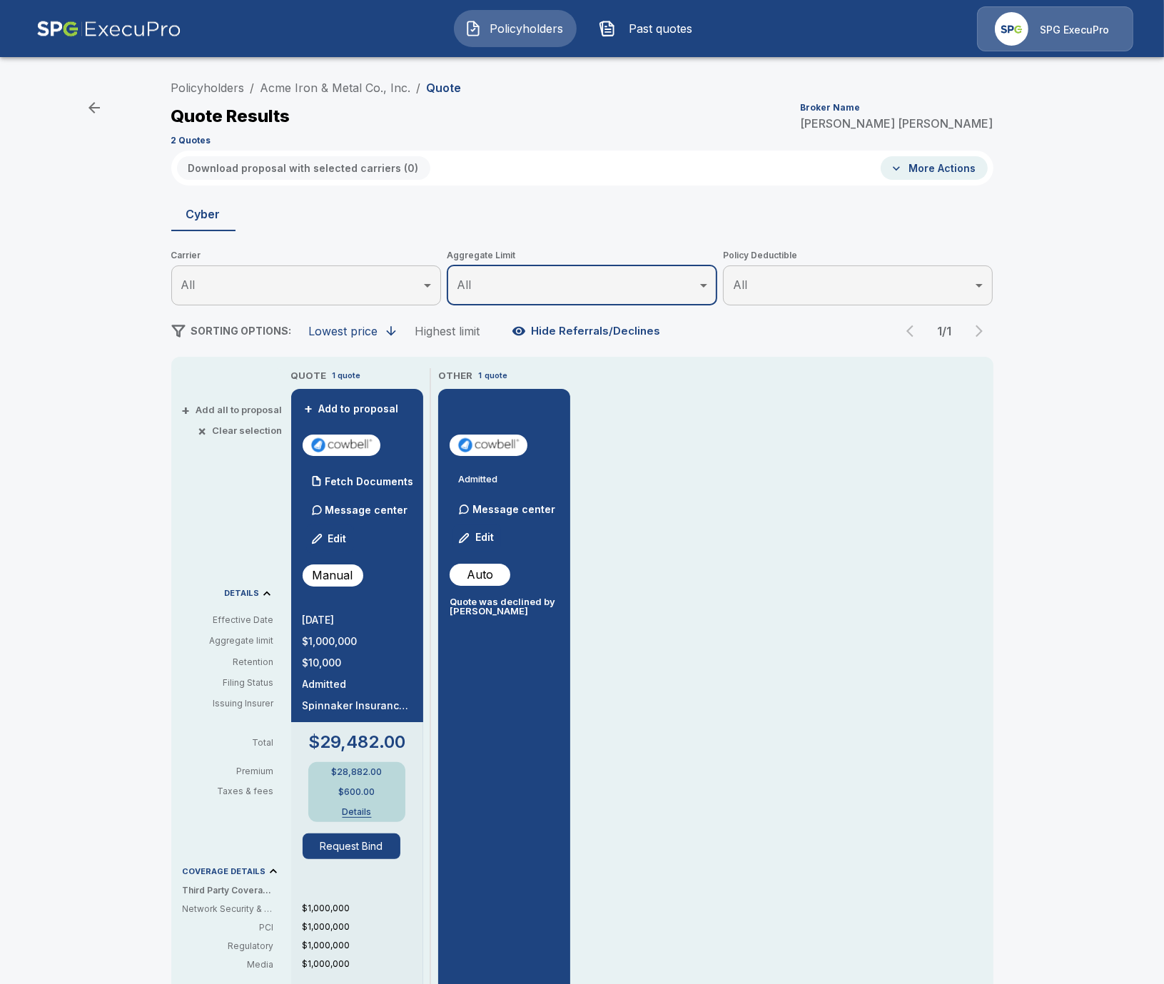
click at [133, 715] on div "Policyholders / Acme Iron & Metal Co., Inc. / Quote Quote Results Broker Name T…" at bounding box center [582, 759] width 1164 height 1383
click at [517, 502] on p "Message center" at bounding box center [513, 509] width 83 height 15
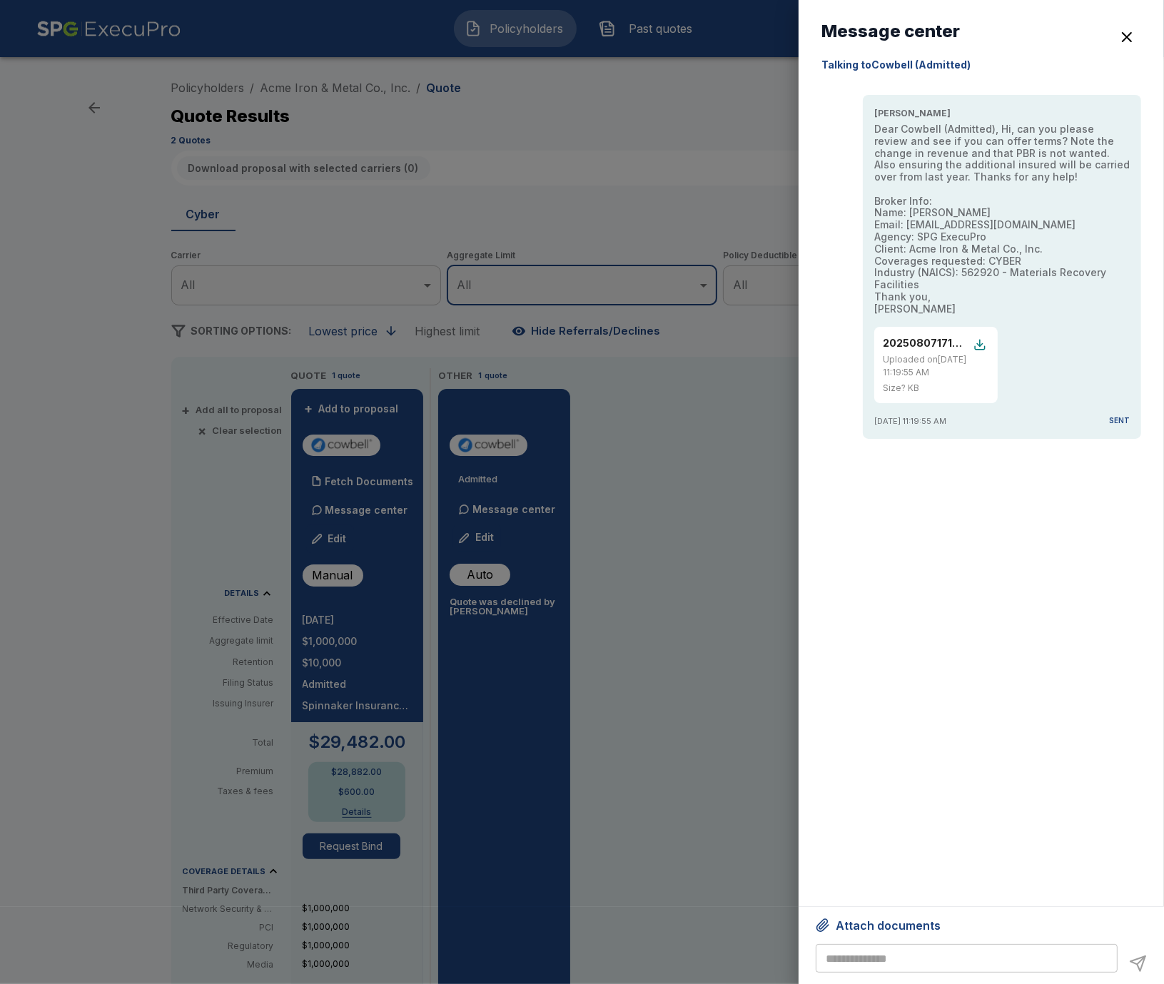
click at [730, 624] on div at bounding box center [582, 492] width 1164 height 984
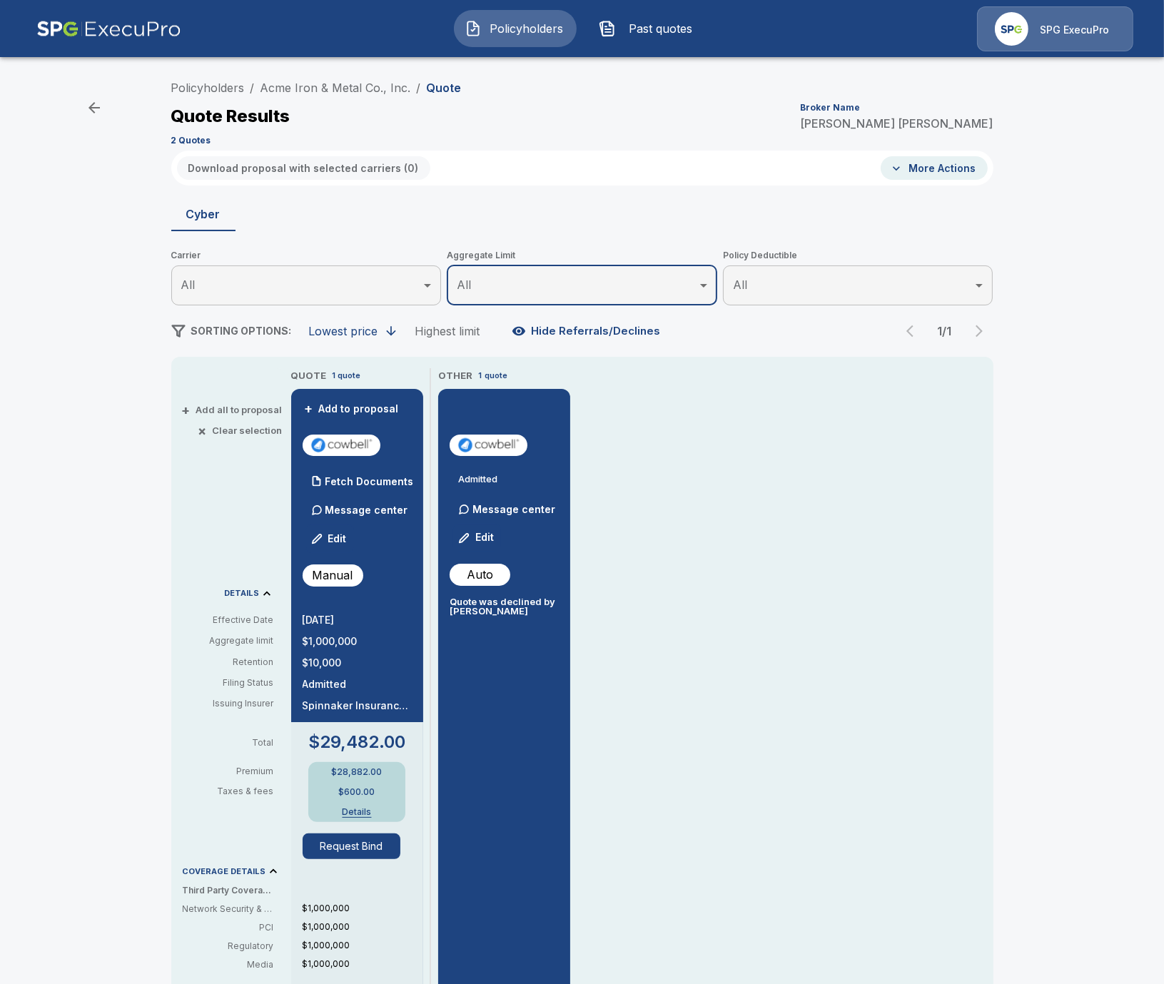
click at [93, 587] on div "Policyholders / Acme Iron & Metal Co., Inc. / Quote Quote Results Broker Name T…" at bounding box center [582, 759] width 1164 height 1383
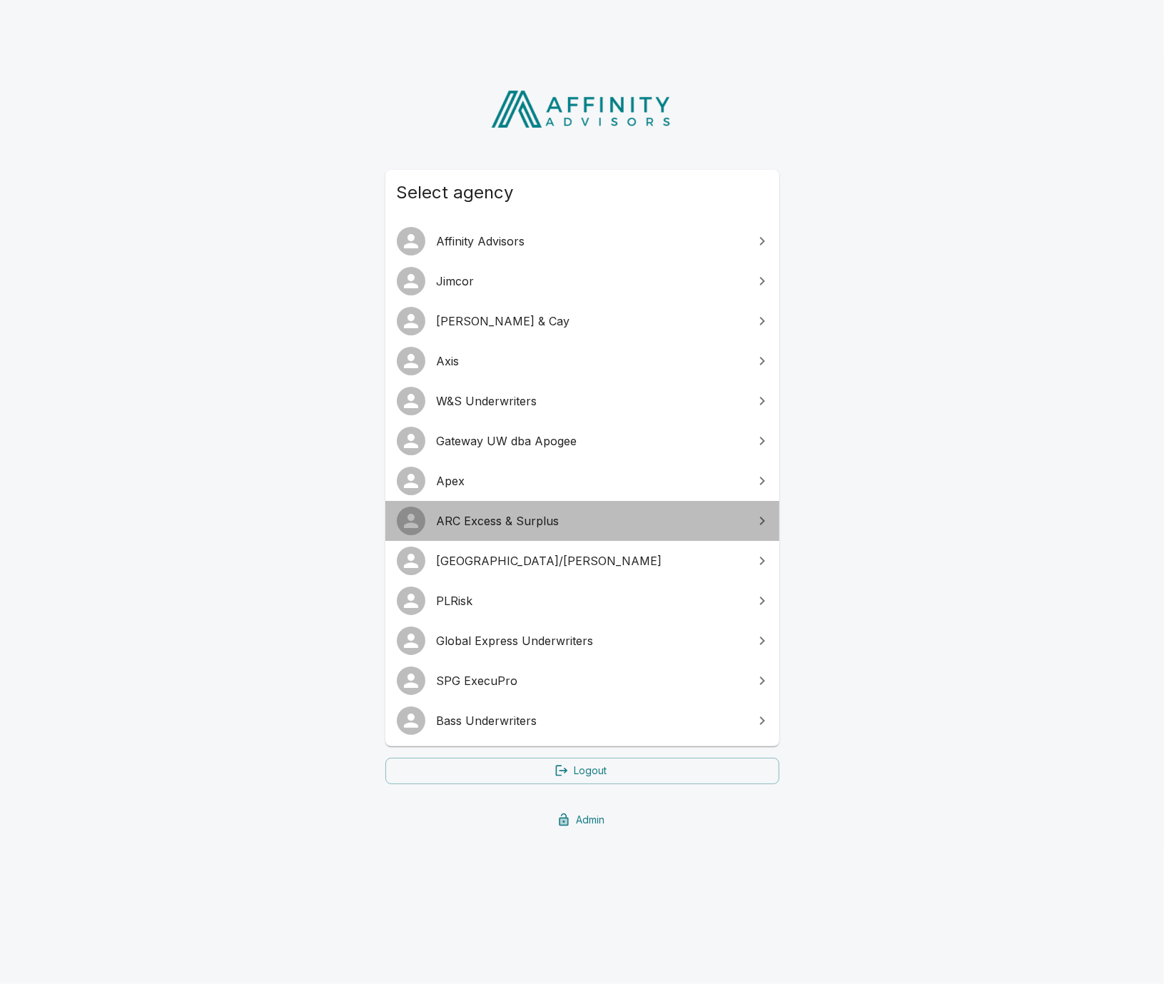
click at [511, 531] on link "ARC Excess & Surplus" at bounding box center [582, 521] width 394 height 40
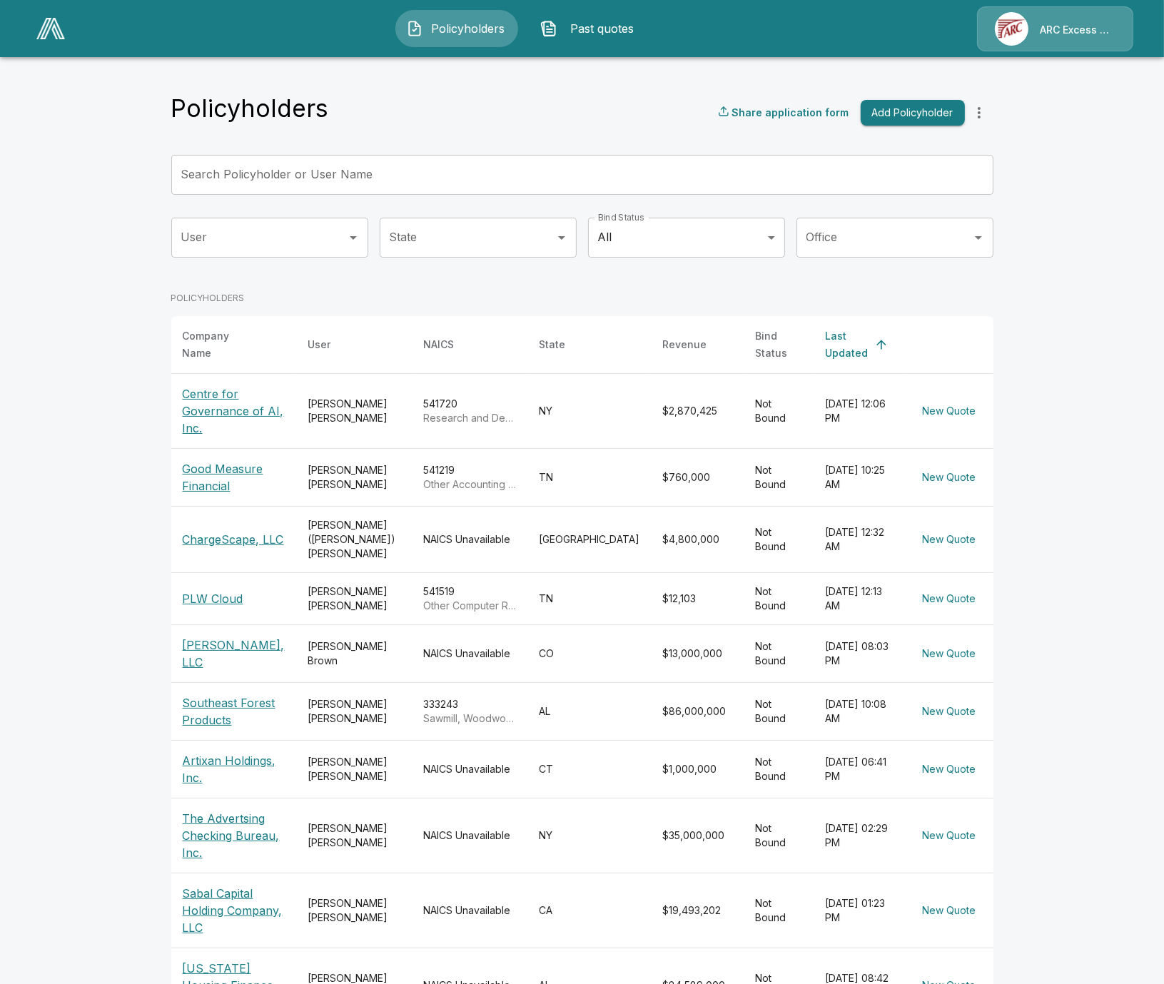
click at [599, 35] on span "Past quotes" at bounding box center [602, 28] width 79 height 17
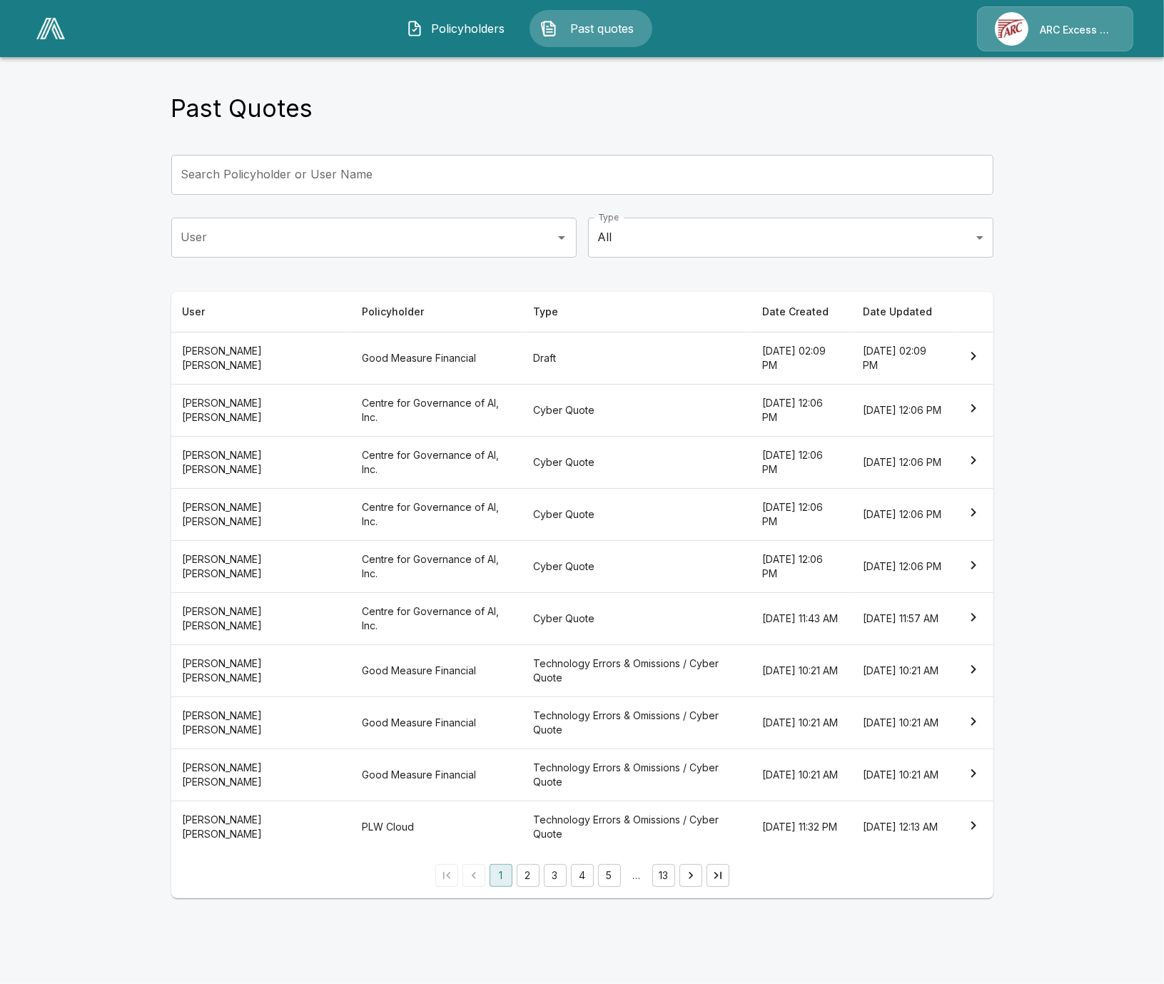
click at [522, 420] on th "Cyber Quote" at bounding box center [636, 410] width 228 height 52
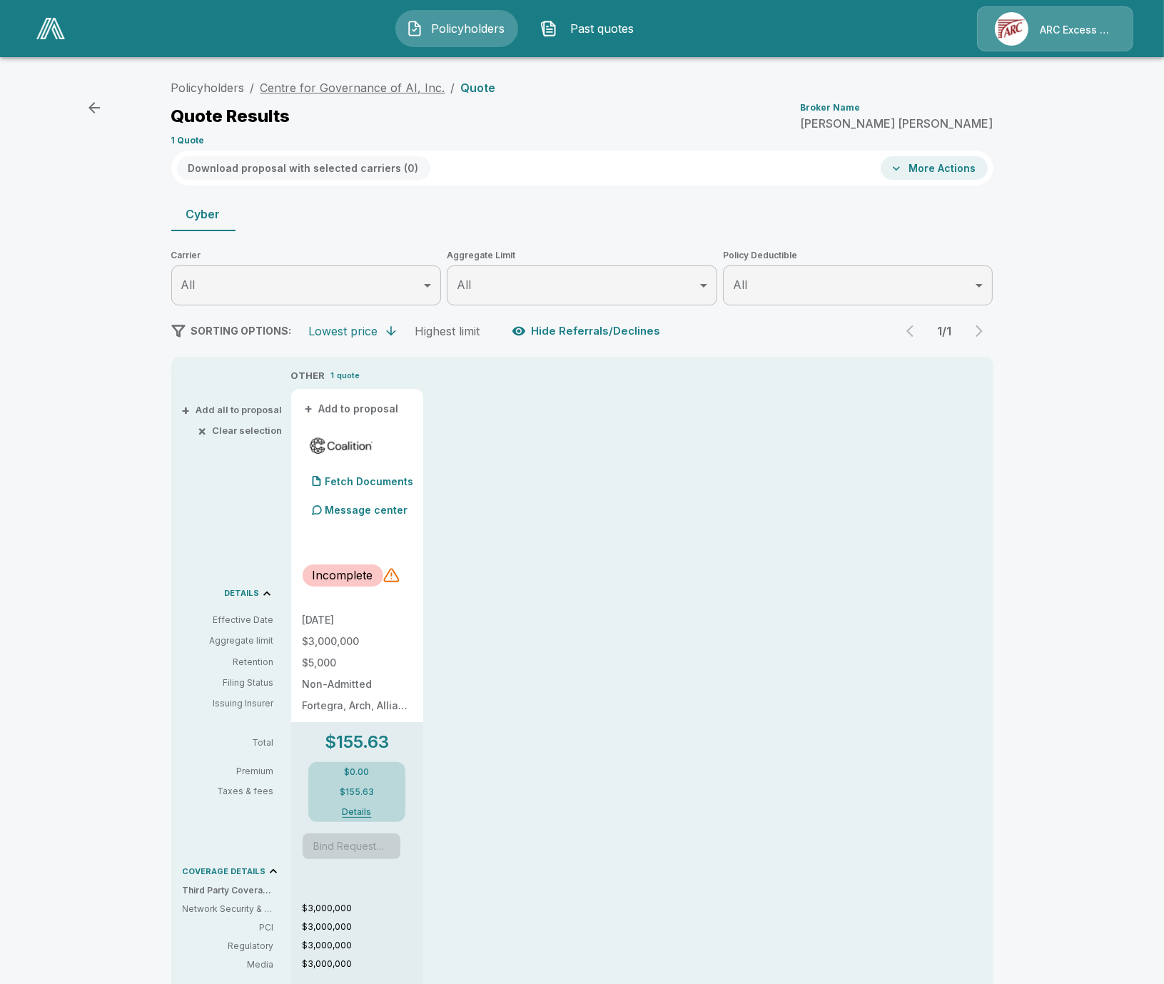
click at [343, 90] on link "Centre for Governance of AI, Inc." at bounding box center [353, 88] width 185 height 14
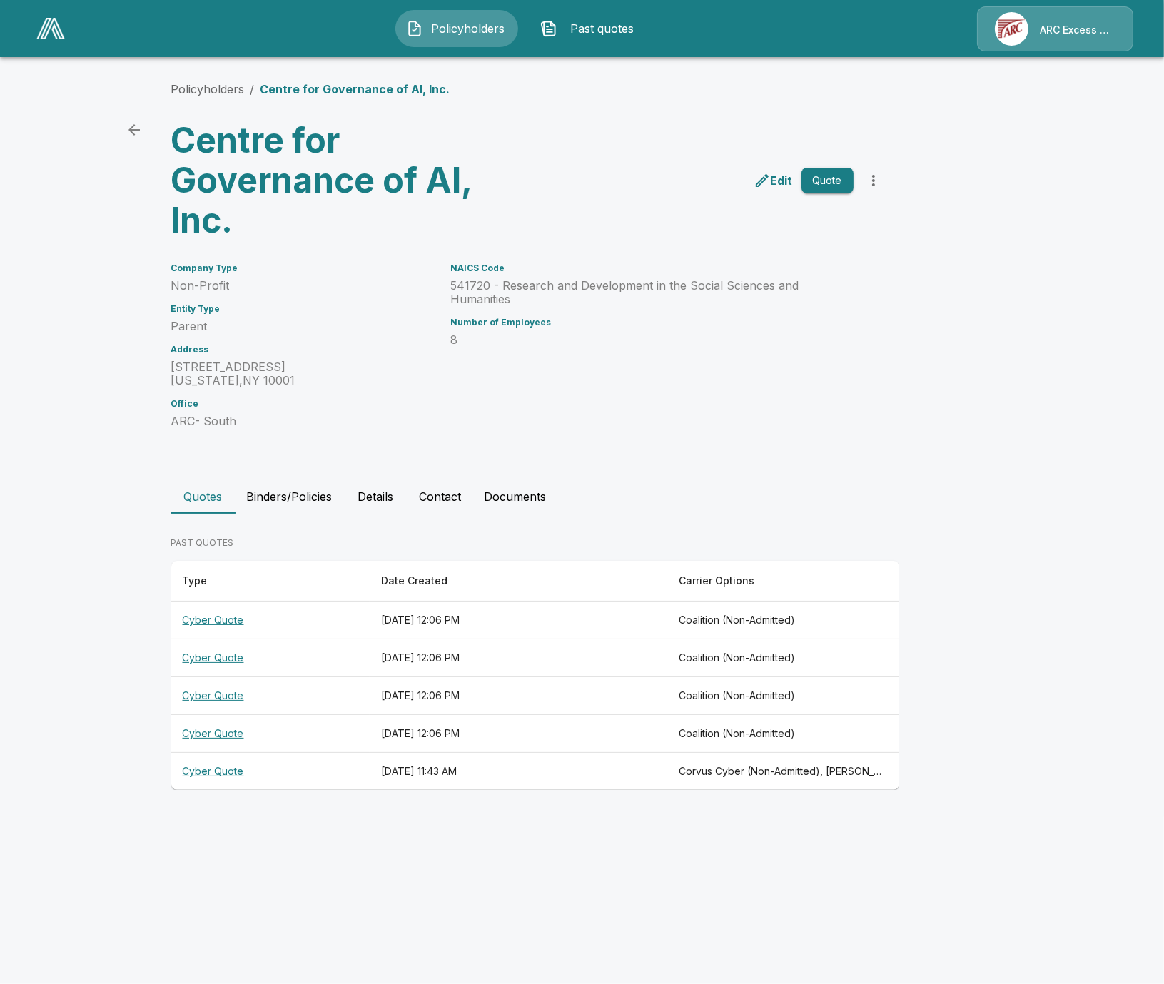
click at [560, 776] on th "August 25, 2025 at 11:43 AM" at bounding box center [519, 772] width 298 height 38
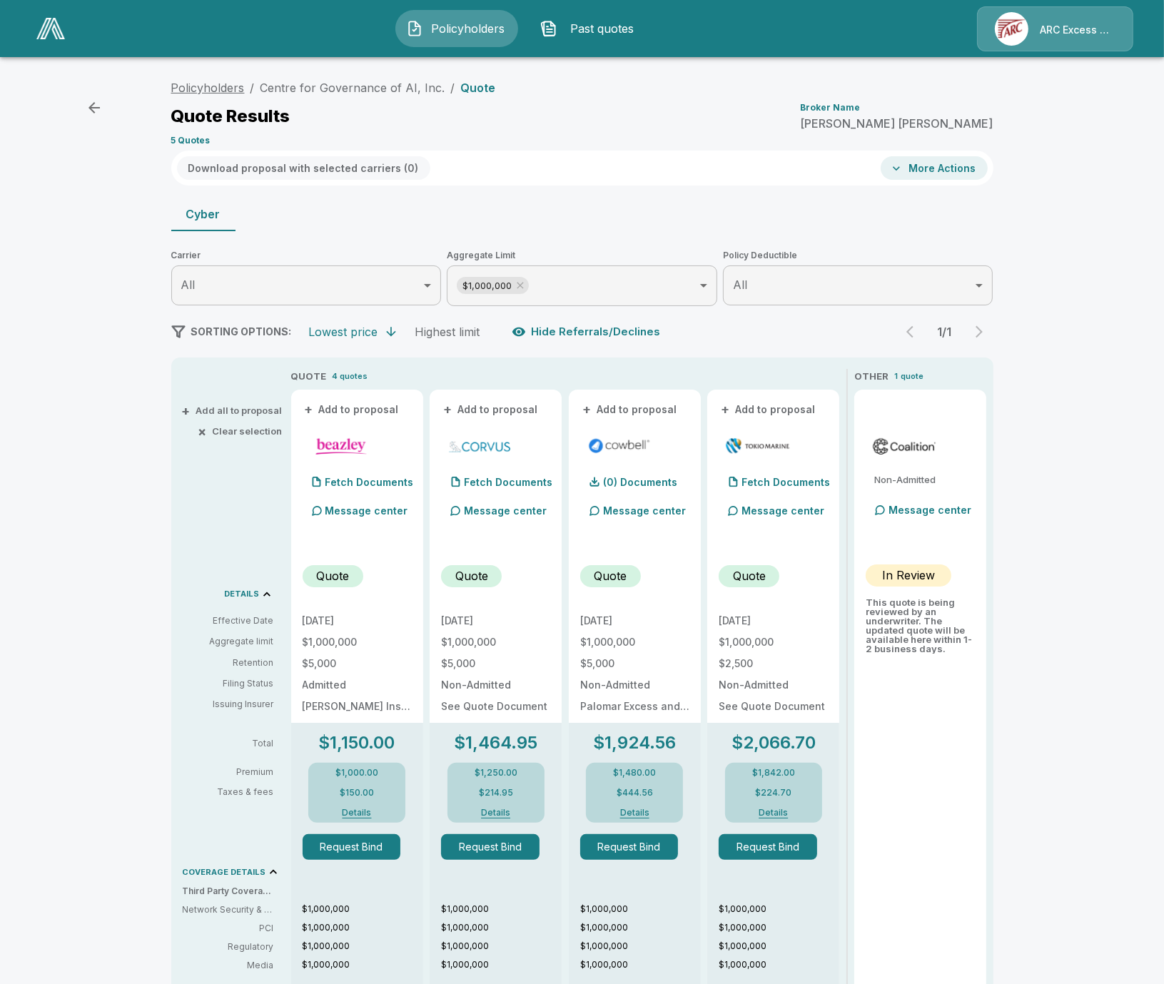
click at [235, 82] on link "Policyholders" at bounding box center [208, 88] width 74 height 14
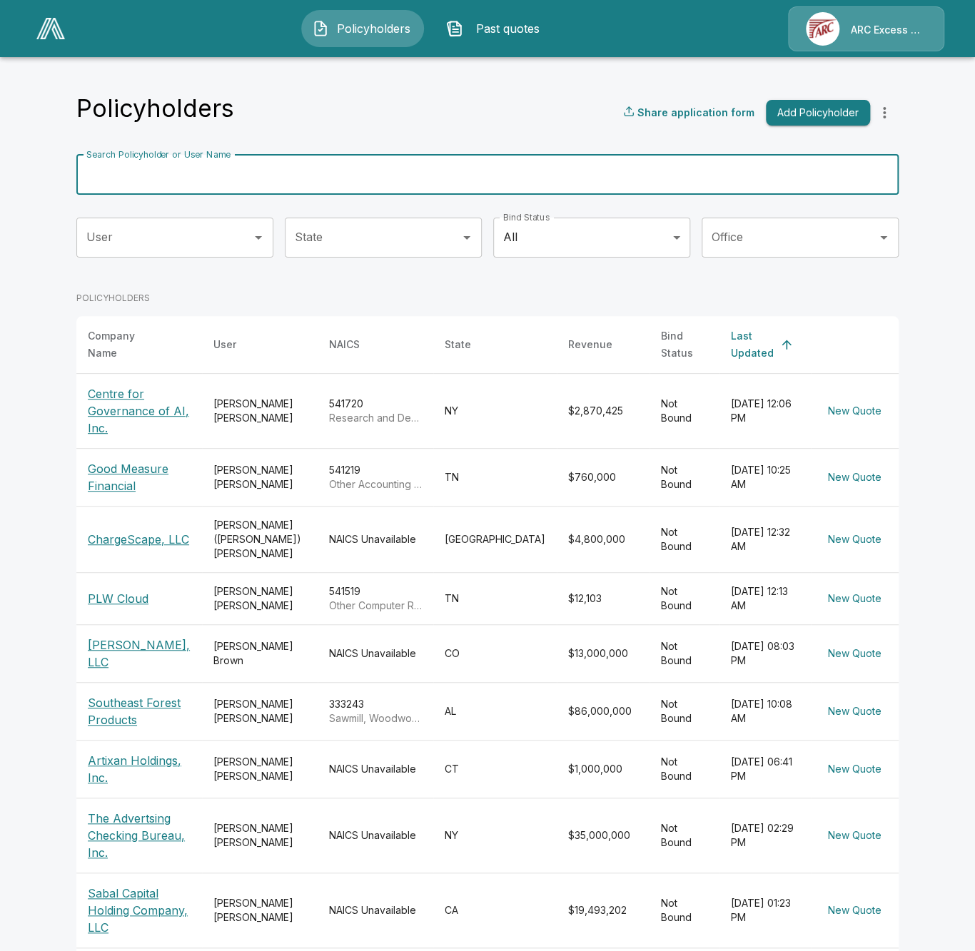
click at [547, 177] on input "Search Policyholder or User Name" at bounding box center [479, 175] width 807 height 40
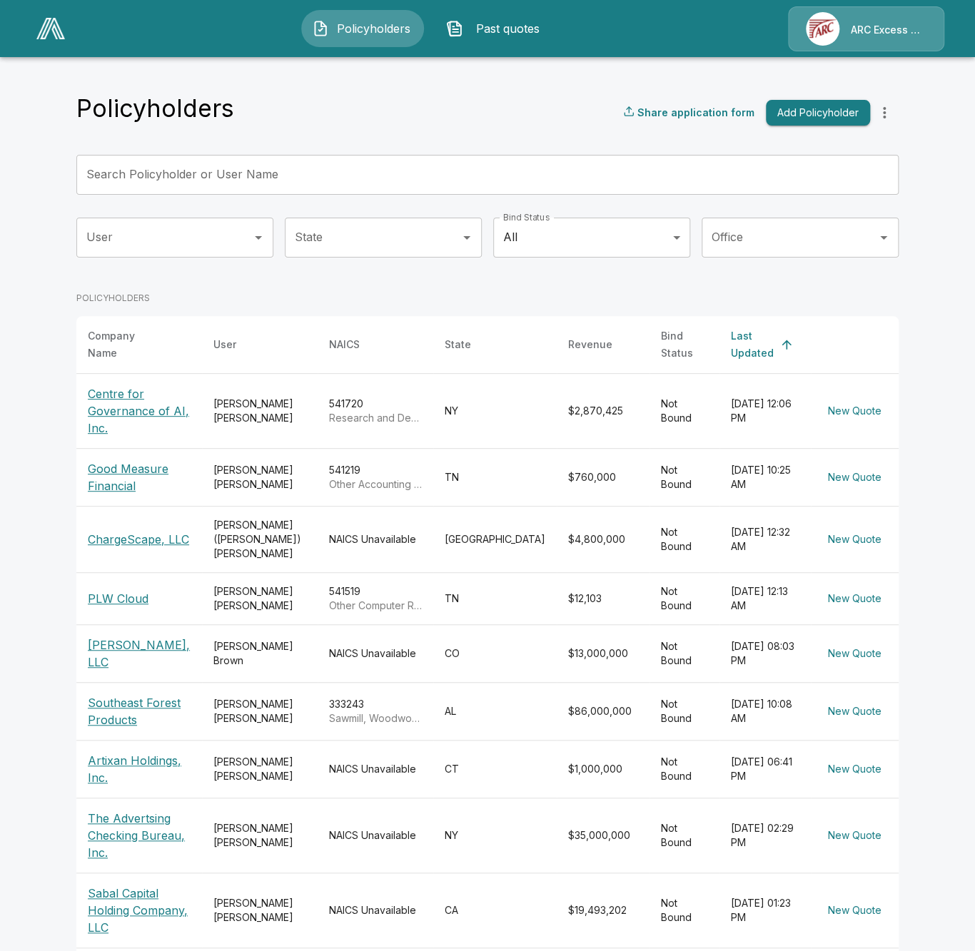
click at [438, 184] on input "Search Policyholder or User Name" at bounding box center [479, 175] width 807 height 40
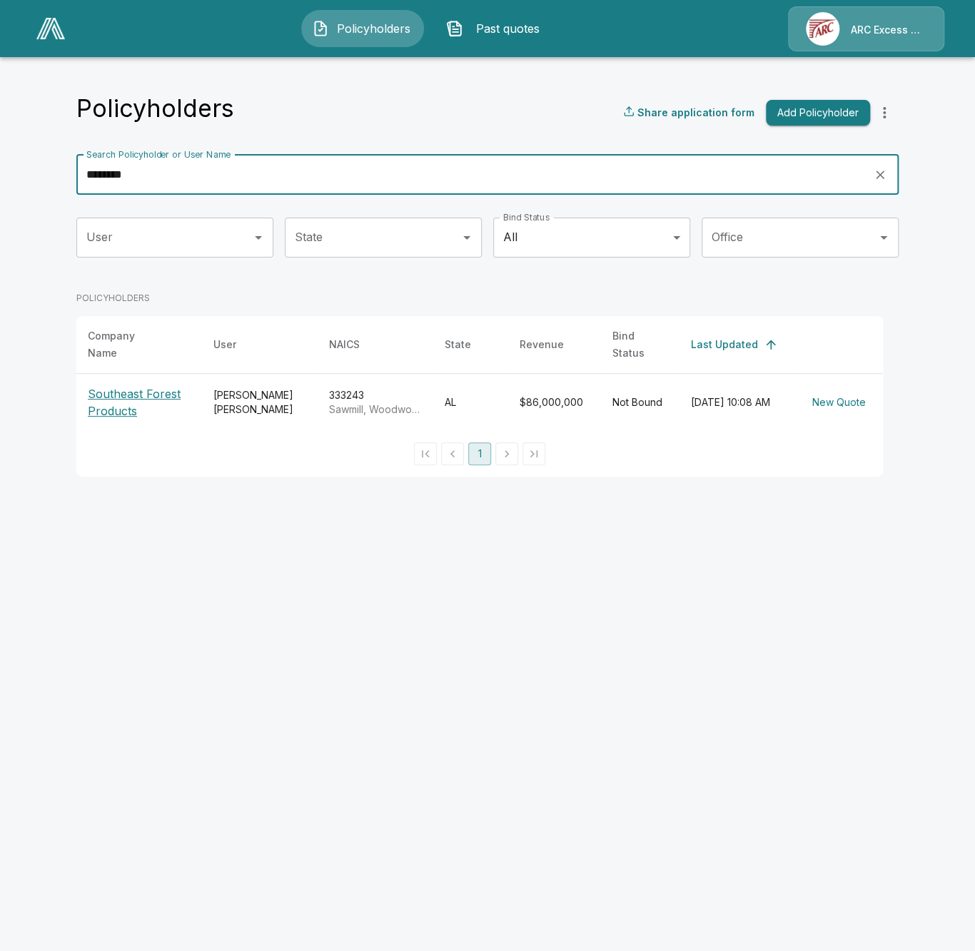
type input "********"
click at [151, 385] on p "Southeast Forest Products" at bounding box center [139, 402] width 103 height 34
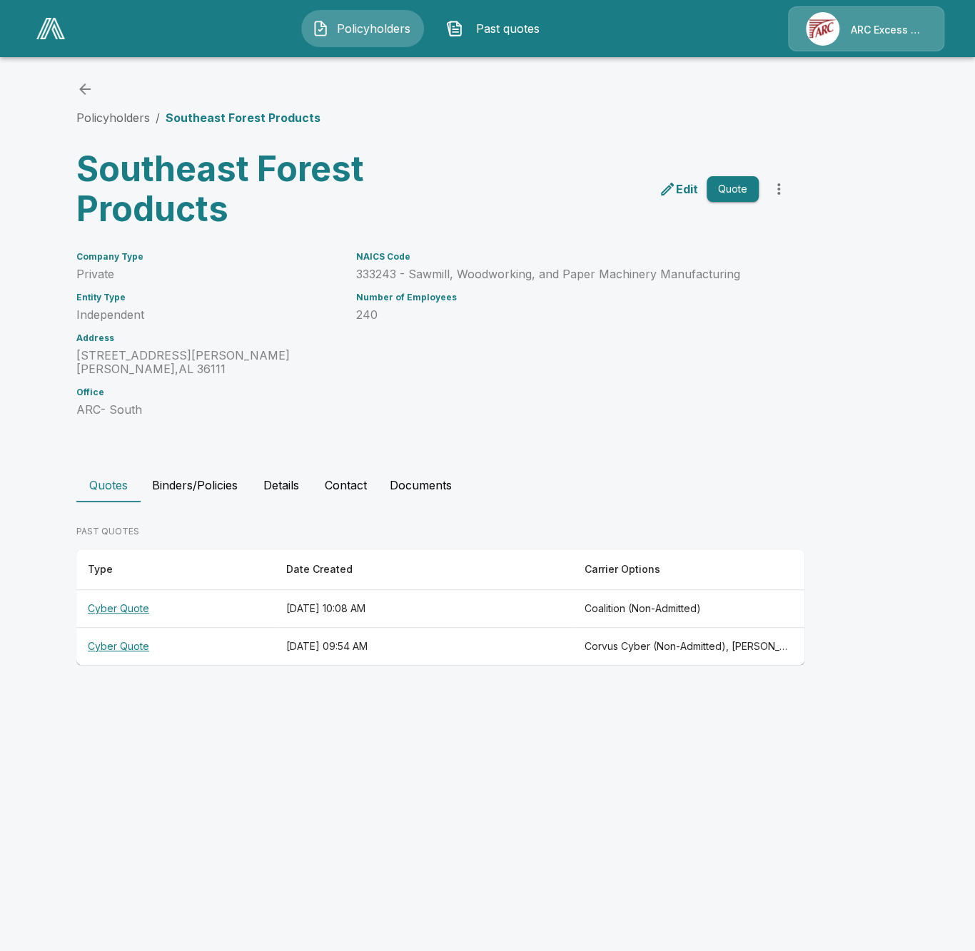
click at [431, 652] on th "[DATE] 09:54 AM" at bounding box center [424, 647] width 298 height 38
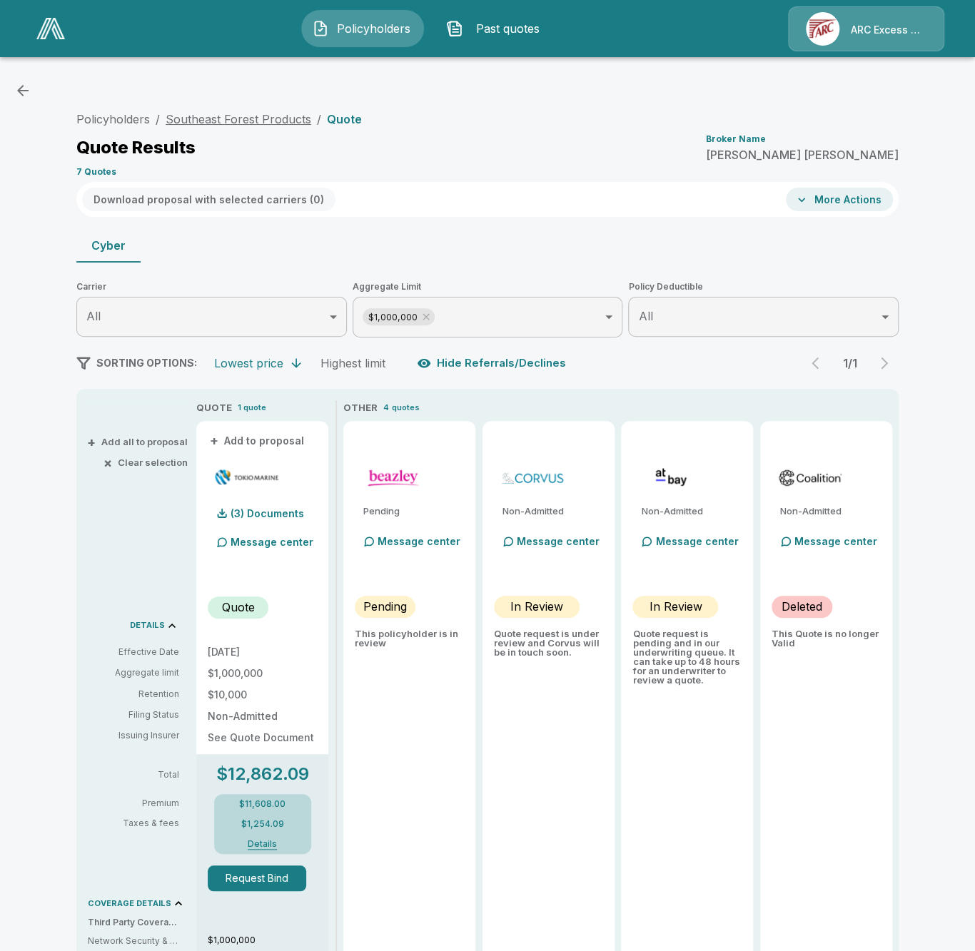
click at [263, 120] on link "Southeast Forest Products" at bounding box center [239, 119] width 146 height 14
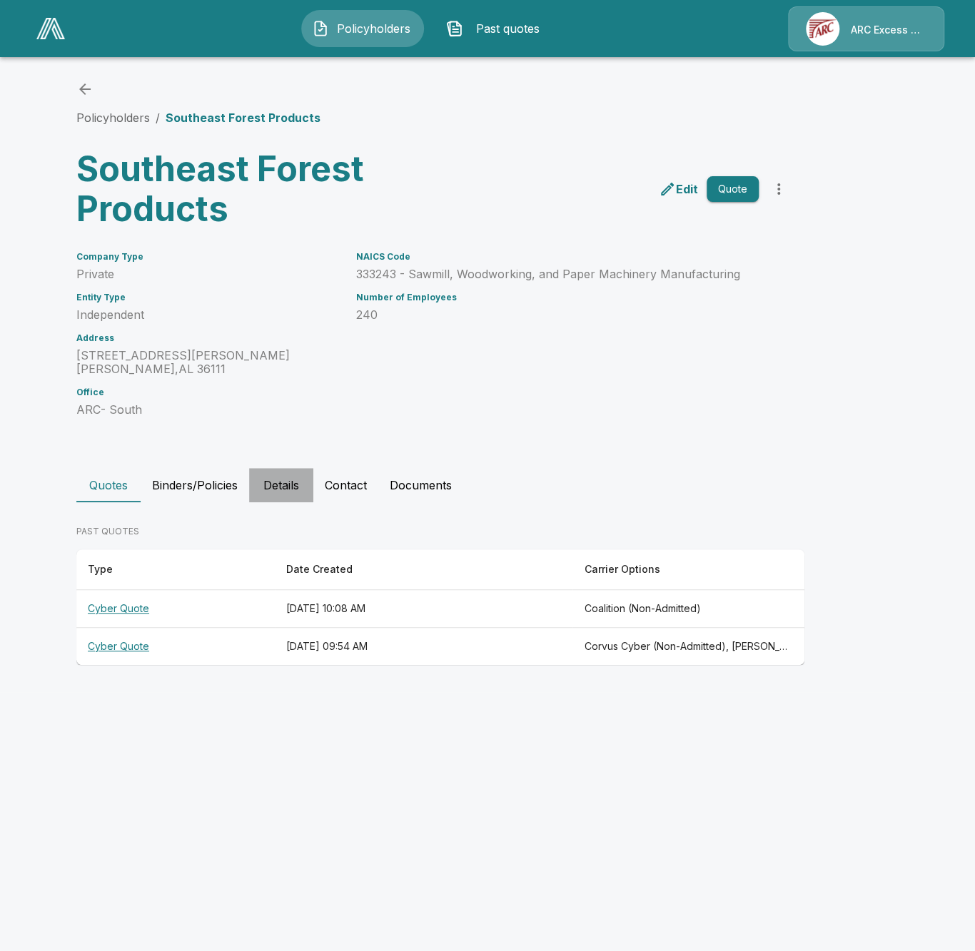
click at [281, 481] on button "Details" at bounding box center [281, 485] width 64 height 34
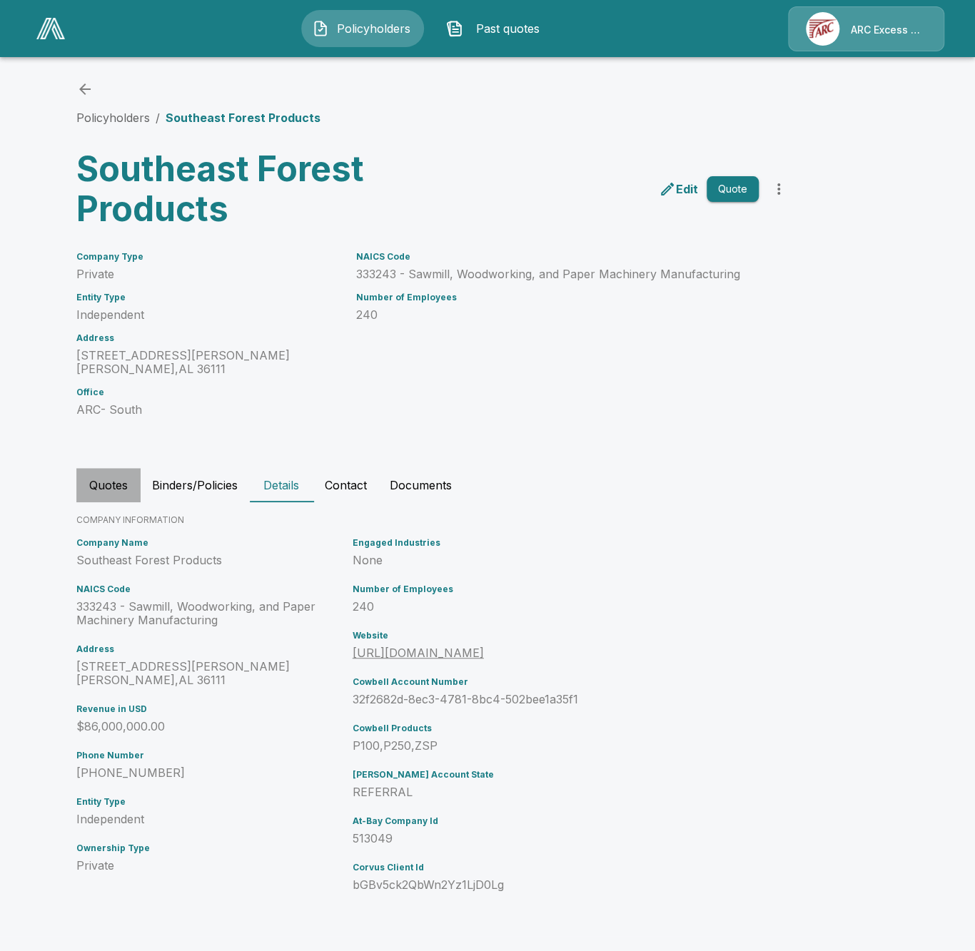
click at [108, 487] on button "Quotes" at bounding box center [108, 485] width 64 height 34
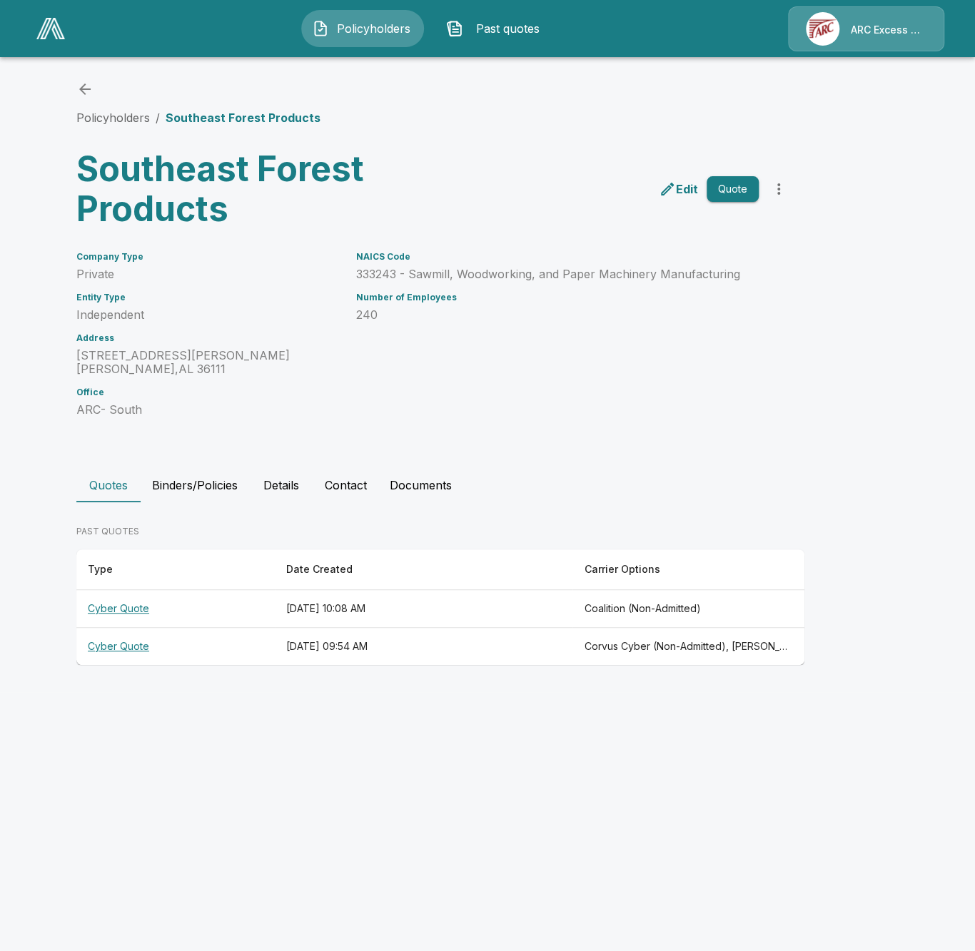
click at [381, 650] on th "[DATE] 09:54 AM" at bounding box center [424, 647] width 298 height 38
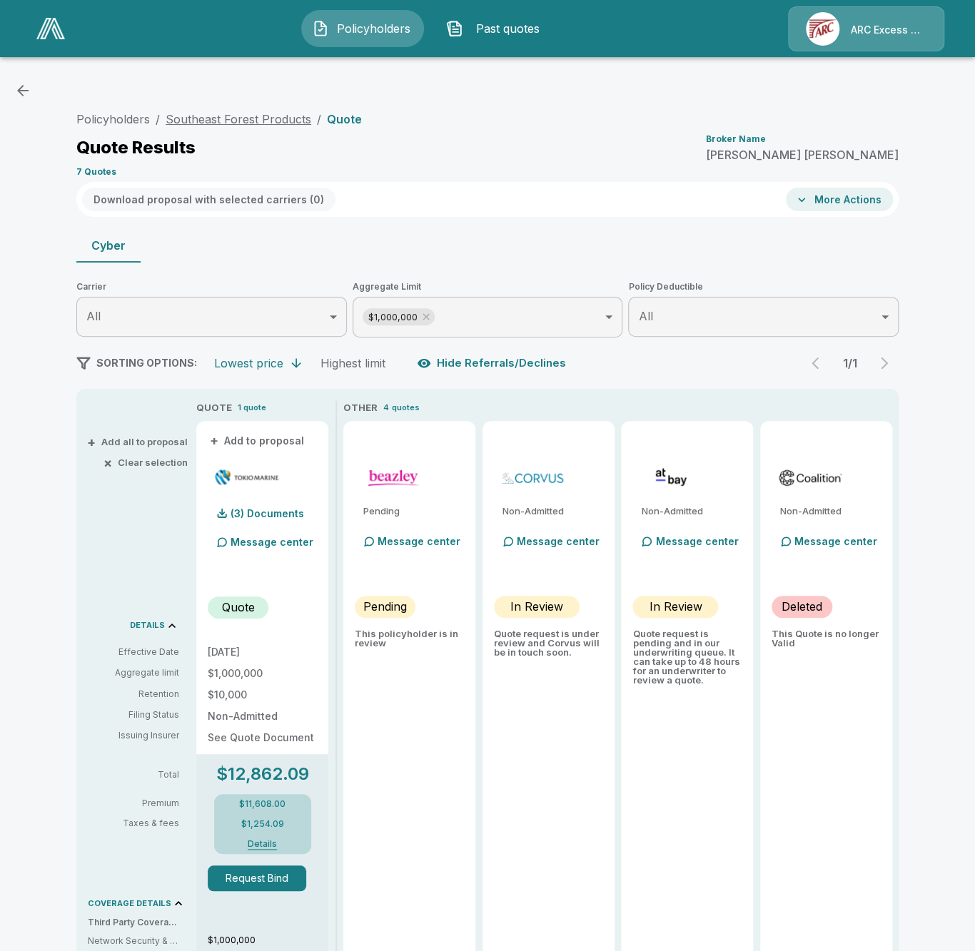
click at [283, 124] on link "Southeast Forest Products" at bounding box center [239, 119] width 146 height 14
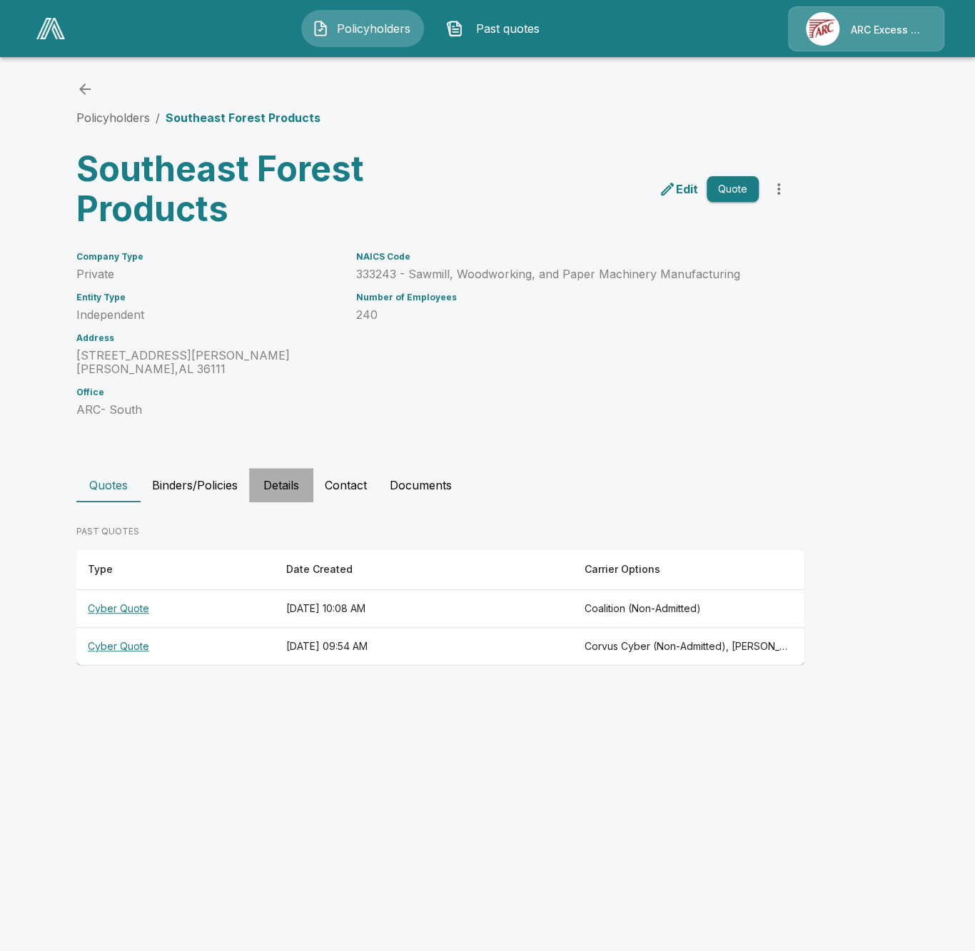
click at [304, 483] on button "Details" at bounding box center [281, 485] width 64 height 34
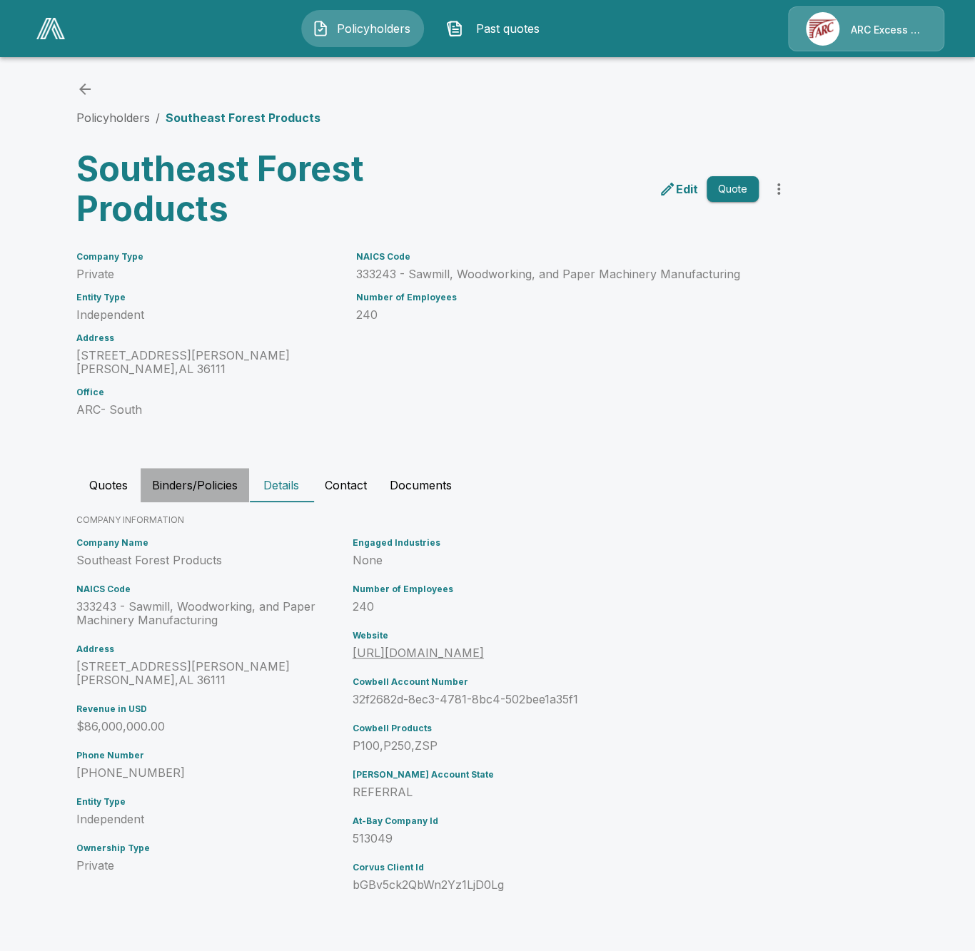
drag, startPoint x: 216, startPoint y: 481, endPoint x: 165, endPoint y: 482, distance: 51.4
click at [216, 481] on button "Binders/Policies" at bounding box center [195, 485] width 108 height 34
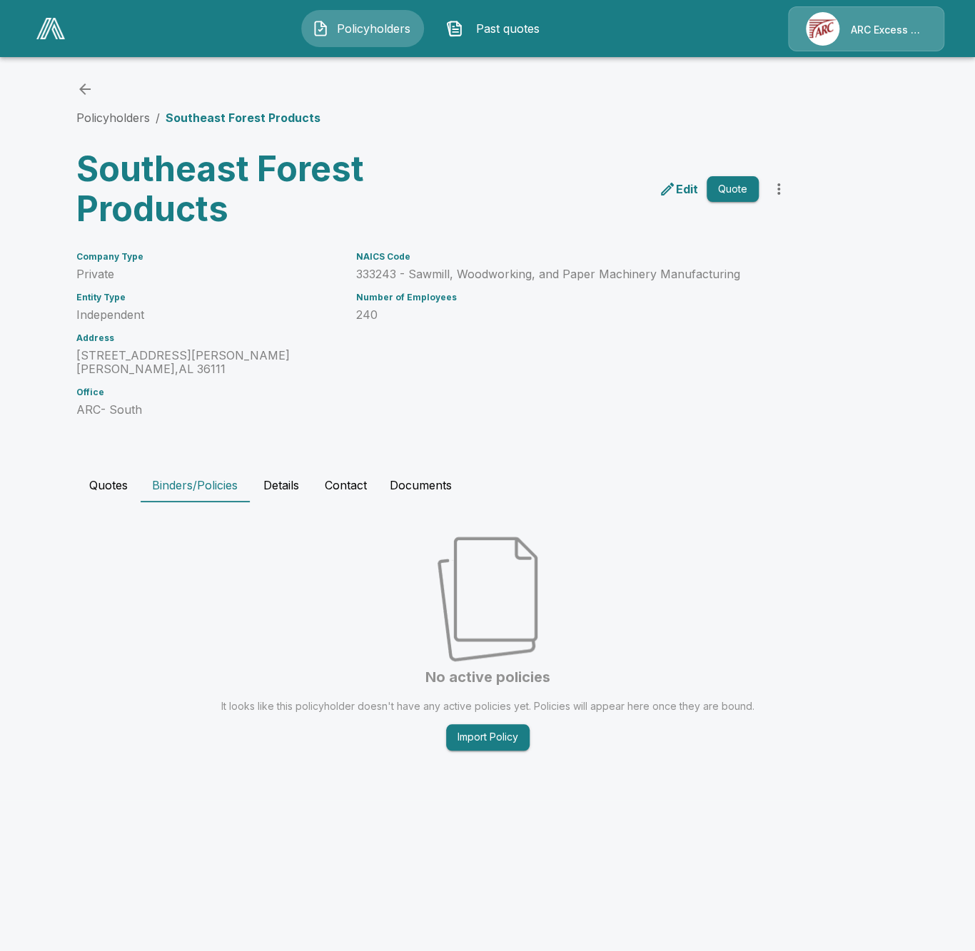
click at [102, 487] on button "Quotes" at bounding box center [108, 485] width 64 height 34
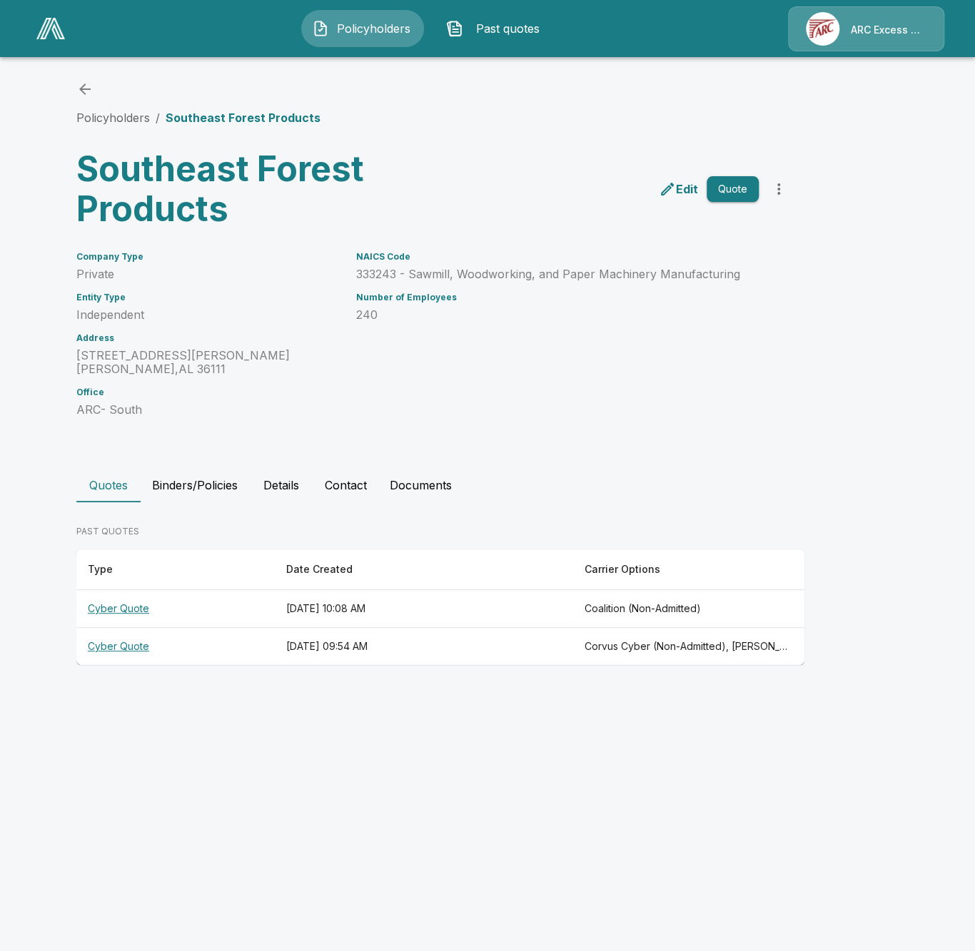
click at [235, 657] on th "Cyber Quote" at bounding box center [175, 647] width 198 height 38
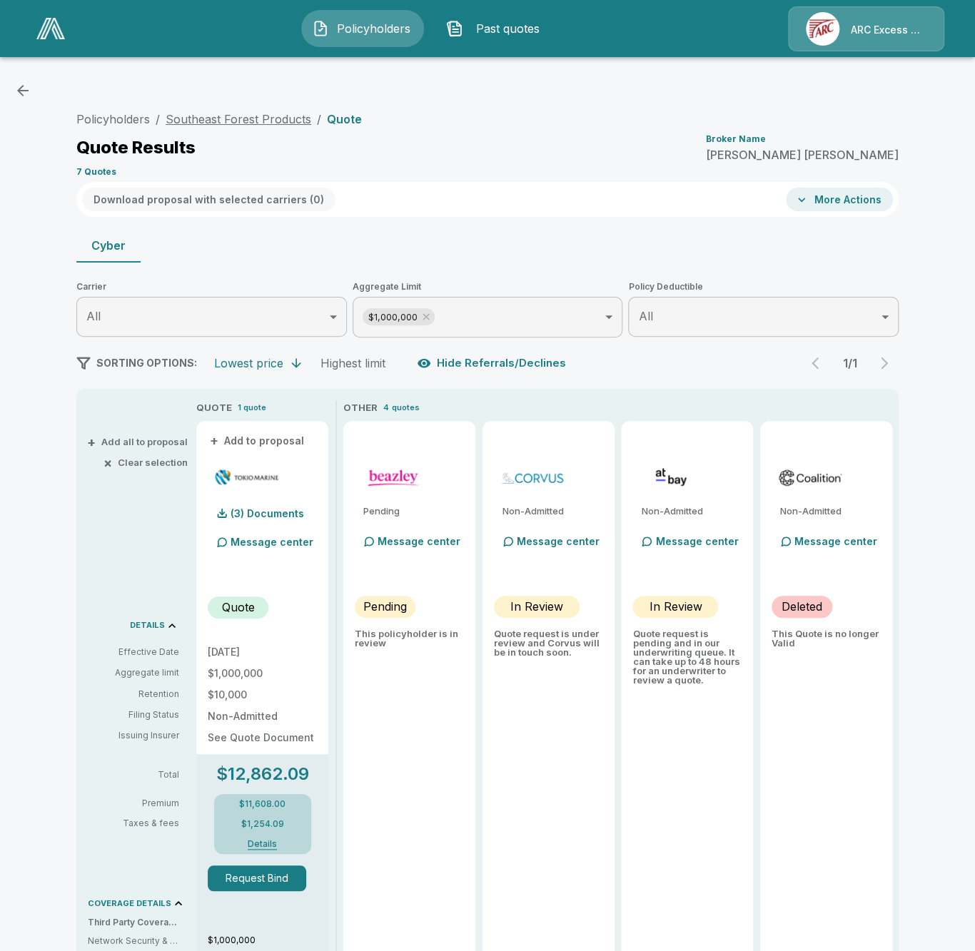
click at [236, 123] on link "Southeast Forest Products" at bounding box center [239, 119] width 146 height 14
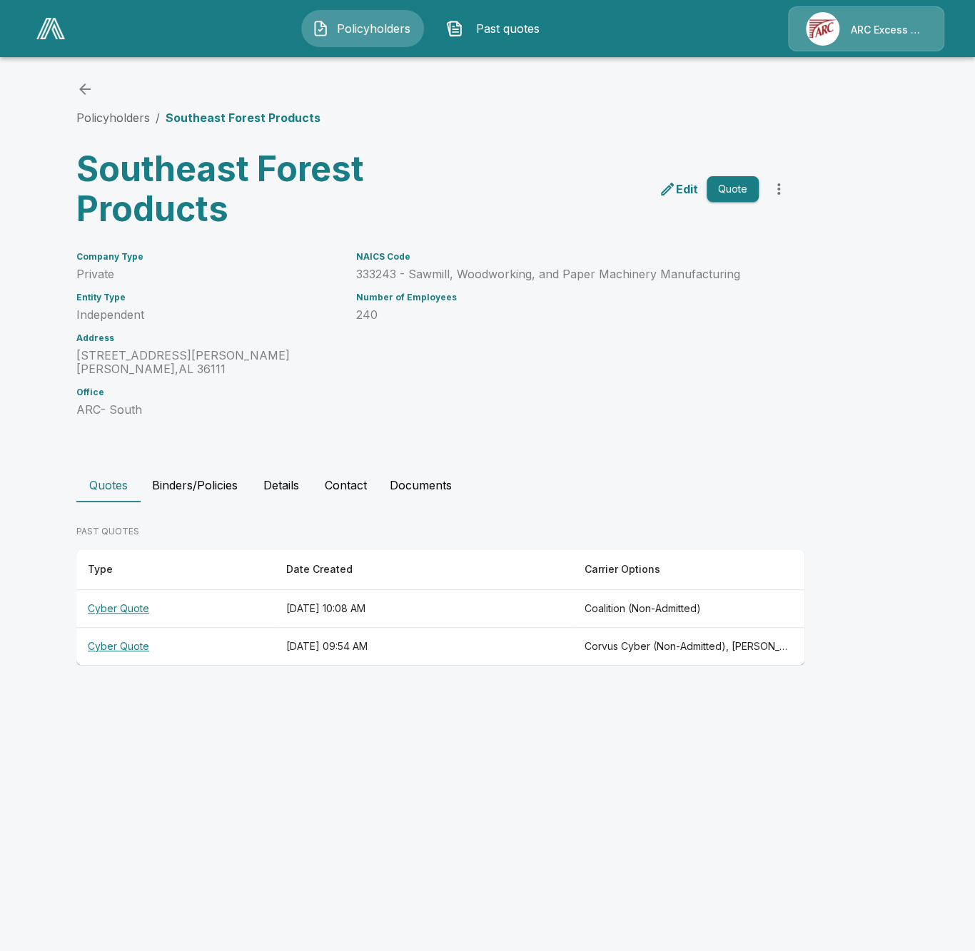
click at [310, 487] on button "Details" at bounding box center [281, 485] width 64 height 34
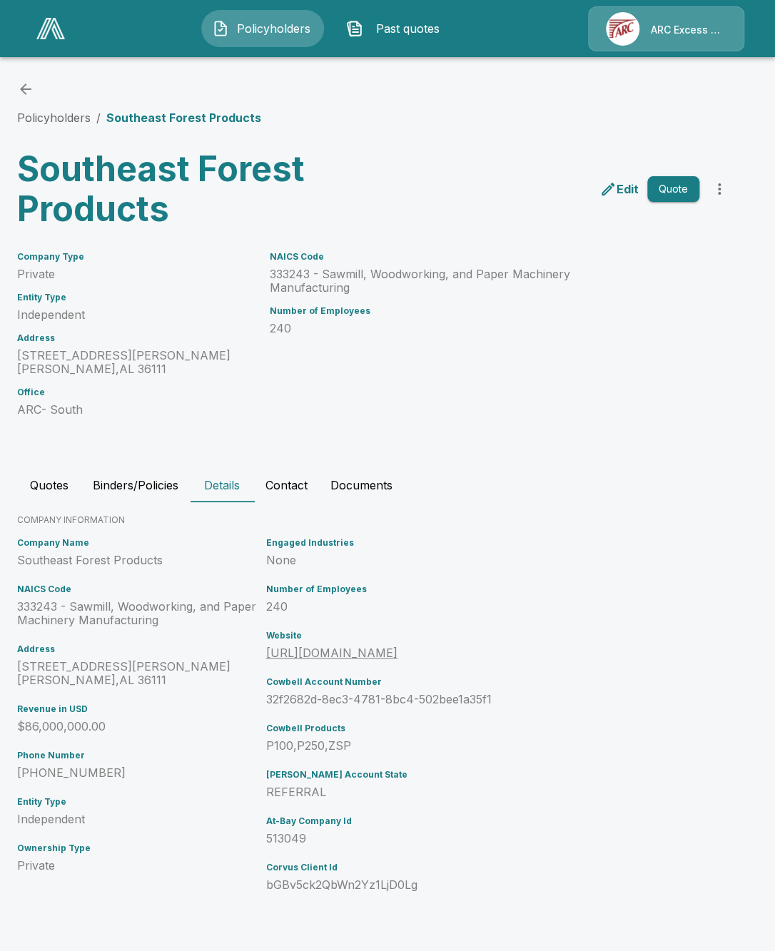
click at [34, 27] on link at bounding box center [51, 28] width 40 height 33
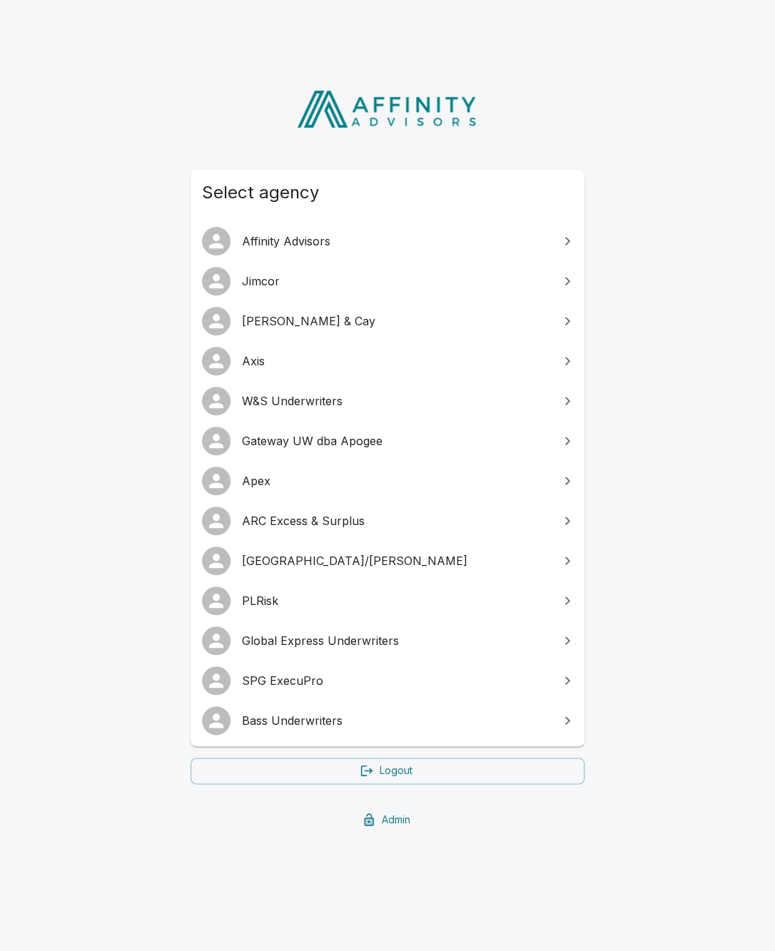
click at [447, 572] on link "[GEOGRAPHIC_DATA]/[PERSON_NAME]" at bounding box center [388, 561] width 394 height 40
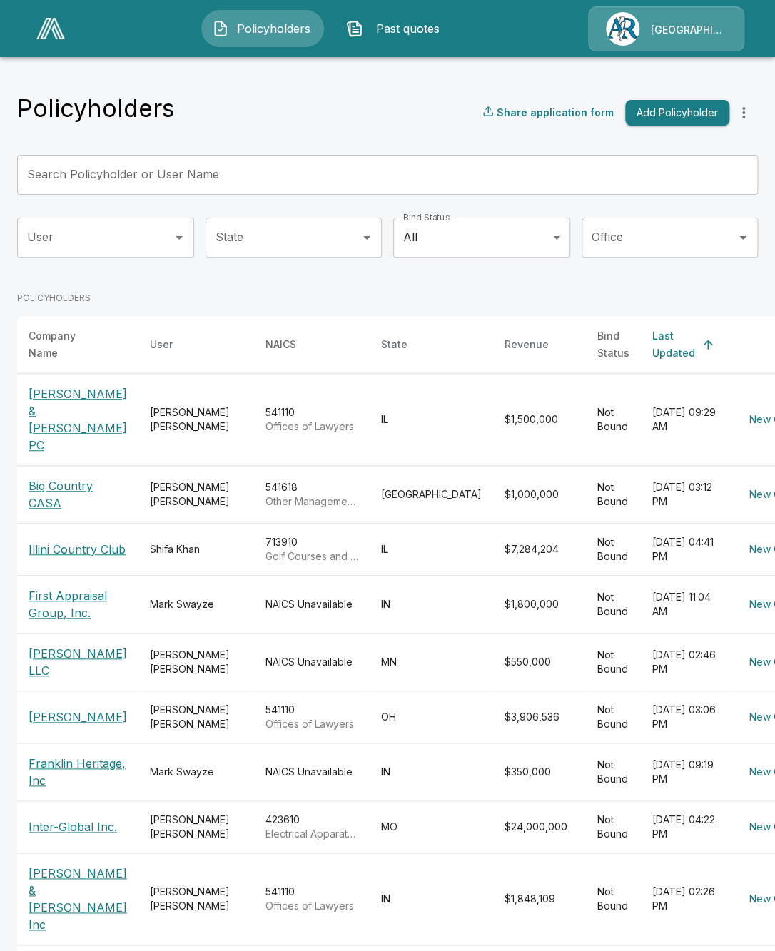
click at [416, 497] on td "[GEOGRAPHIC_DATA]" at bounding box center [431, 494] width 123 height 58
click at [373, 41] on button "Past quotes" at bounding box center [396, 28] width 123 height 37
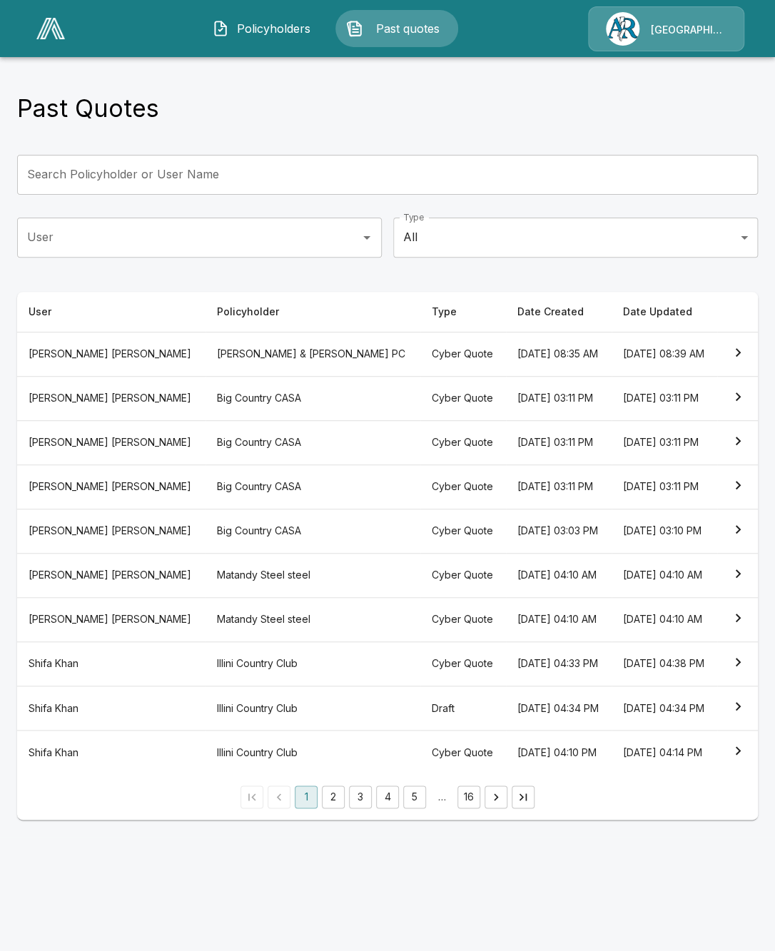
click at [420, 521] on th "Cyber Quote" at bounding box center [463, 531] width 86 height 44
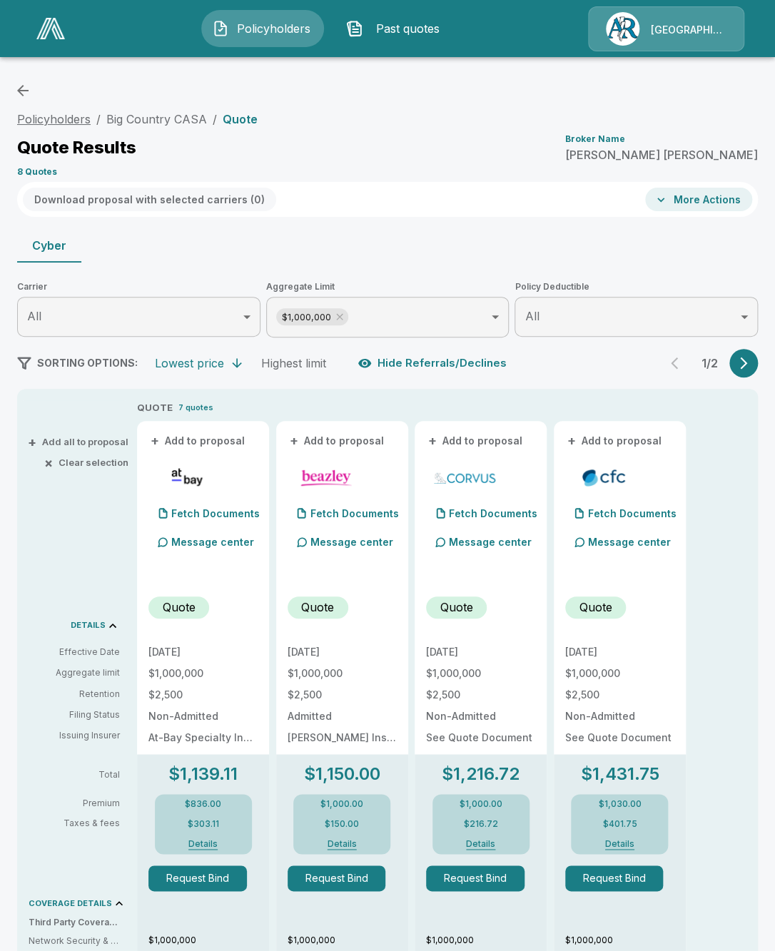
click at [83, 115] on link "Policyholders" at bounding box center [54, 119] width 74 height 14
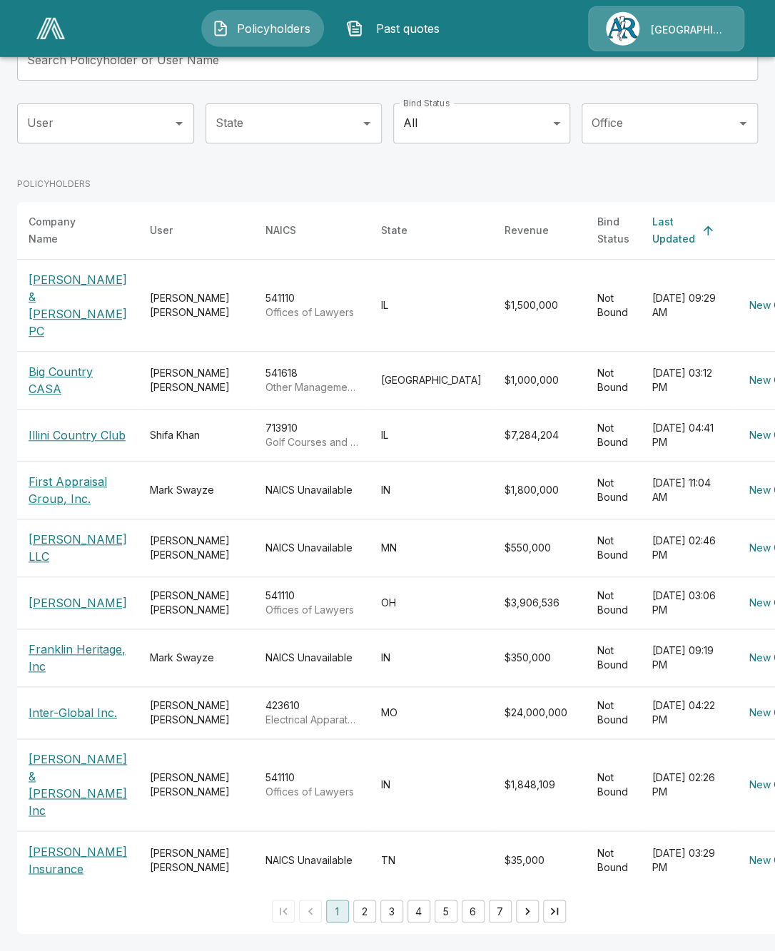
scroll to position [173, 0]
click at [374, 792] on td "IN" at bounding box center [431, 785] width 123 height 92
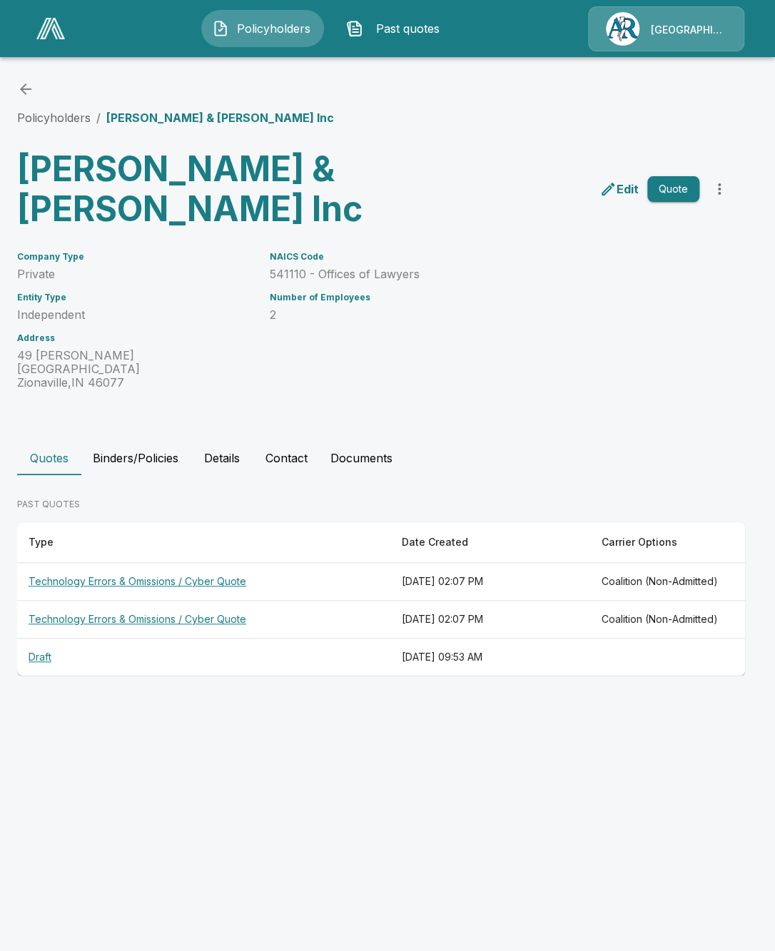
click at [66, 128] on div "Policyholders / Gottlieb & Wertz Inc Gottlieb & Wertz Inc Edit Quote Company Ty…" at bounding box center [387, 378] width 775 height 649
click at [65, 124] on link "Policyholders" at bounding box center [54, 118] width 74 height 14
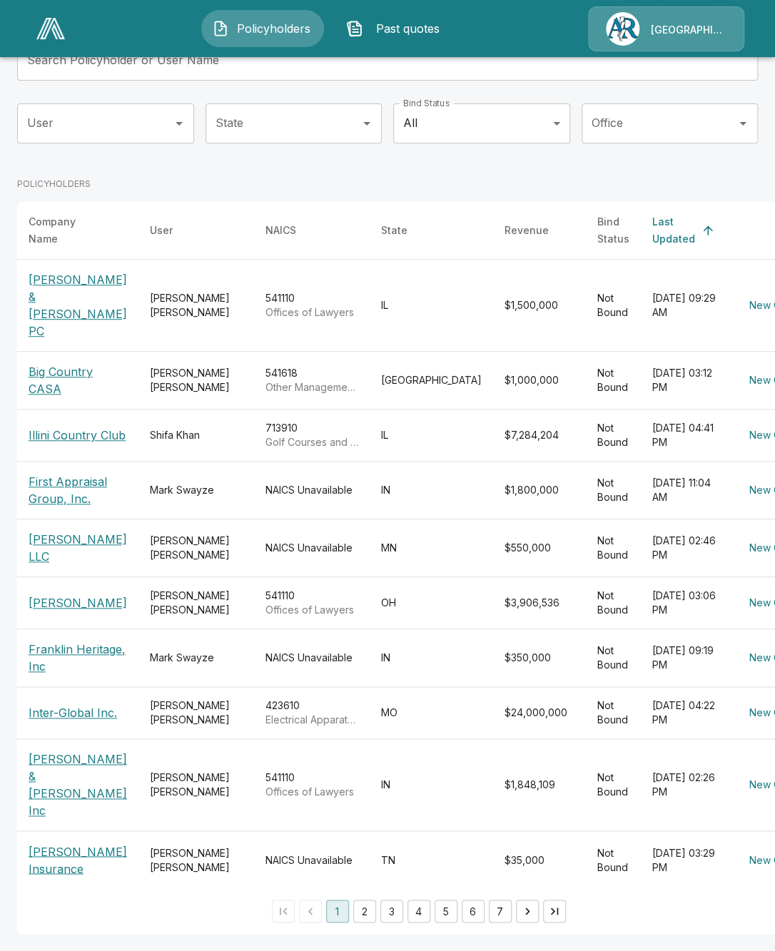
scroll to position [173, 0]
click at [370, 795] on td "IN" at bounding box center [431, 785] width 123 height 92
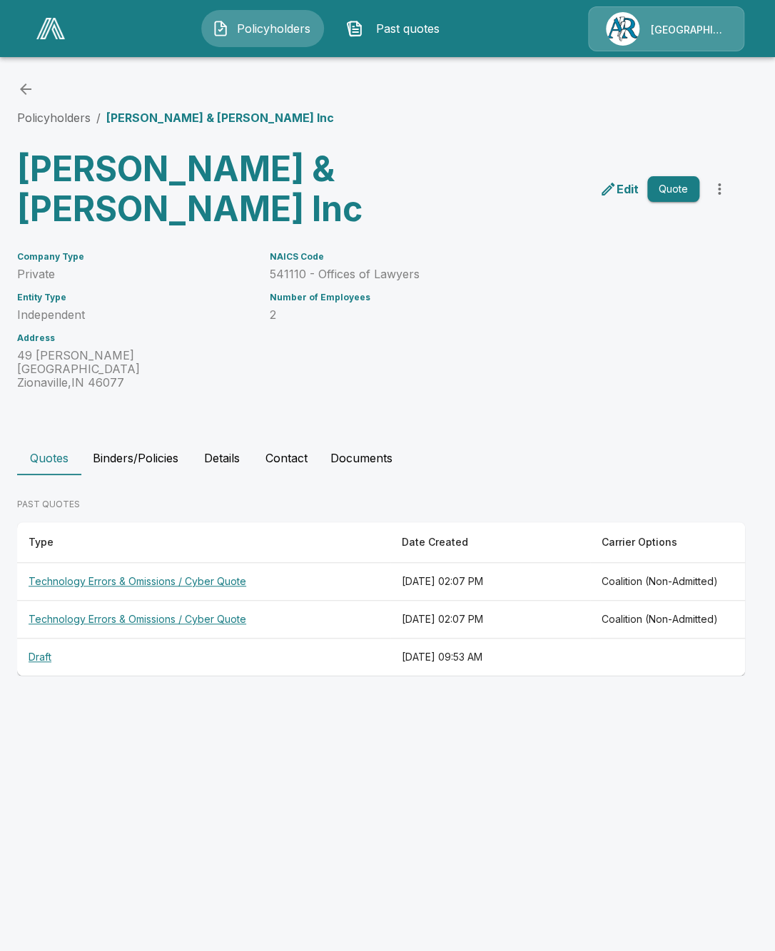
click at [424, 20] on span "Past quotes" at bounding box center [408, 28] width 79 height 17
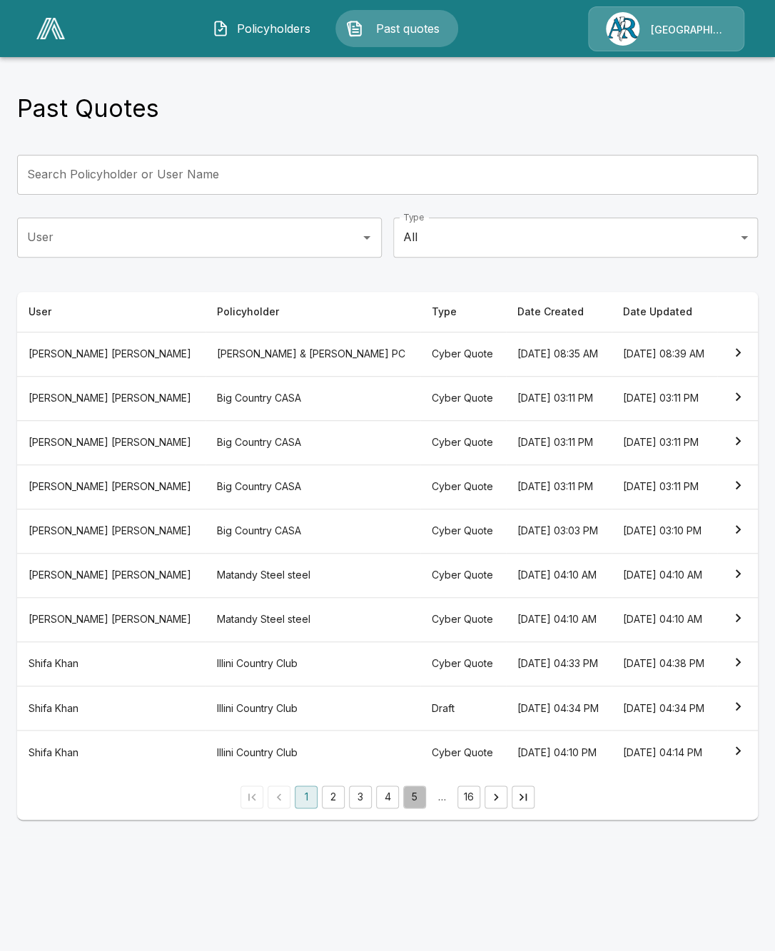
click at [410, 792] on button "5" at bounding box center [414, 797] width 23 height 23
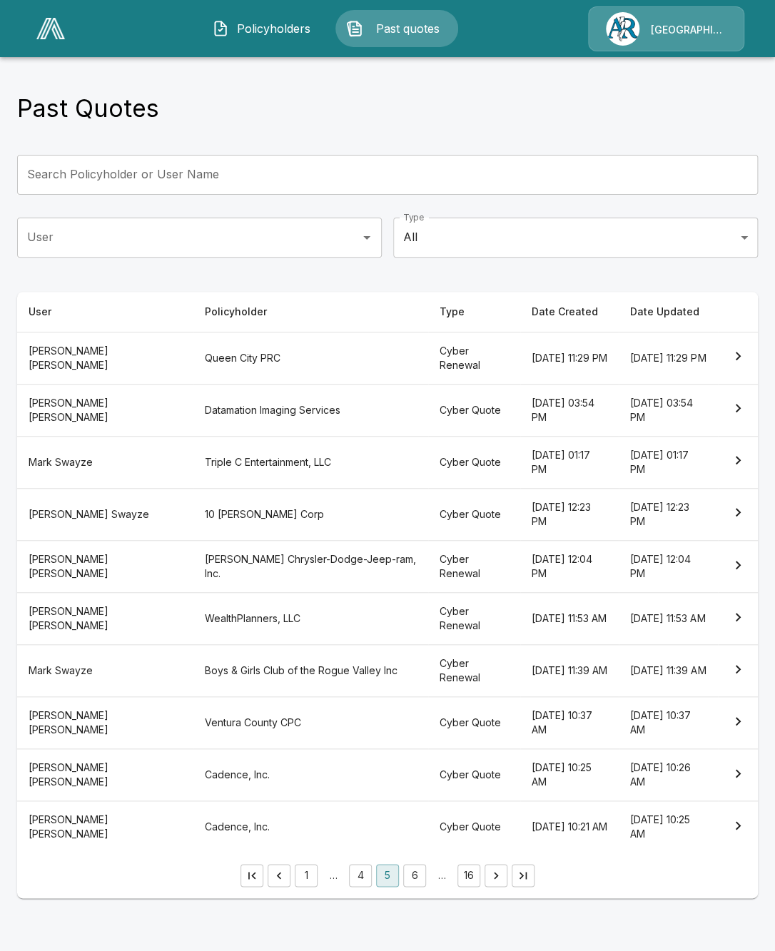
click at [317, 735] on th "Ventura County CPC" at bounding box center [311, 723] width 236 height 52
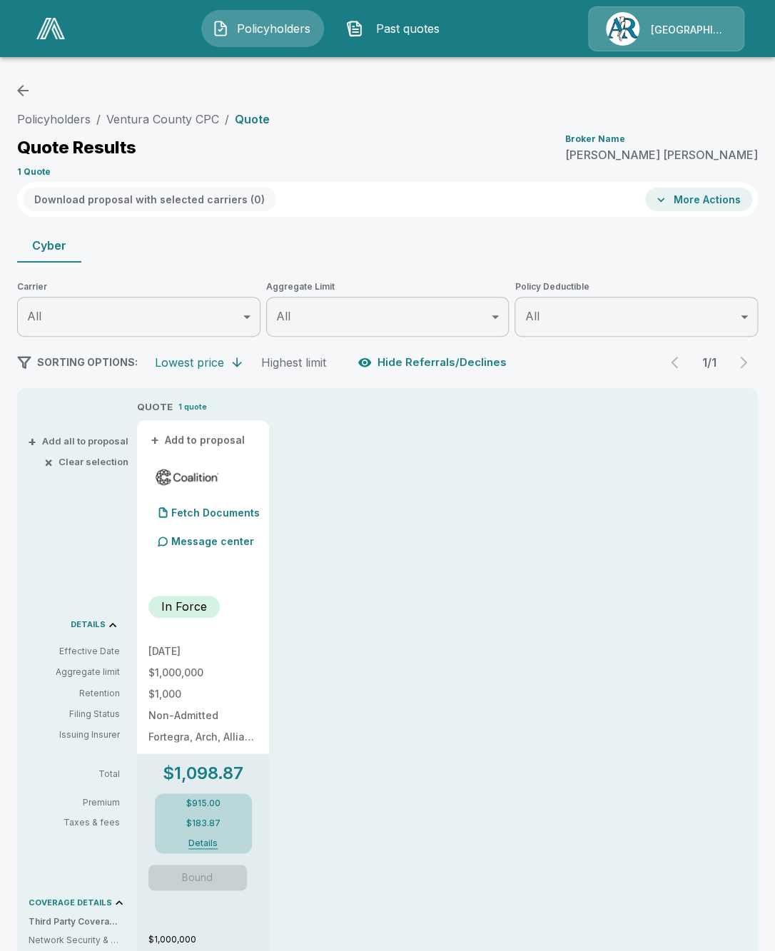
click at [163, 111] on li "Ventura County CPC" at bounding box center [162, 119] width 113 height 17
click at [163, 115] on link "Ventura County CPC" at bounding box center [162, 119] width 113 height 14
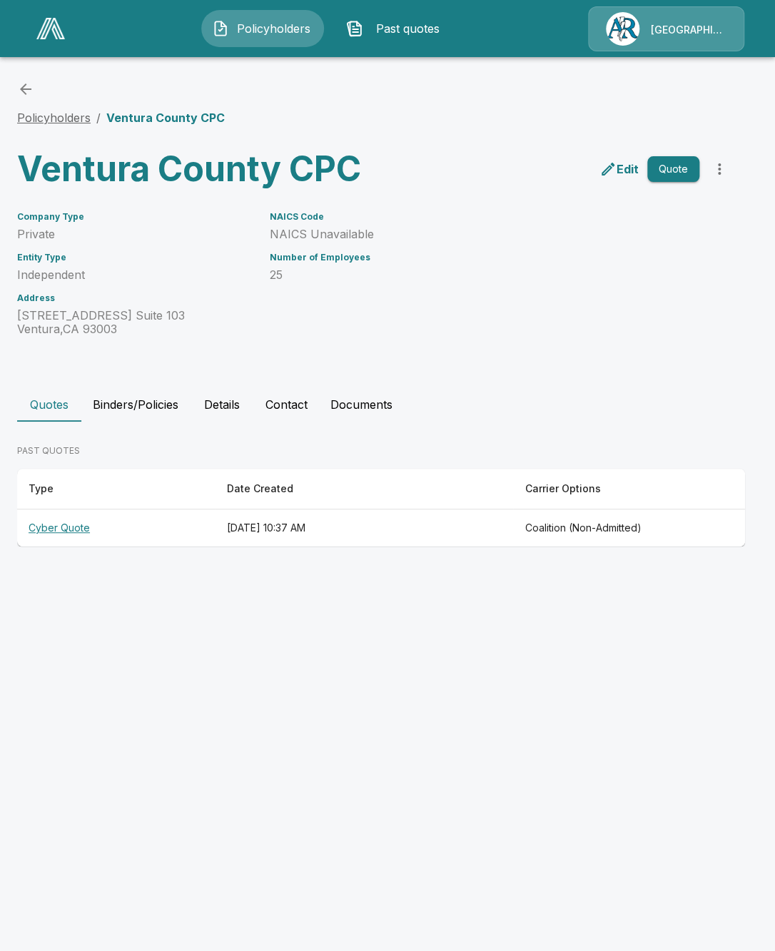
click at [61, 121] on link "Policyholders" at bounding box center [54, 118] width 74 height 14
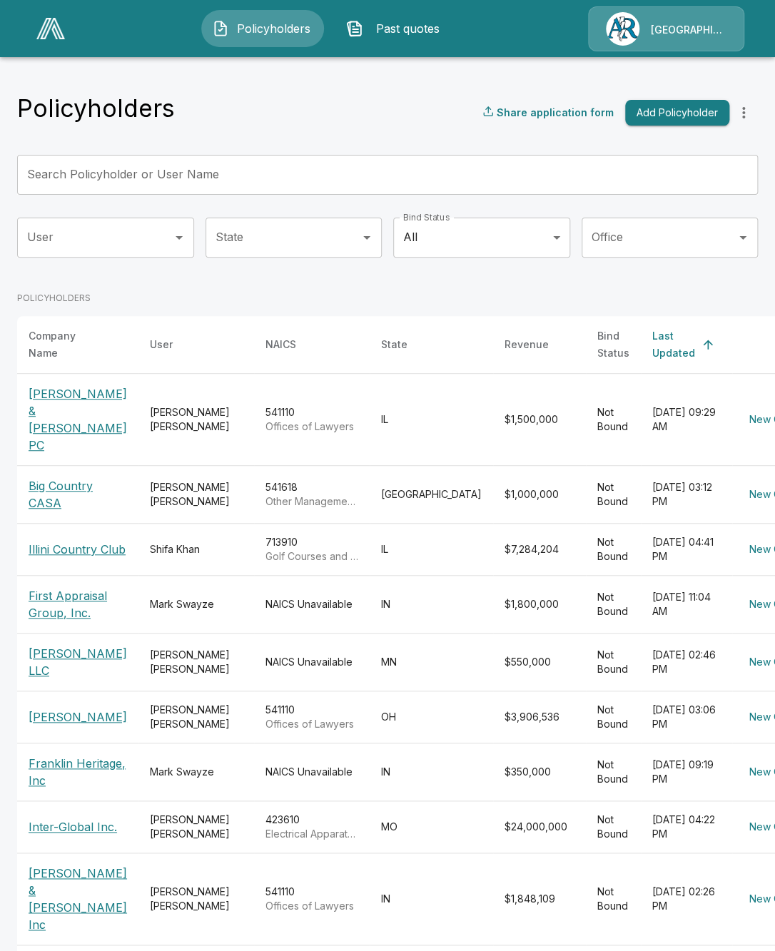
click at [290, 188] on input "Search Policyholder or User Name" at bounding box center [379, 175] width 725 height 40
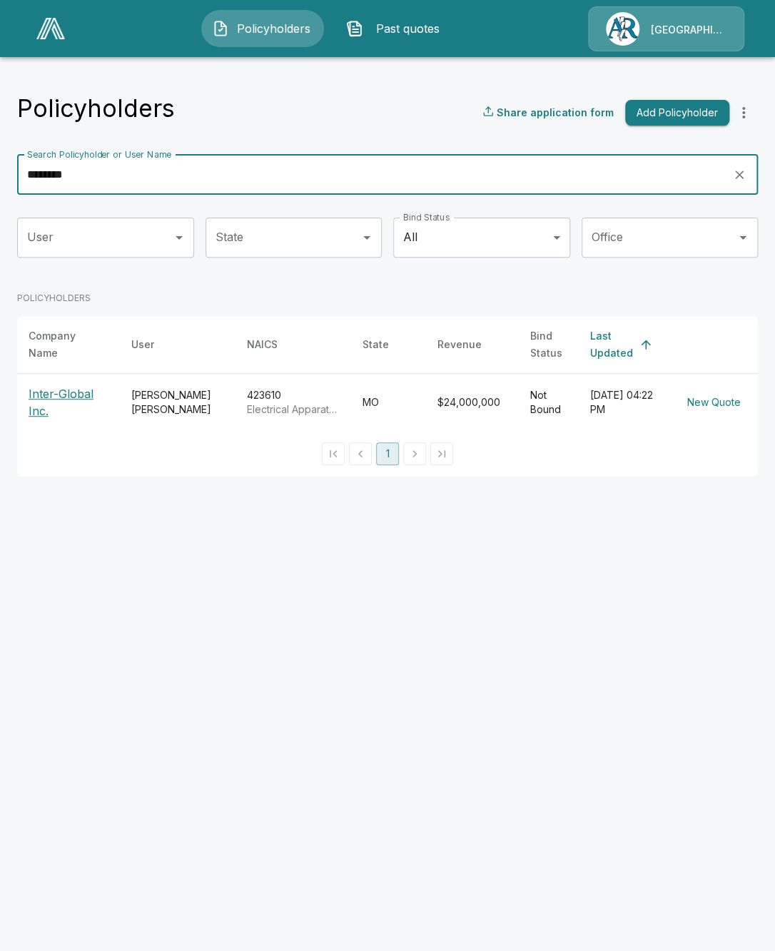
type input "********"
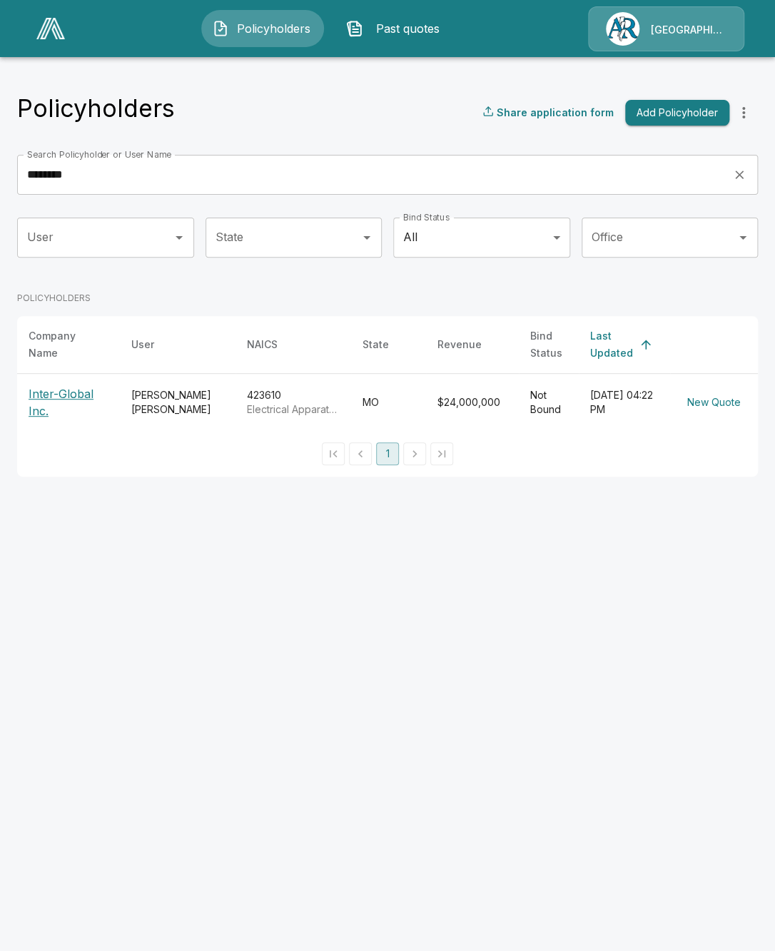
click at [47, 400] on p "Inter-Global Inc." at bounding box center [69, 402] width 80 height 34
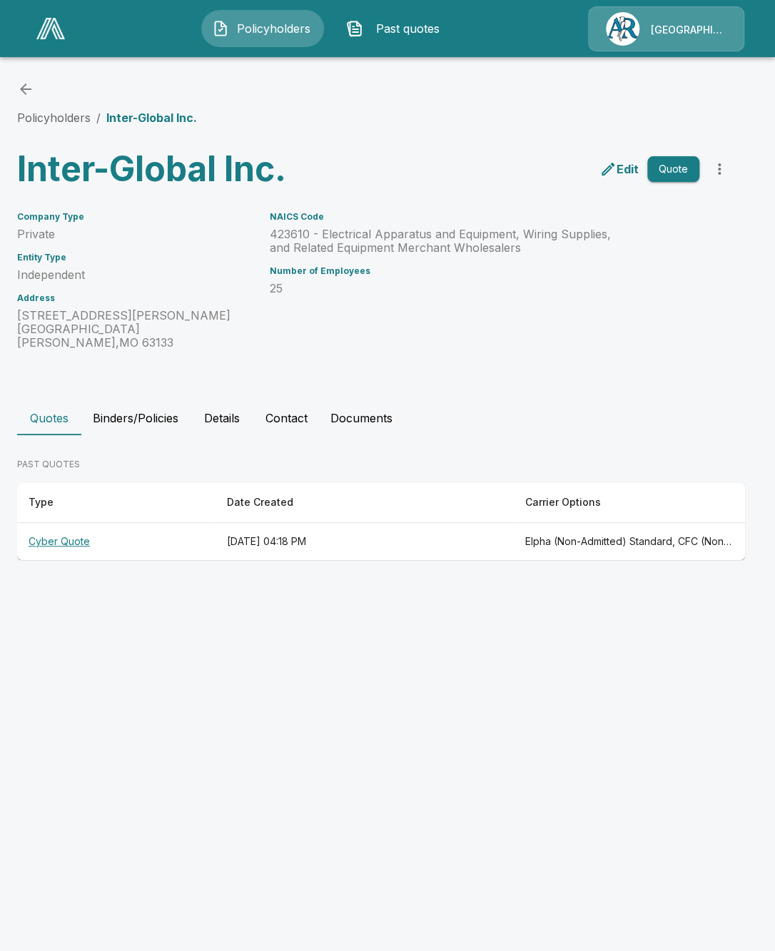
click at [216, 535] on th "[DATE] 04:18 PM" at bounding box center [365, 542] width 298 height 38
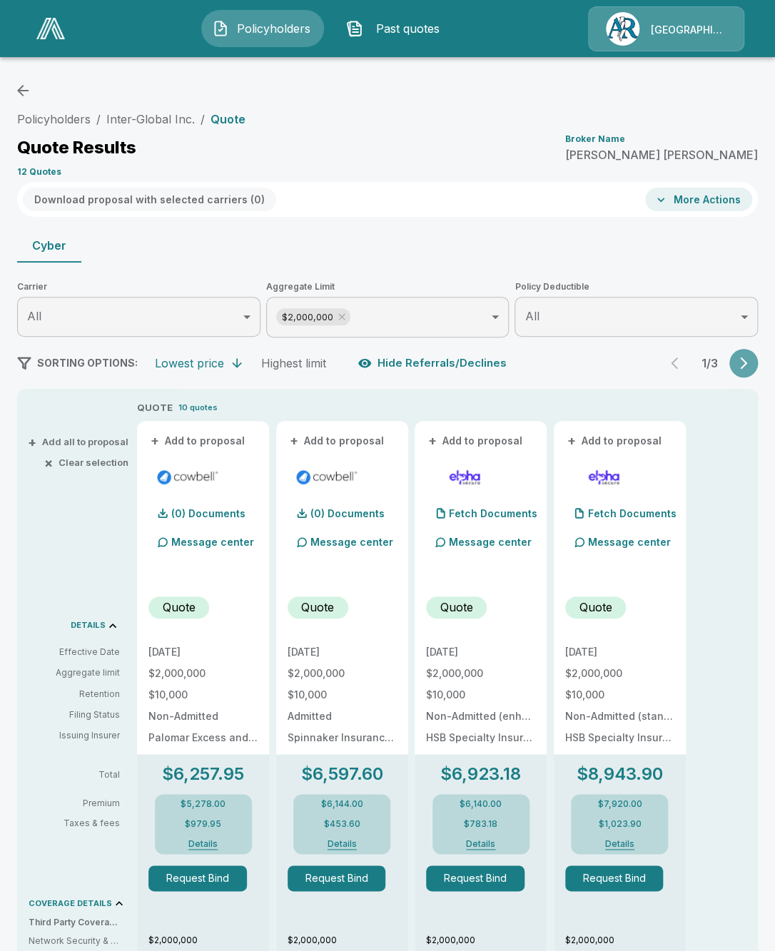
click at [739, 355] on button "button" at bounding box center [743, 363] width 29 height 29
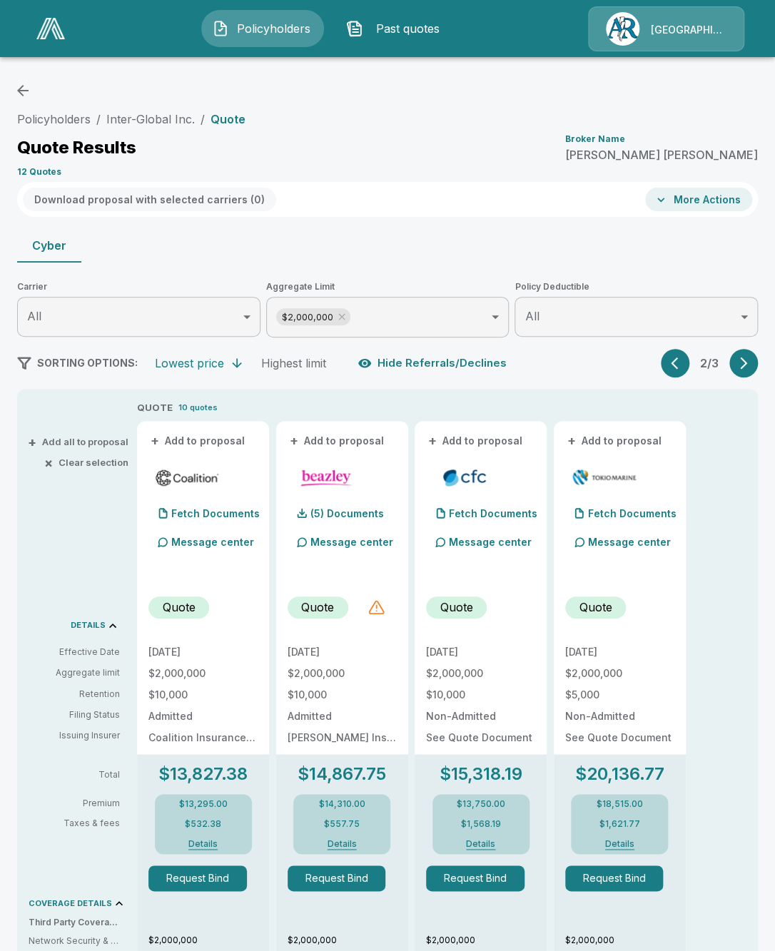
click at [378, 610] on div at bounding box center [376, 607] width 17 height 17
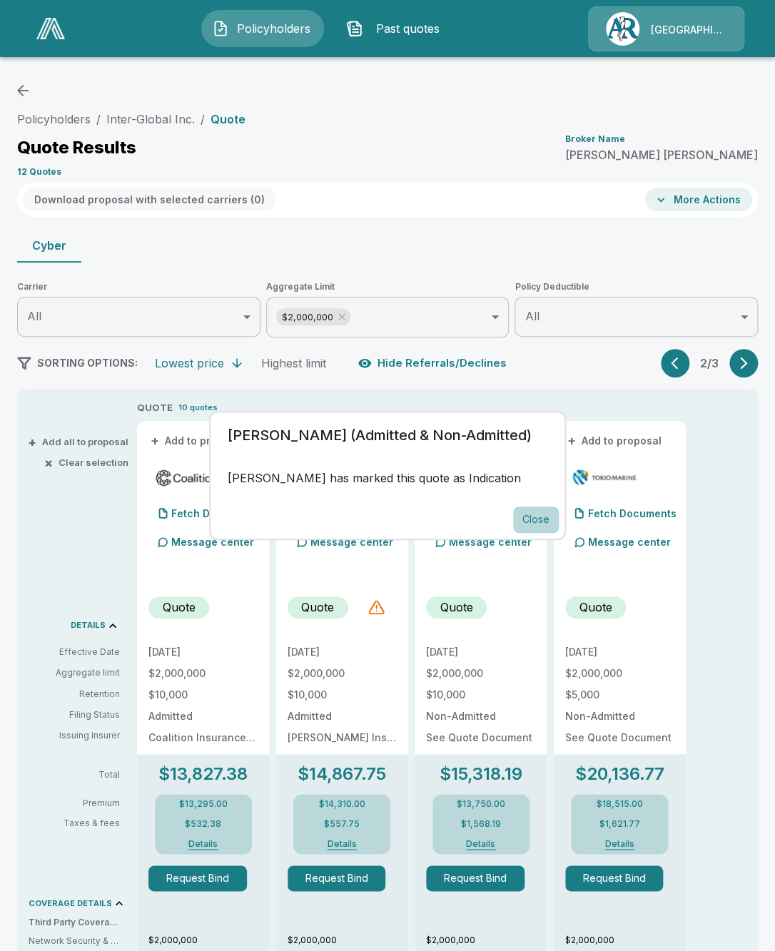
click at [525, 520] on button "Close" at bounding box center [536, 520] width 46 height 26
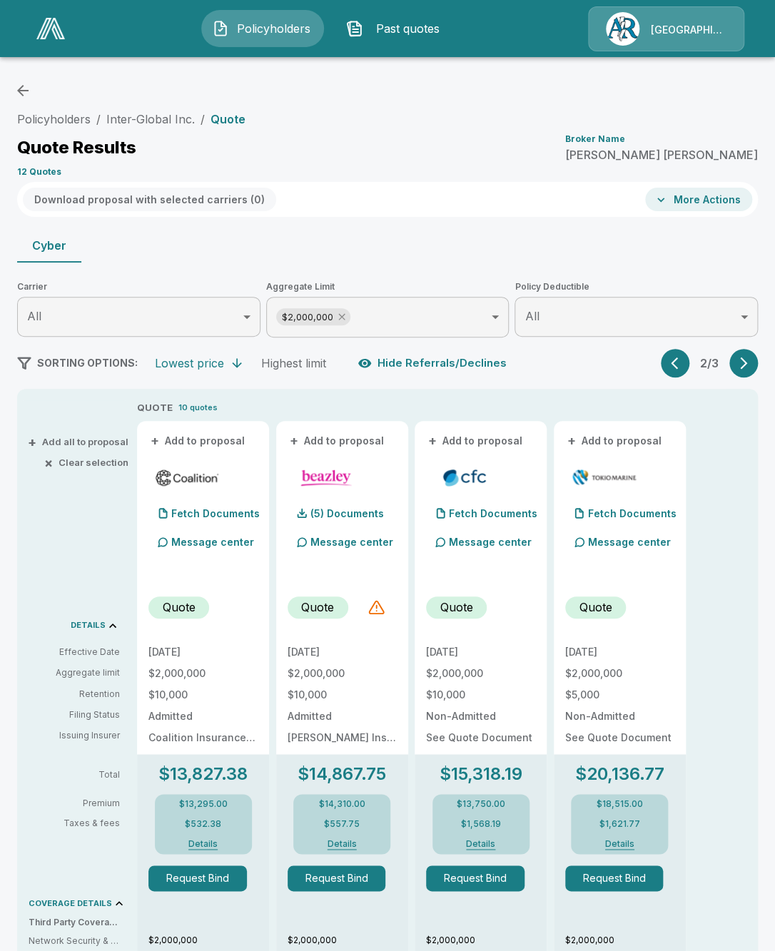
click at [342, 320] on icon at bounding box center [341, 316] width 11 height 11
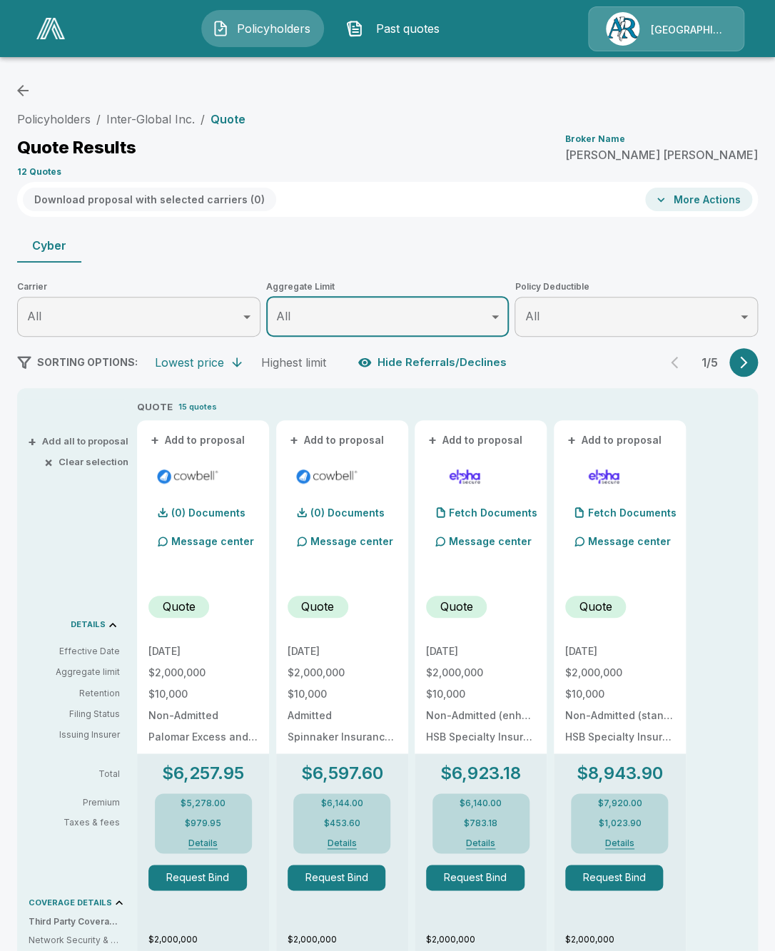
click at [742, 368] on icon "button" at bounding box center [744, 362] width 14 height 14
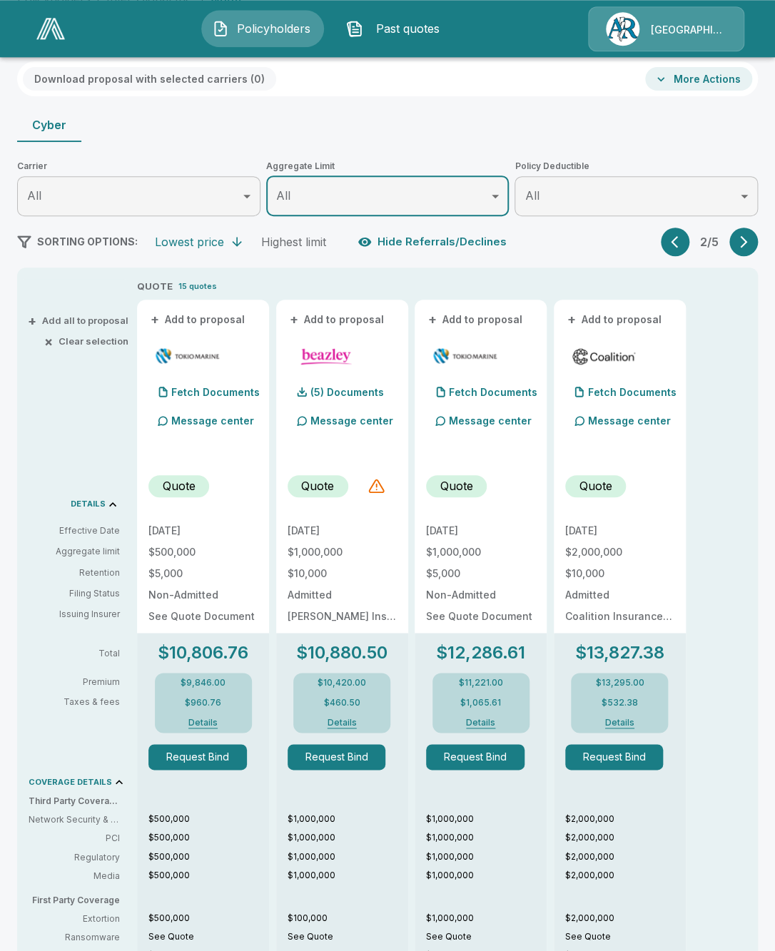
scroll to position [120, 0]
click at [381, 490] on div at bounding box center [376, 486] width 17 height 17
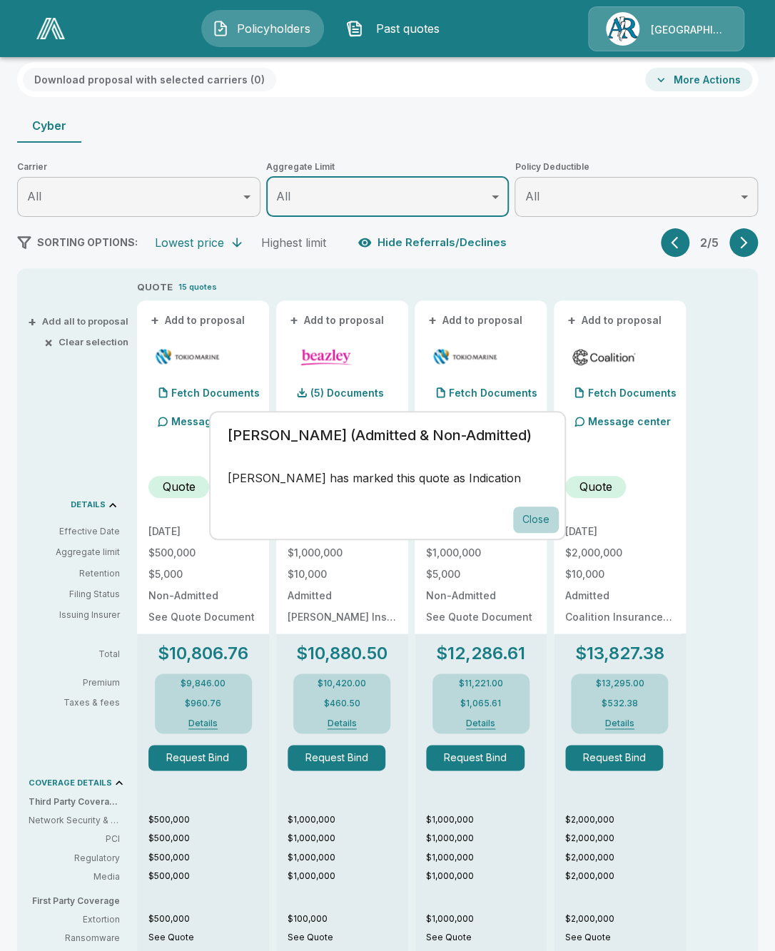
click at [530, 520] on button "Close" at bounding box center [536, 520] width 46 height 26
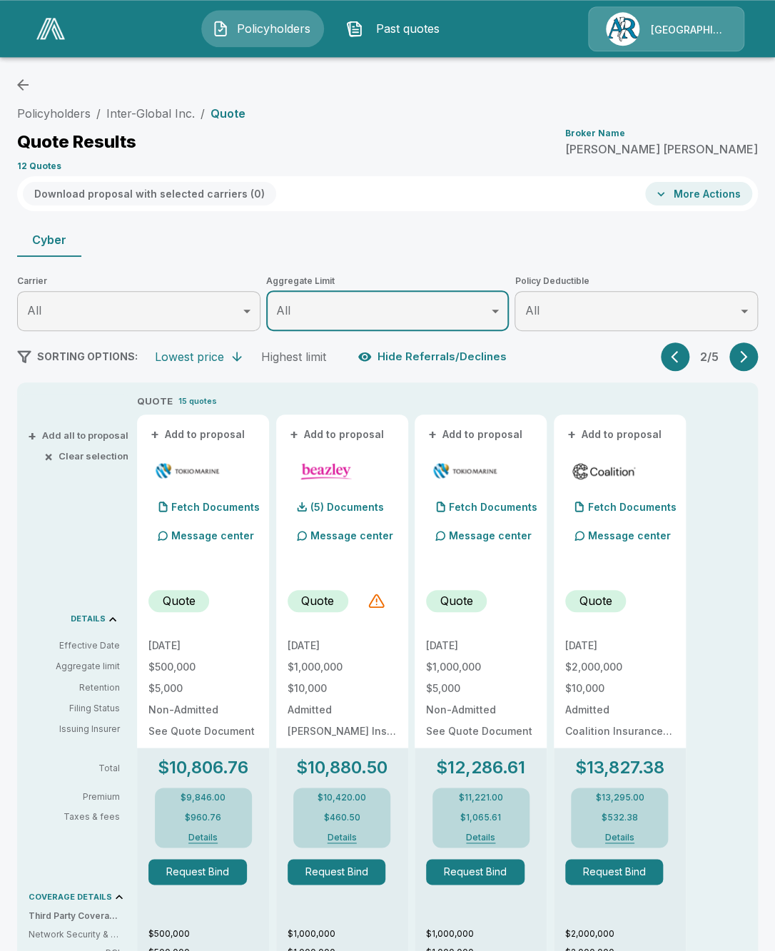
scroll to position [0, 0]
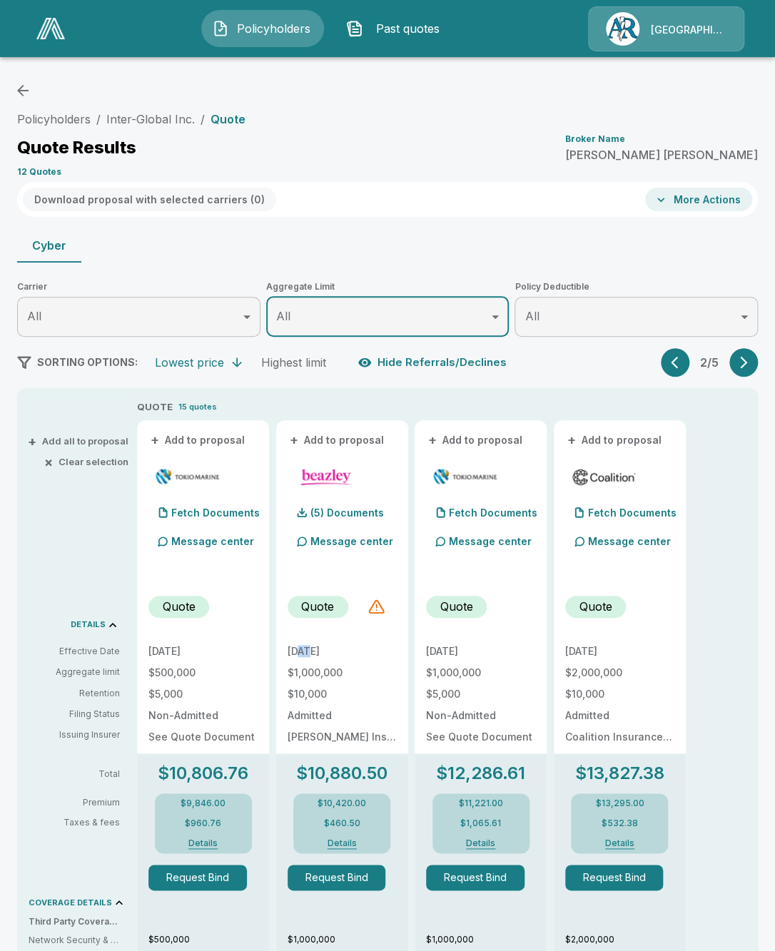
drag, startPoint x: 298, startPoint y: 654, endPoint x: 310, endPoint y: 654, distance: 12.1
click at [310, 654] on p "10/8/2025" at bounding box center [342, 652] width 109 height 10
click at [317, 653] on p "10/8/2025" at bounding box center [342, 652] width 109 height 10
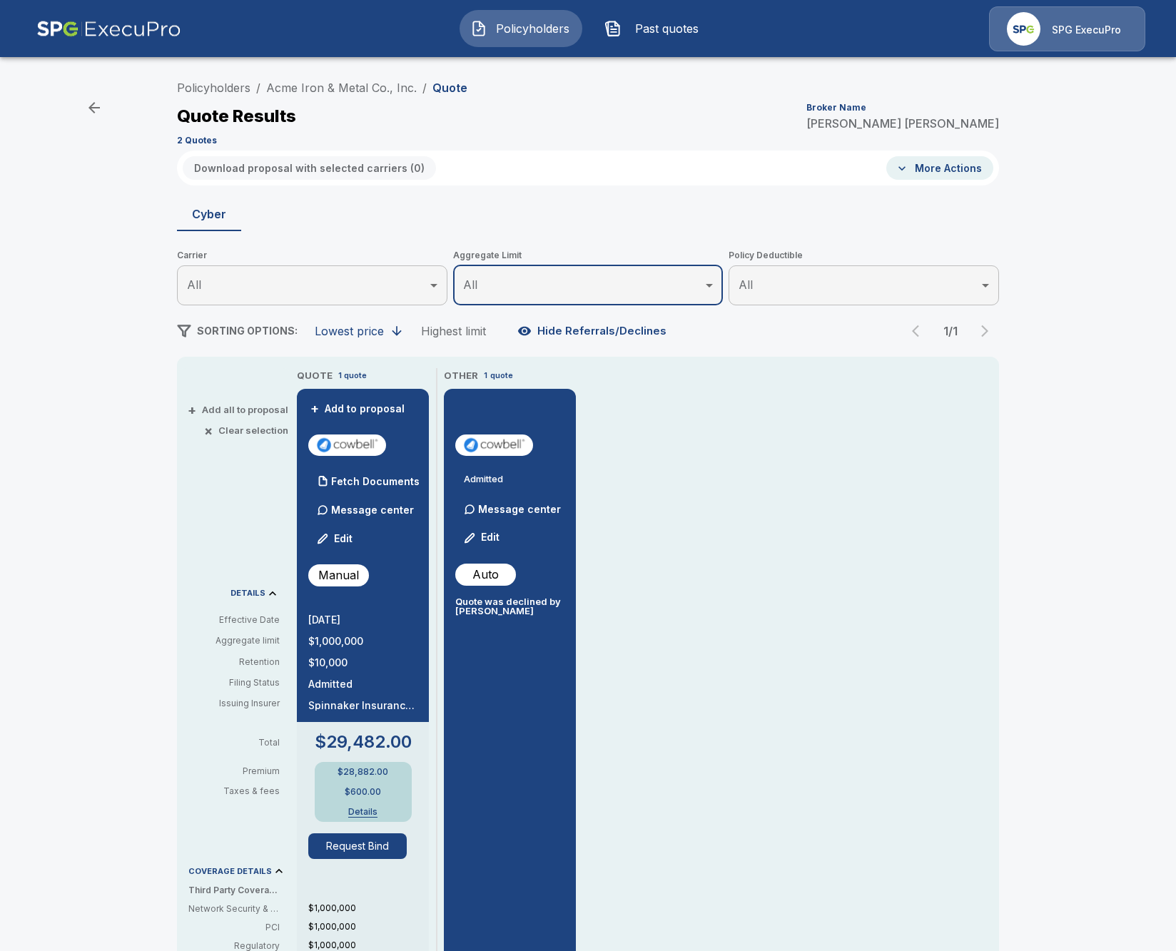
click at [36, 374] on div "Policyholders / Acme Iron & Metal Co., Inc. / Quote Quote Results Broker Name T…" at bounding box center [588, 759] width 1176 height 1383
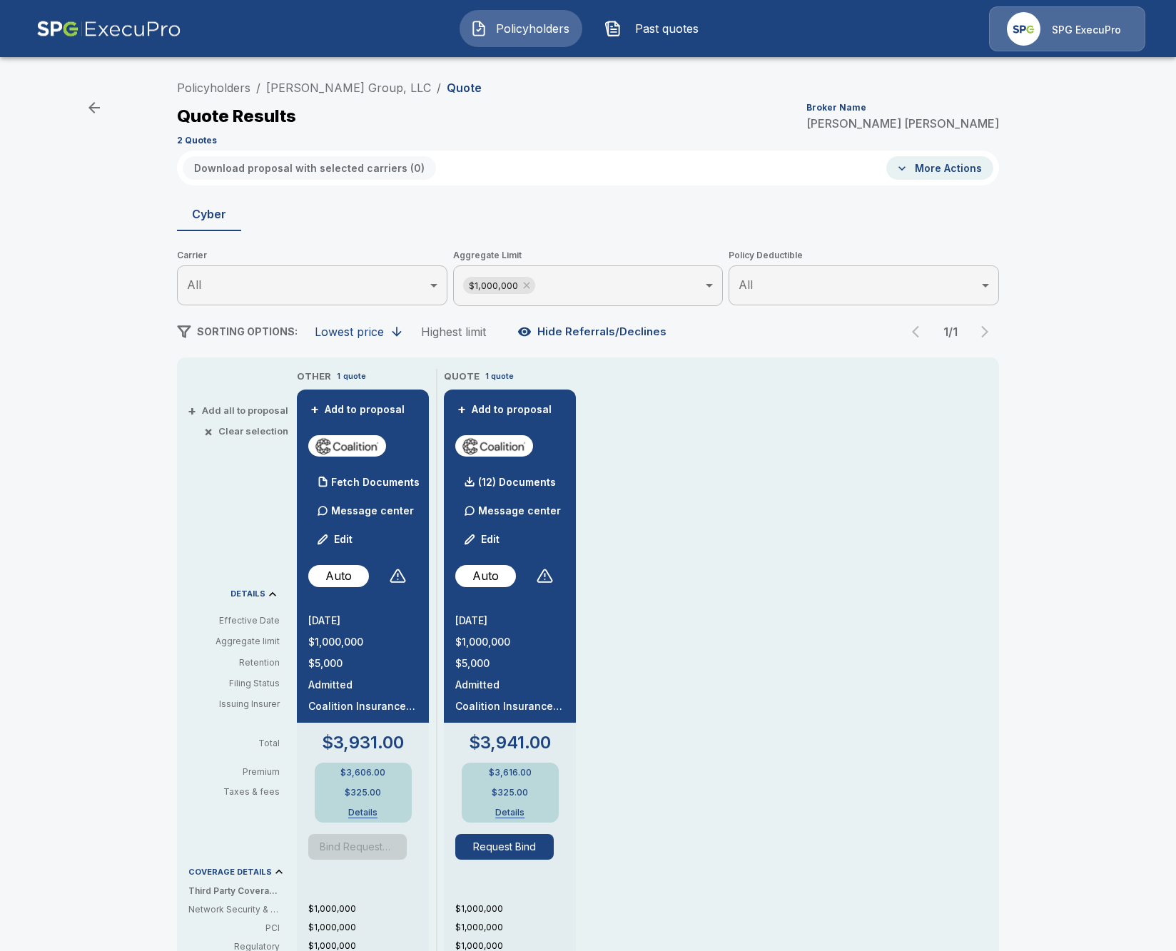
click at [122, 394] on div "Policyholders / Robert Joseph Group, LLC / Quote Quote Results Broker Name Tric…" at bounding box center [588, 760] width 1176 height 1384
click at [517, 487] on div "Fetch Documents" at bounding box center [510, 482] width 111 height 29
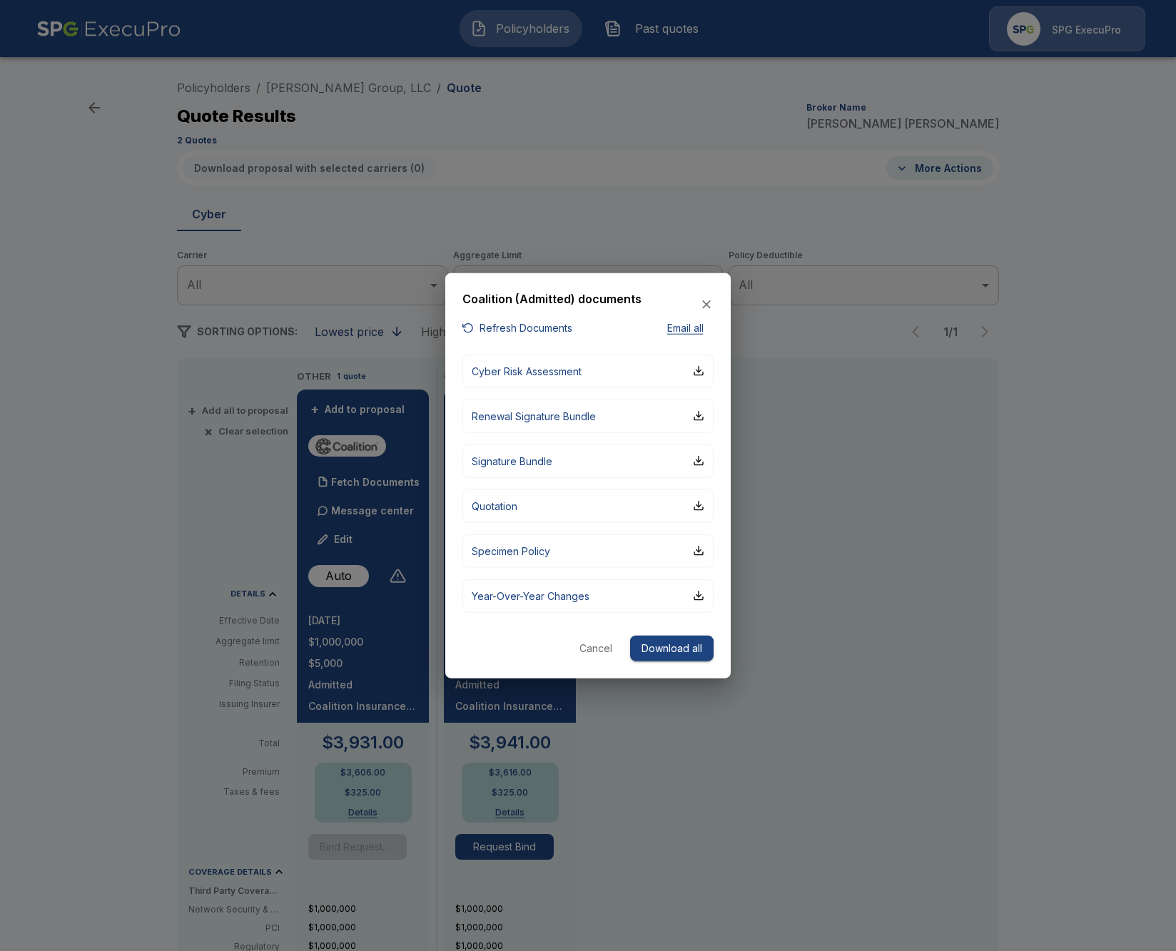
click at [179, 480] on div at bounding box center [588, 475] width 1176 height 951
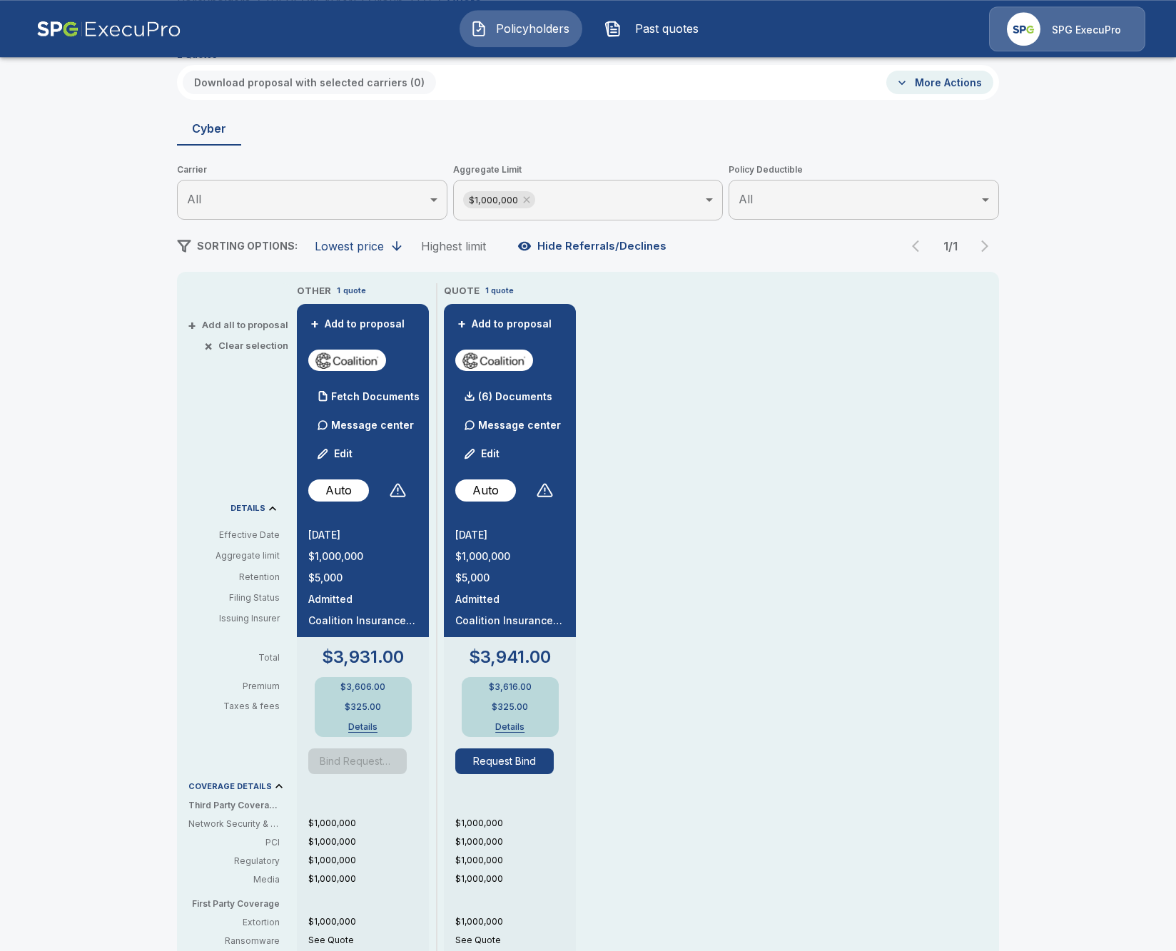
scroll to position [82, 0]
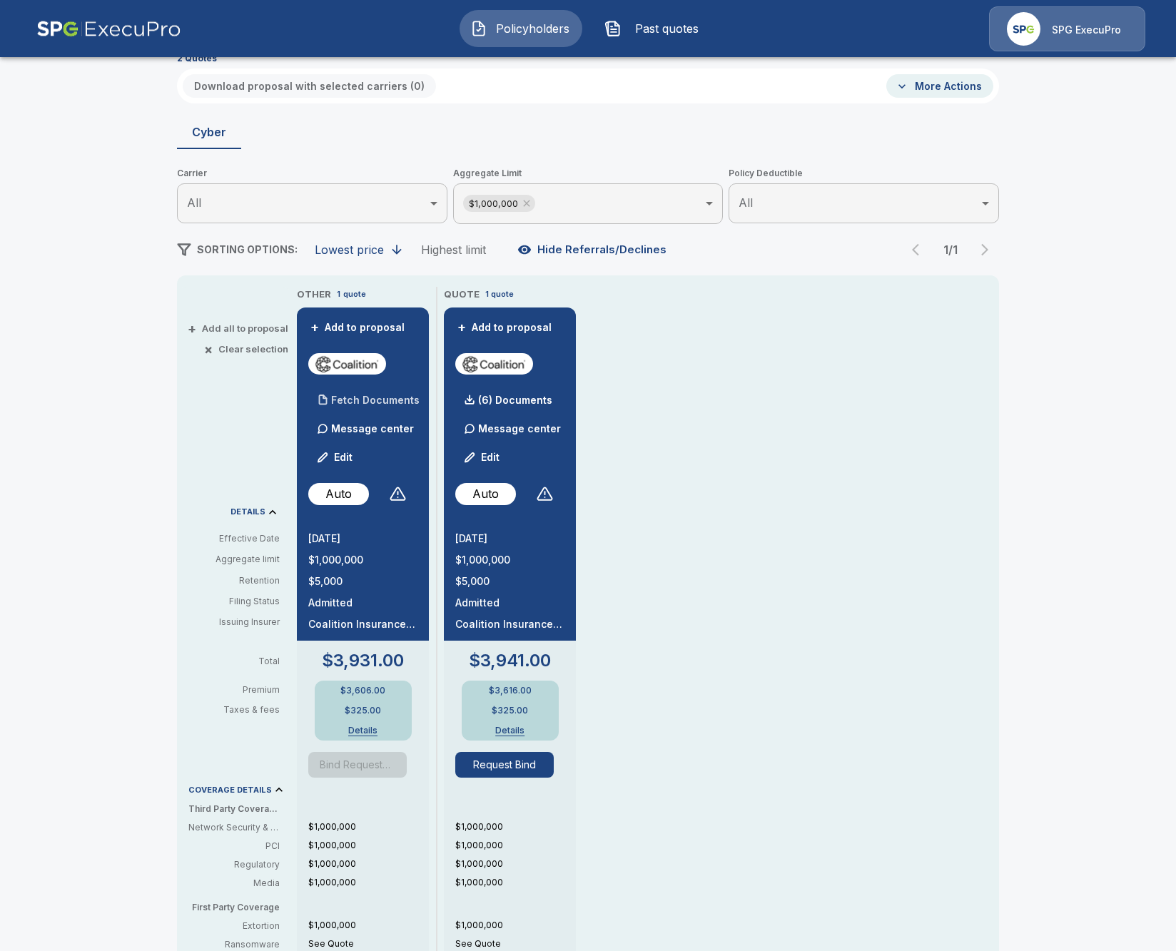
click at [384, 399] on p "Fetch Documents" at bounding box center [375, 400] width 89 height 10
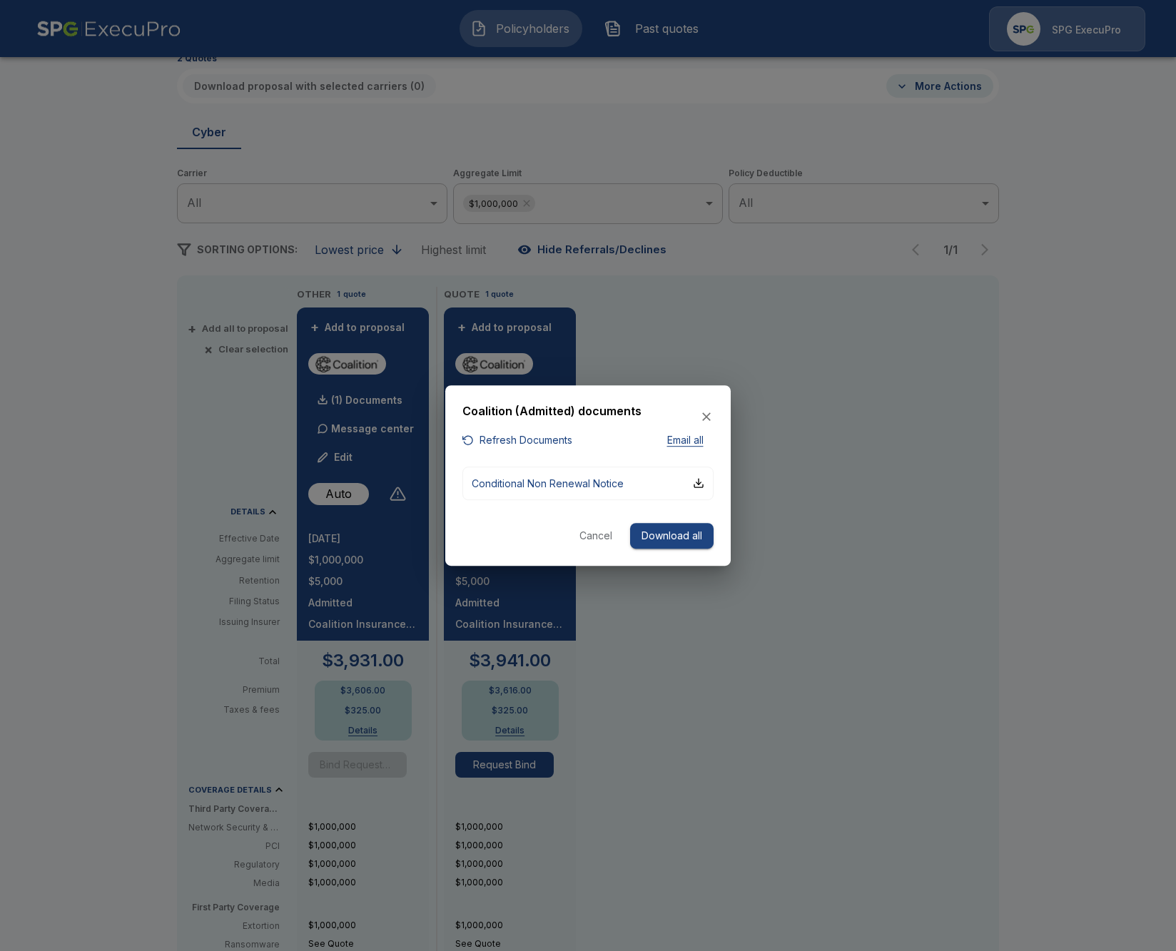
click at [767, 539] on div at bounding box center [588, 475] width 1176 height 951
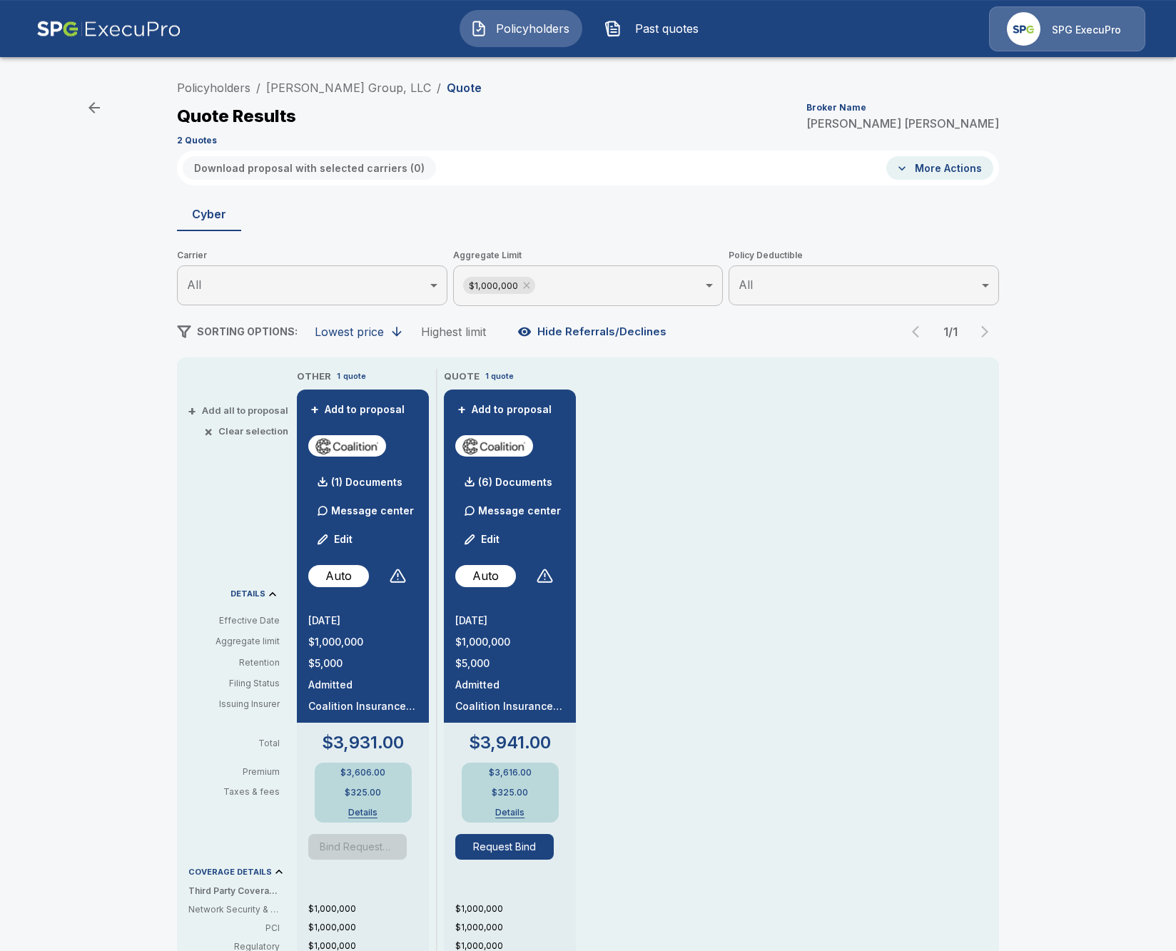
scroll to position [0, 0]
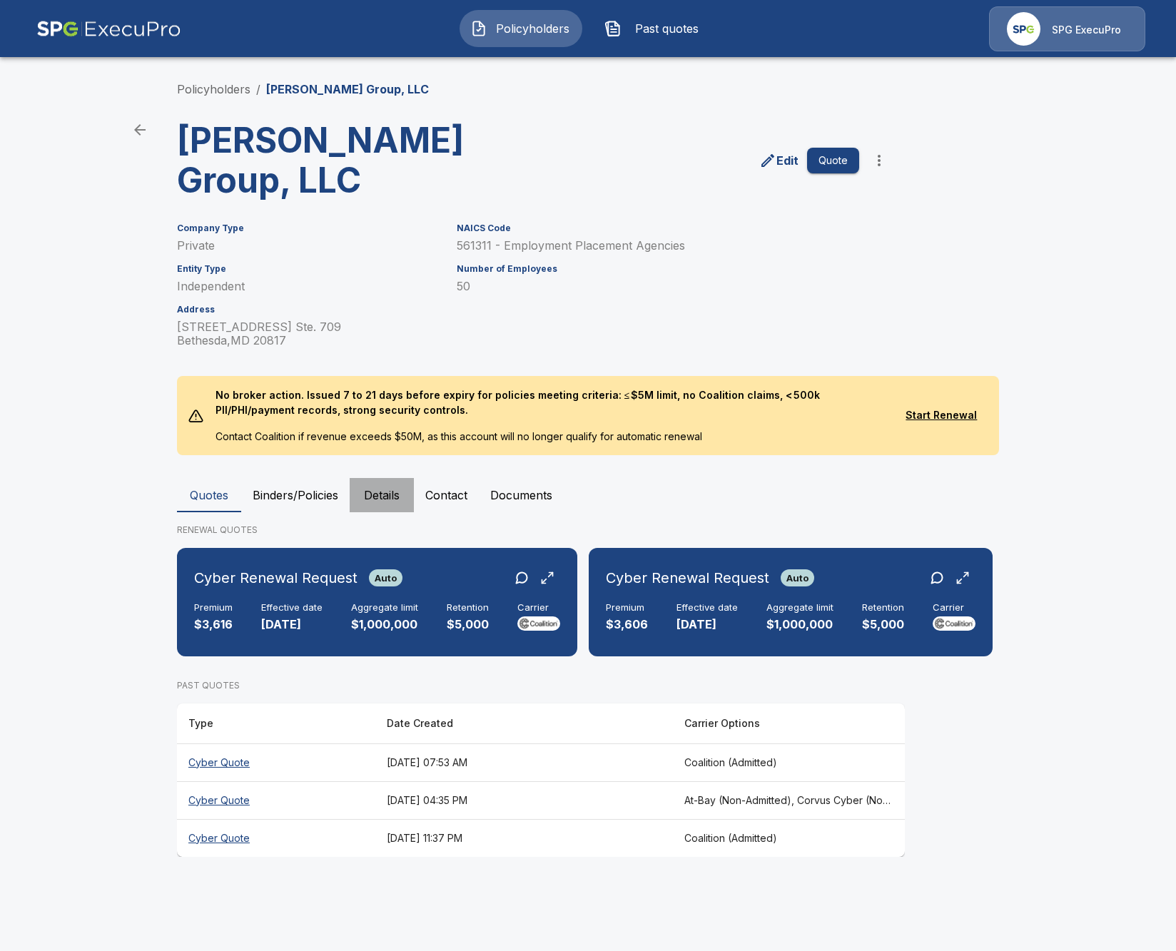
click at [364, 498] on button "Details" at bounding box center [382, 495] width 64 height 34
click at [658, 841] on th "[DATE] 11:37 PM" at bounding box center [524, 838] width 298 height 38
